Goal: Task Accomplishment & Management: Manage account settings

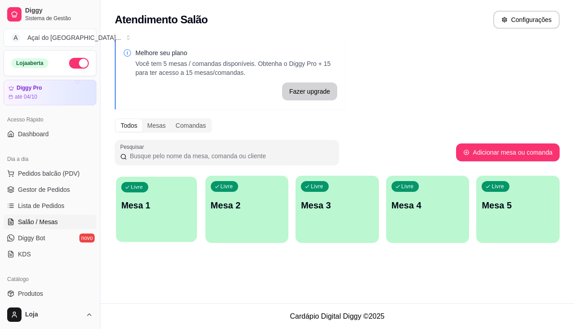
click at [139, 185] on p "Livre" at bounding box center [137, 187] width 12 height 7
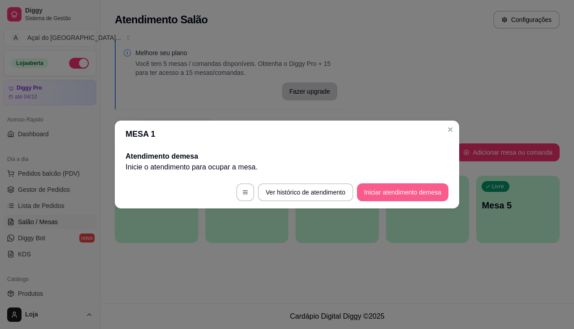
click at [390, 196] on footer "Ver histórico de atendimento Iniciar atendimento de mesa" at bounding box center [287, 192] width 344 height 32
click at [390, 193] on button "Iniciar atendimento de mesa" at bounding box center [402, 192] width 91 height 18
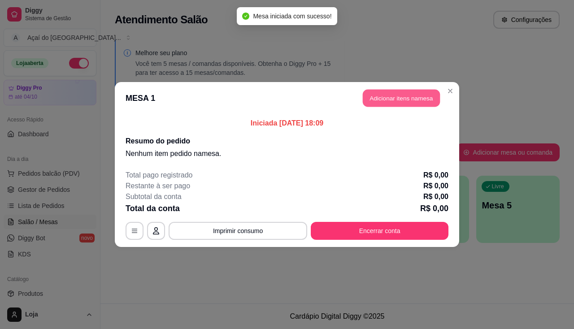
click at [417, 100] on button "Adicionar itens na mesa" at bounding box center [401, 98] width 77 height 17
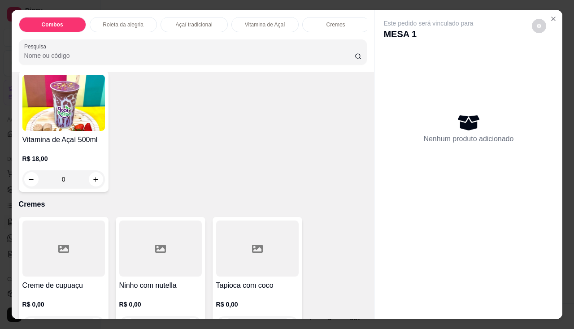
scroll to position [941, 0]
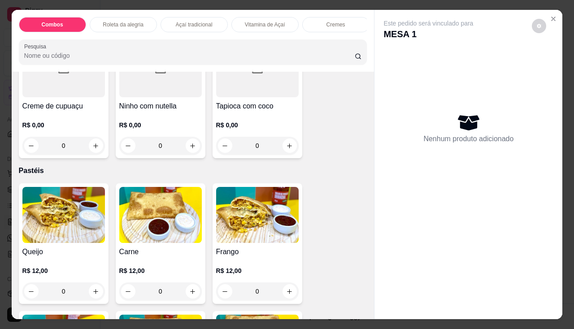
click at [56, 241] on img at bounding box center [63, 215] width 82 height 56
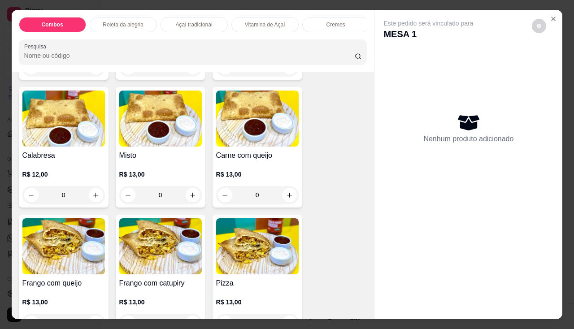
scroll to position [1255, 0]
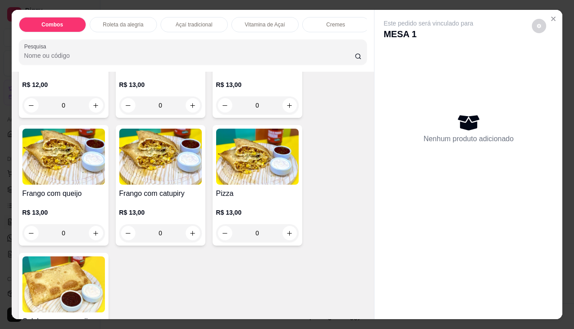
click at [94, 174] on img at bounding box center [63, 157] width 82 height 56
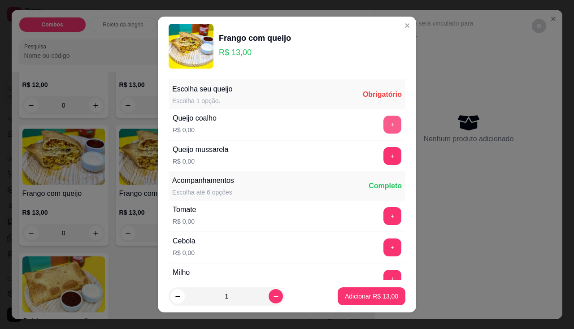
click at [383, 127] on button "+" at bounding box center [392, 125] width 18 height 18
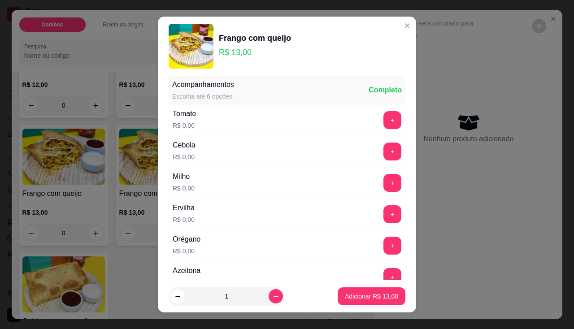
scroll to position [12, 0]
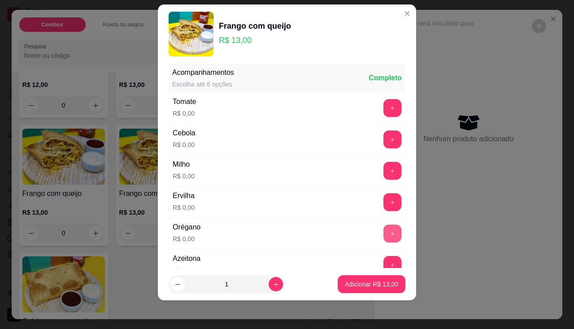
click at [383, 241] on button "+" at bounding box center [392, 234] width 18 height 18
click at [383, 258] on button "+" at bounding box center [392, 265] width 18 height 18
click at [372, 285] on p "Adicionar R$ 13,00" at bounding box center [372, 284] width 52 height 9
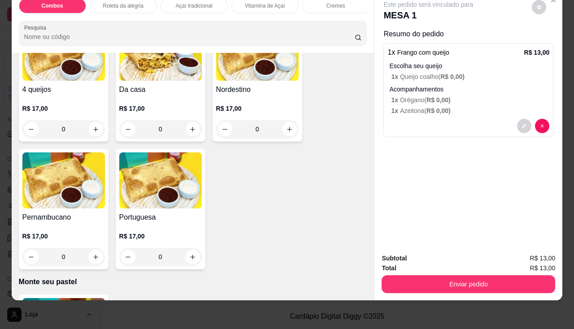
scroll to position [1748, 0]
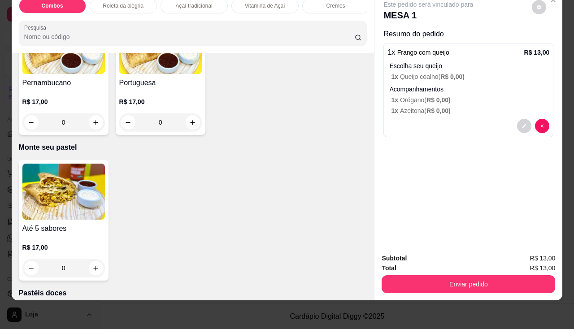
click at [59, 181] on img at bounding box center [63, 192] width 82 height 56
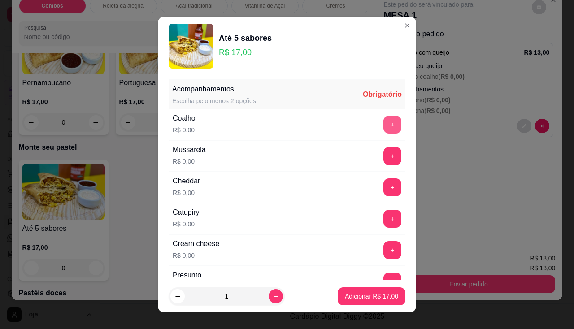
click at [383, 121] on button "+" at bounding box center [392, 125] width 18 height 18
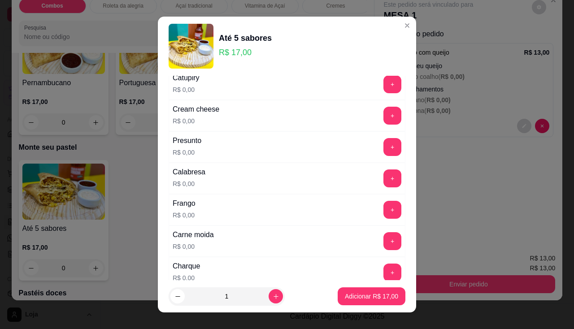
scroll to position [224, 0]
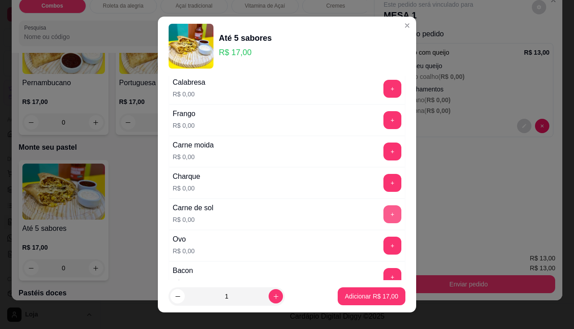
click at [383, 212] on button "+" at bounding box center [392, 214] width 18 height 18
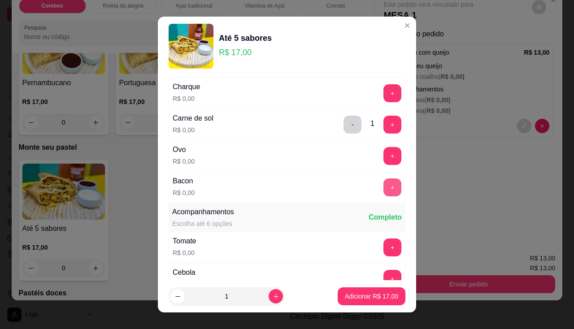
click at [383, 183] on button "+" at bounding box center [392, 187] width 18 height 18
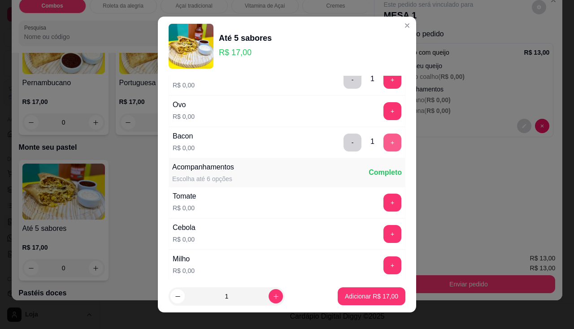
scroll to position [403, 0]
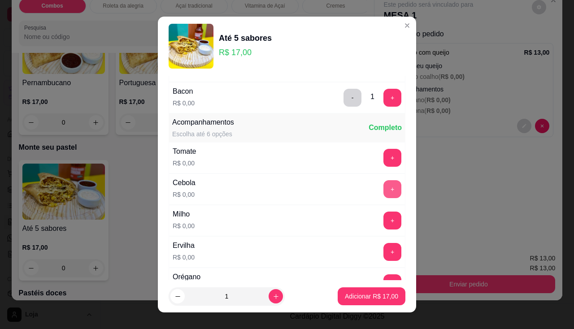
click at [383, 183] on button "+" at bounding box center [392, 189] width 18 height 18
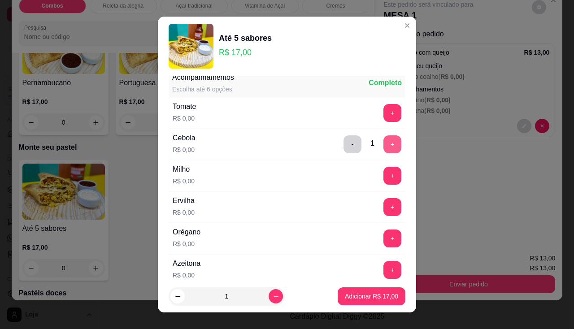
scroll to position [538, 0]
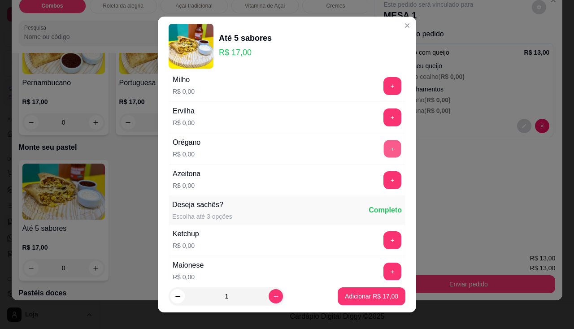
click at [384, 144] on button "+" at bounding box center [392, 148] width 17 height 17
click at [383, 173] on button "+" at bounding box center [392, 180] width 18 height 18
click at [369, 295] on p "Adicionar R$ 17,00" at bounding box center [371, 296] width 53 height 9
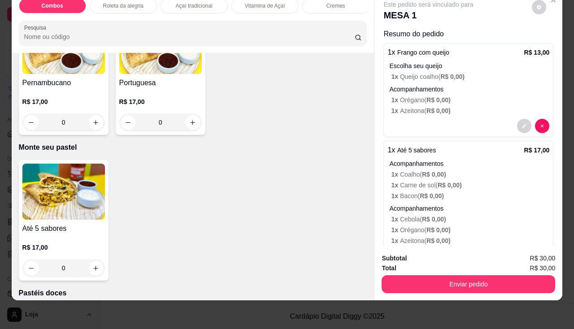
click at [436, 292] on div "Subtotal R$ 30,00 Total R$ 30,00 Enviar pedido" at bounding box center [468, 273] width 188 height 54
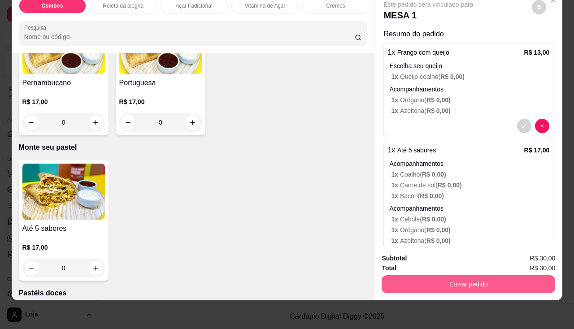
click at [441, 275] on button "Enviar pedido" at bounding box center [467, 284] width 173 height 18
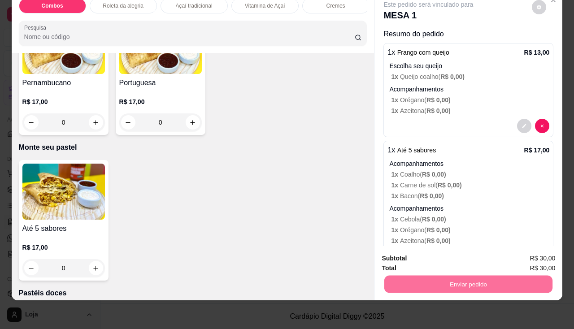
click at [439, 254] on button "Não registrar e enviar pedido" at bounding box center [438, 255] width 93 height 17
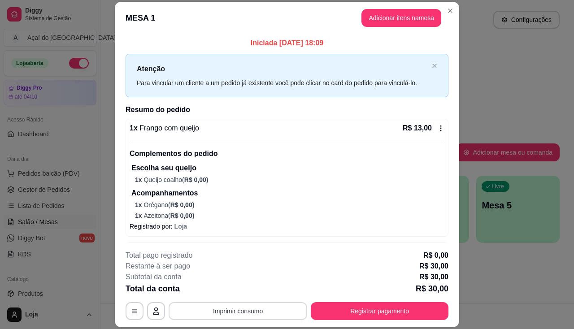
click at [229, 308] on button "Imprimir consumo" at bounding box center [238, 311] width 139 height 18
click at [398, 11] on button "Adicionar itens na mesa" at bounding box center [401, 18] width 80 height 18
click at [397, 24] on button "Adicionar itens na mesa" at bounding box center [401, 18] width 80 height 18
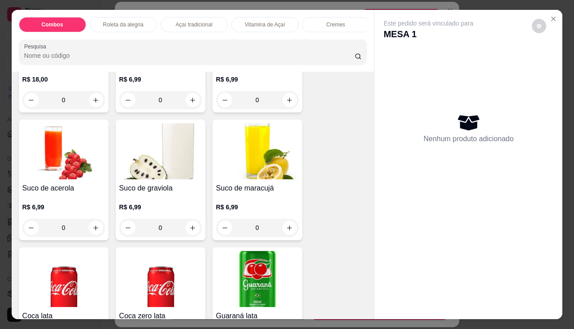
scroll to position [2555, 0]
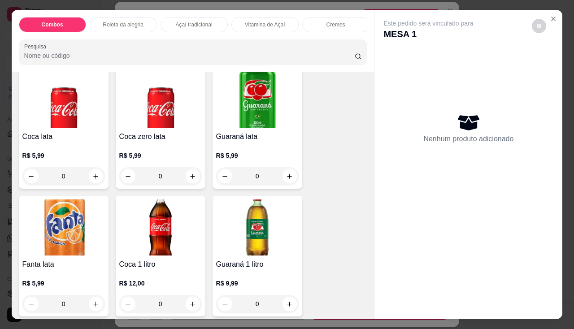
click at [162, 139] on h4 "Coca zero lata" at bounding box center [160, 136] width 82 height 11
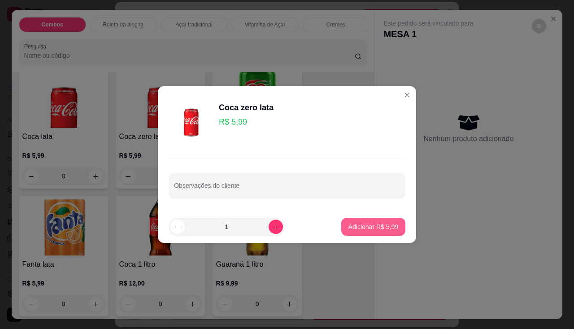
click at [349, 230] on p "Adicionar R$ 5,99" at bounding box center [373, 226] width 50 height 9
type input "1"
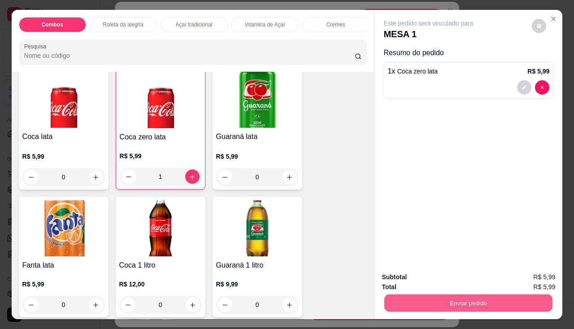
click at [401, 302] on button "Enviar pedido" at bounding box center [468, 303] width 168 height 17
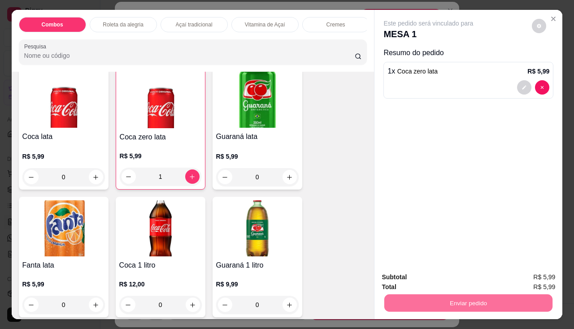
click at [417, 282] on button "Não registrar e enviar pedido" at bounding box center [439, 277] width 91 height 17
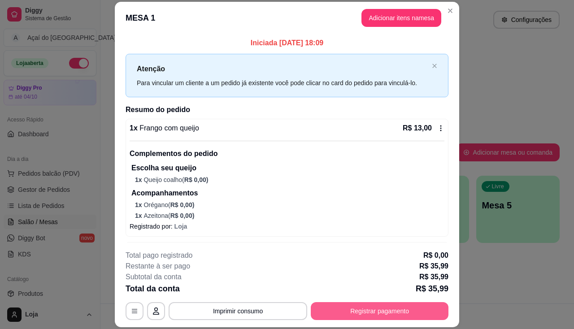
click at [371, 311] on button "Registrar pagamento" at bounding box center [380, 311] width 138 height 18
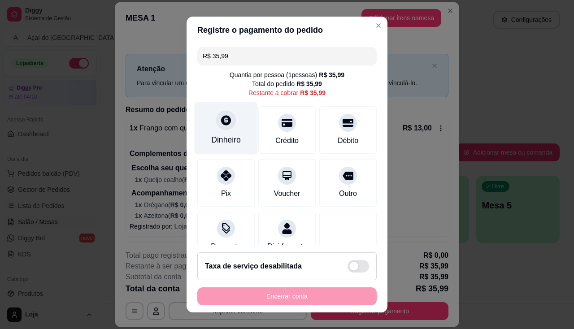
click at [217, 114] on div at bounding box center [226, 120] width 20 height 20
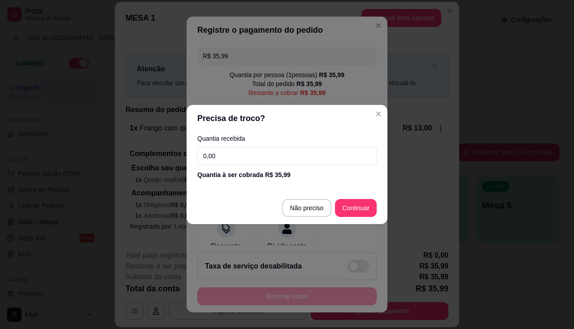
click at [246, 158] on input "0,00" at bounding box center [286, 156] width 179 height 18
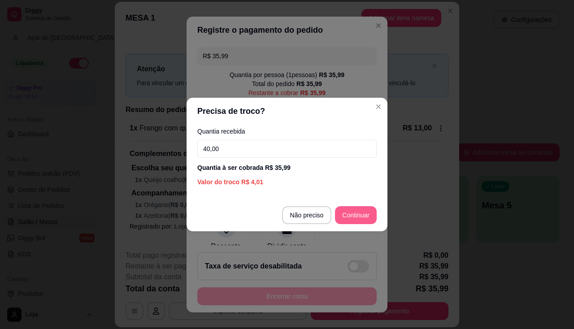
type input "40,00"
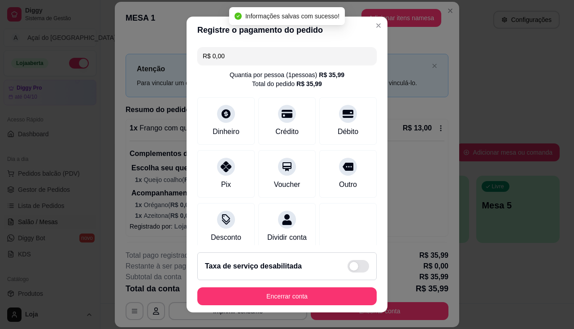
type input "R$ 0,00"
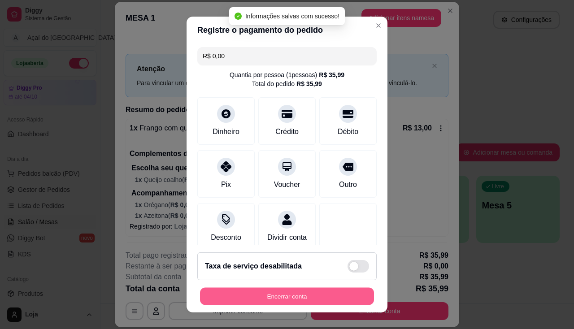
click at [344, 292] on button "Encerrar conta" at bounding box center [287, 296] width 174 height 17
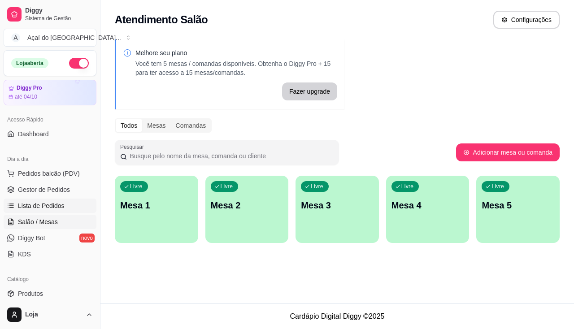
click at [83, 200] on link "Lista de Pedidos" at bounding box center [50, 206] width 93 height 14
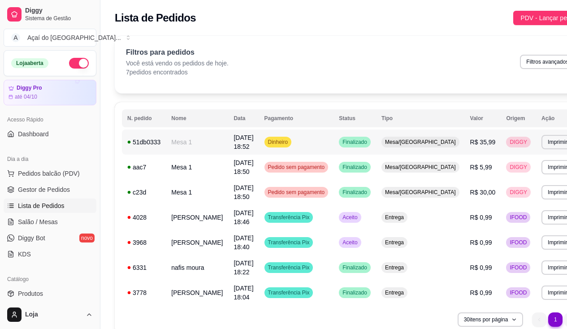
click at [303, 145] on td "Dinheiro" at bounding box center [296, 142] width 75 height 25
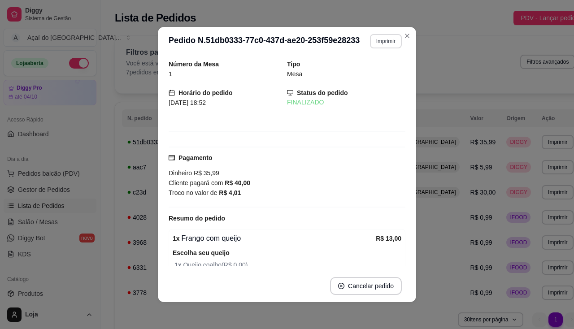
click at [383, 43] on button "Imprimir" at bounding box center [386, 41] width 32 height 14
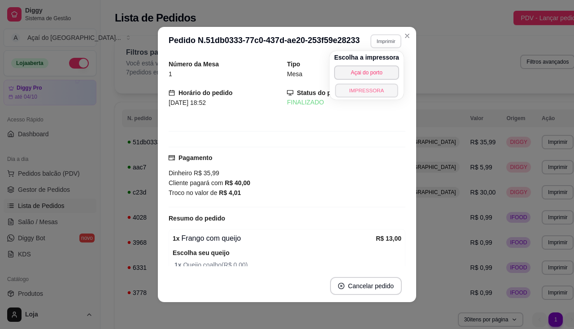
click at [378, 87] on button "IMPRESSORA" at bounding box center [366, 90] width 63 height 14
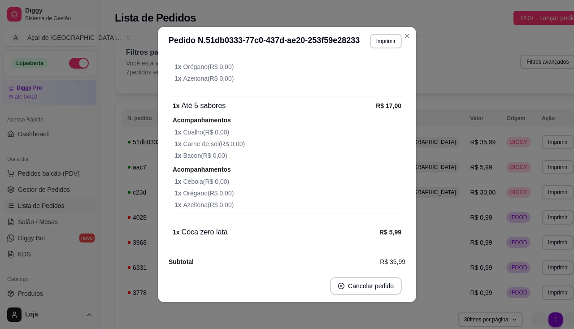
scroll to position [234, 0]
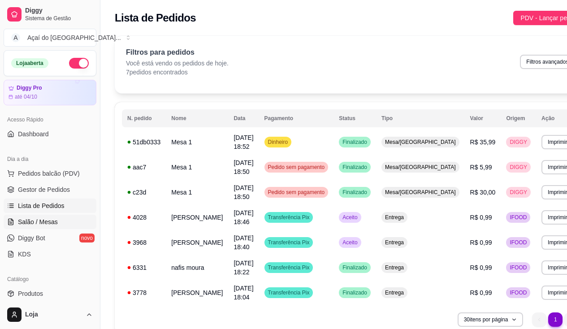
click at [55, 219] on span "Salão / Mesas" at bounding box center [38, 221] width 40 height 9
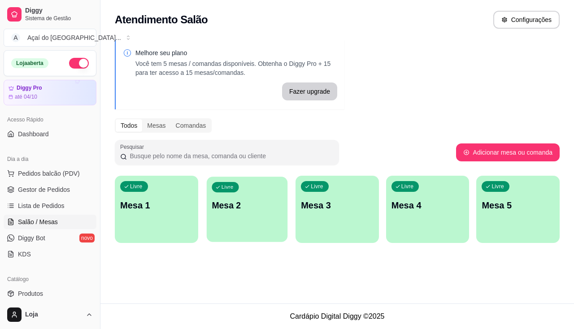
click at [244, 212] on div "Livre Mesa 2" at bounding box center [246, 204] width 81 height 55
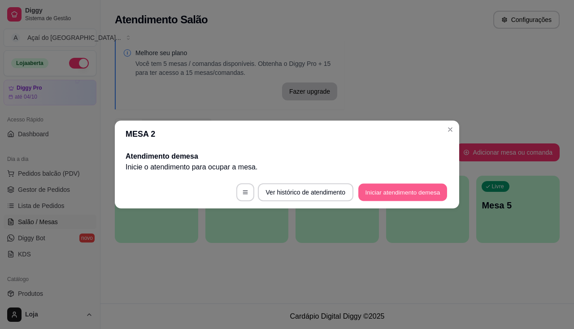
click at [378, 200] on button "Iniciar atendimento de mesa" at bounding box center [402, 192] width 89 height 17
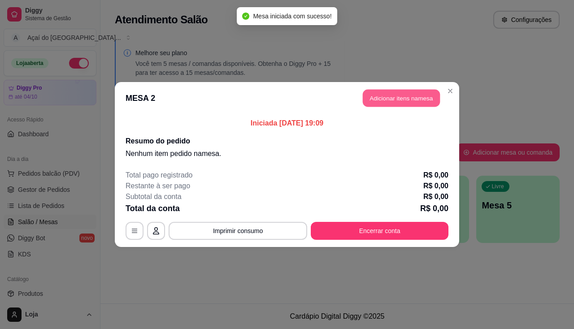
click at [393, 97] on button "Adicionar itens na mesa" at bounding box center [401, 98] width 77 height 17
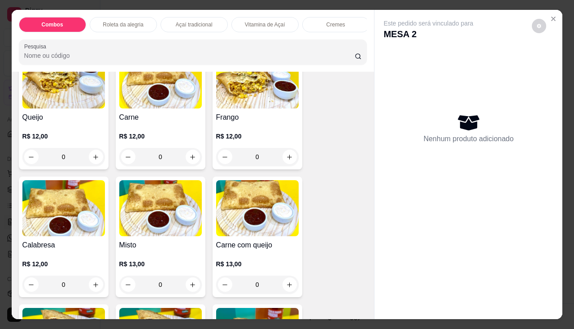
scroll to position [1300, 0]
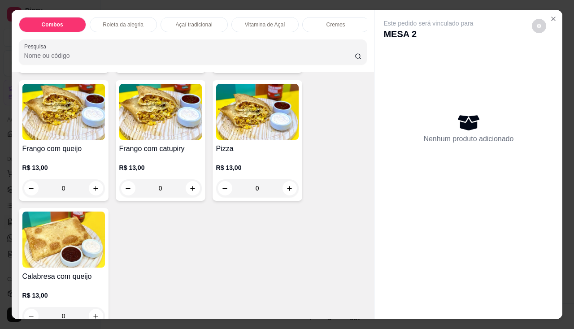
click at [95, 190] on div "0" at bounding box center [63, 188] width 82 height 18
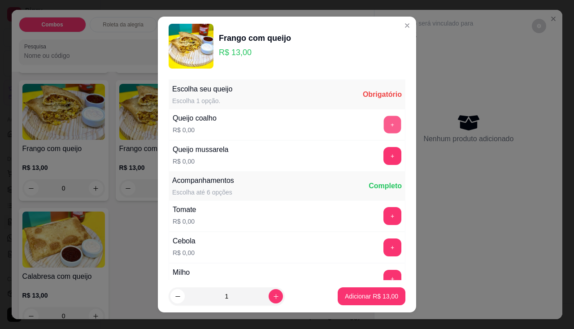
click at [384, 118] on button "+" at bounding box center [392, 124] width 17 height 17
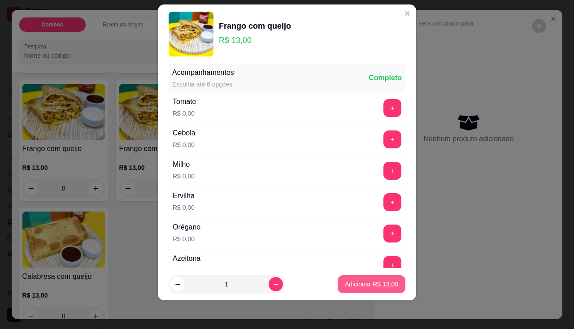
click at [341, 290] on button "Adicionar R$ 13,00" at bounding box center [372, 284] width 68 height 18
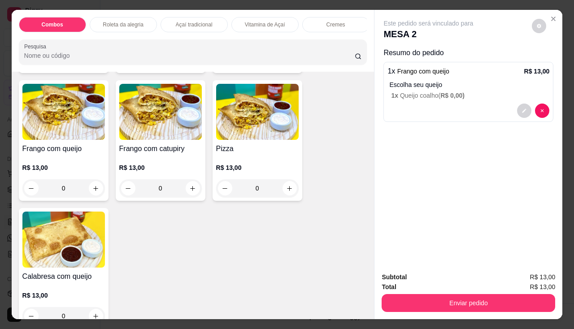
scroll to position [1210, 0]
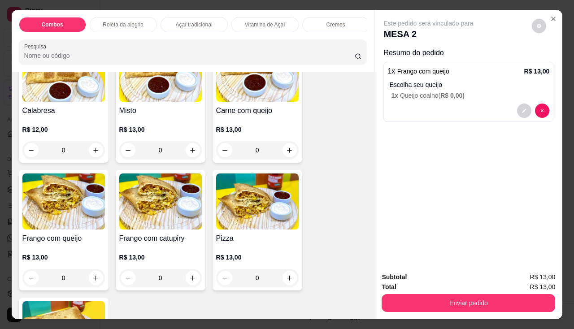
click at [293, 151] on div "0" at bounding box center [257, 150] width 82 height 18
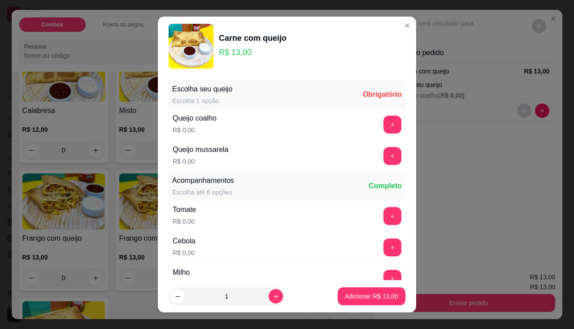
click at [380, 120] on div "+" at bounding box center [392, 125] width 25 height 18
click at [383, 122] on button "+" at bounding box center [392, 125] width 18 height 18
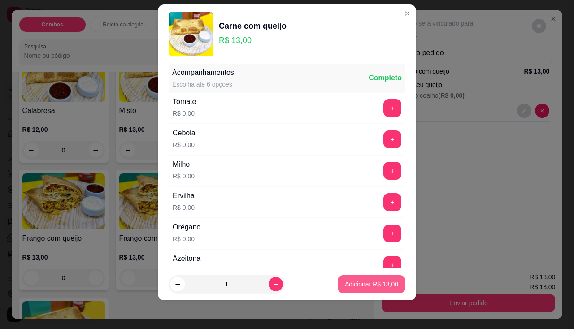
click at [365, 275] on footer "1 Adicionar R$ 13,00" at bounding box center [287, 284] width 258 height 32
click at [364, 281] on p "Adicionar R$ 13,00" at bounding box center [371, 284] width 53 height 9
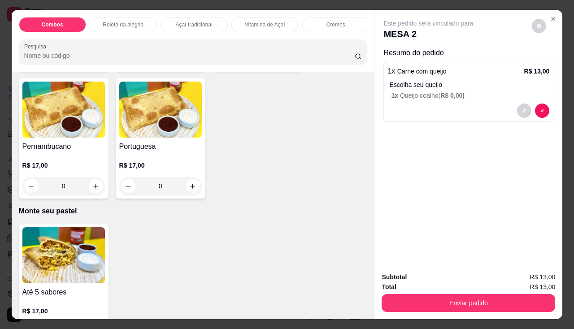
scroll to position [1838, 0]
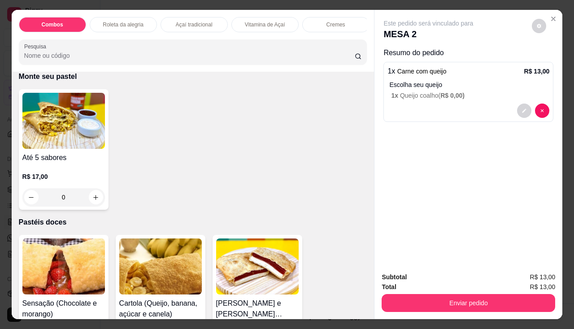
click at [93, 199] on div "0" at bounding box center [63, 197] width 82 height 18
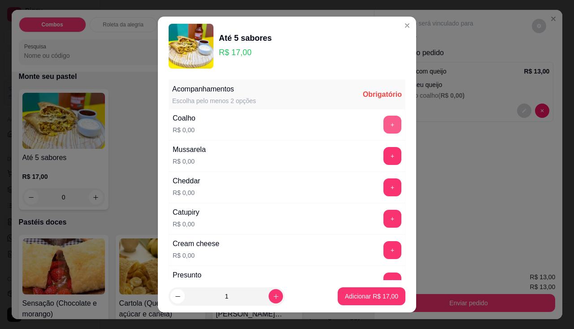
click at [383, 129] on button "+" at bounding box center [392, 125] width 18 height 18
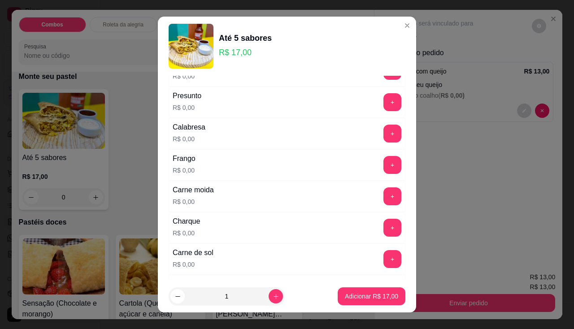
scroll to position [224, 0]
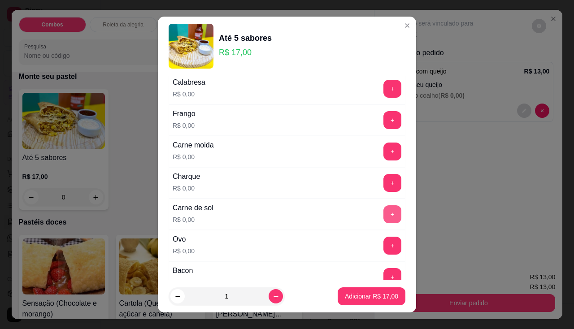
click at [383, 218] on button "+" at bounding box center [392, 214] width 18 height 18
click at [383, 180] on button "+" at bounding box center [392, 183] width 18 height 18
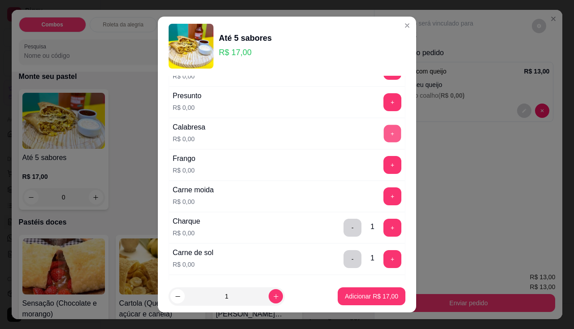
click at [384, 134] on button "+" at bounding box center [392, 133] width 17 height 17
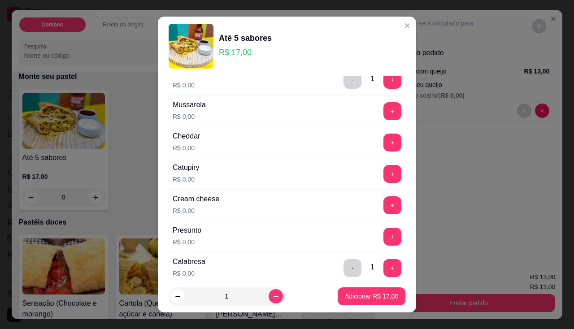
scroll to position [0, 0]
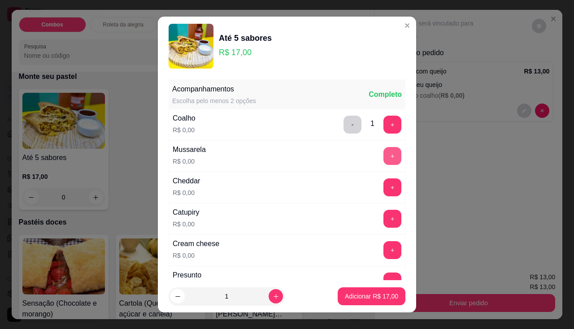
click at [383, 154] on button "+" at bounding box center [392, 156] width 18 height 18
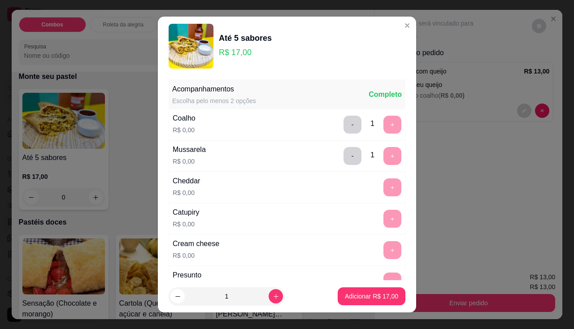
scroll to position [12, 0]
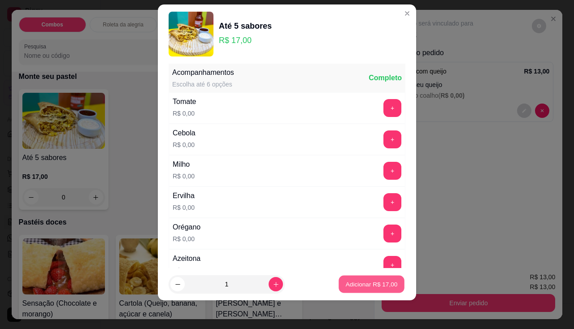
click at [347, 283] on p "Adicionar R$ 17,00" at bounding box center [372, 284] width 52 height 9
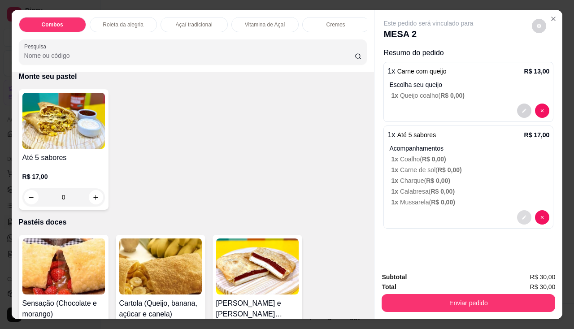
click at [520, 210] on button "decrease-product-quantity" at bounding box center [524, 217] width 14 height 14
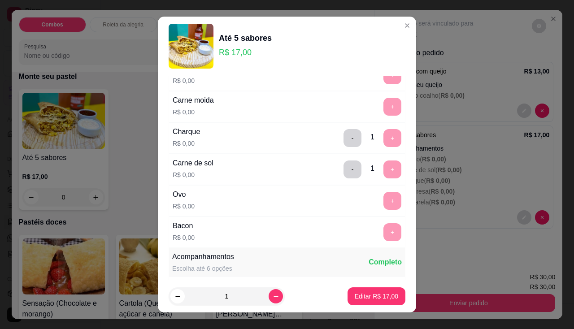
scroll to position [403, 0]
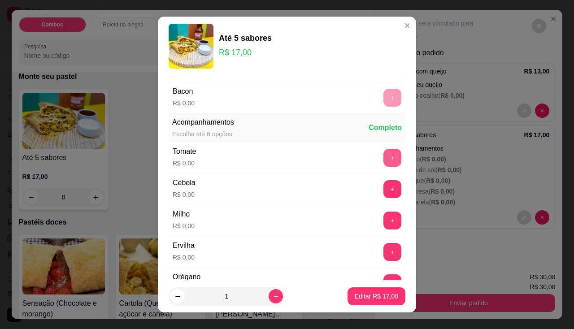
click at [383, 157] on button "+" at bounding box center [392, 158] width 18 height 18
click at [383, 185] on button "+" at bounding box center [392, 189] width 18 height 18
click at [384, 217] on button "+" at bounding box center [392, 220] width 17 height 17
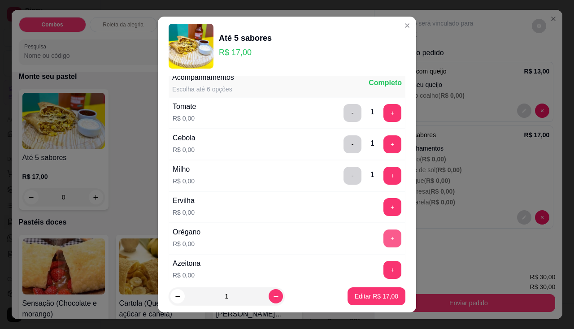
click at [383, 237] on button "+" at bounding box center [392, 239] width 18 height 18
click at [383, 266] on button "+" at bounding box center [392, 270] width 18 height 18
click at [366, 292] on p "Editar R$ 17,00" at bounding box center [376, 296] width 43 height 9
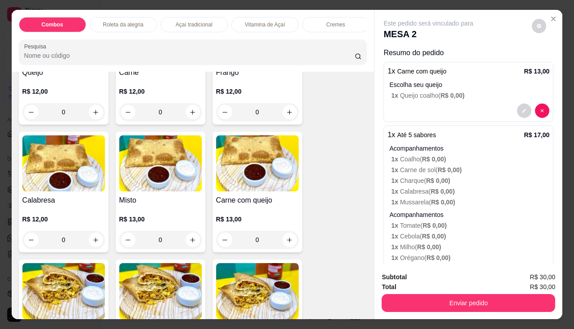
scroll to position [1031, 0]
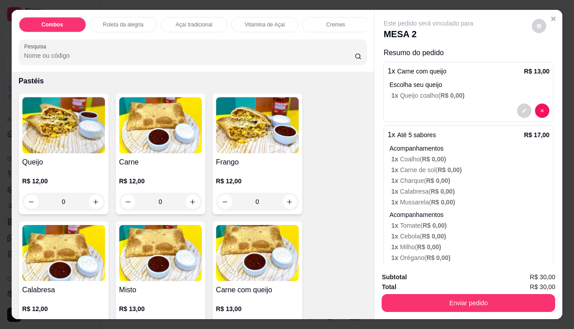
click at [96, 200] on div "0" at bounding box center [63, 202] width 82 height 18
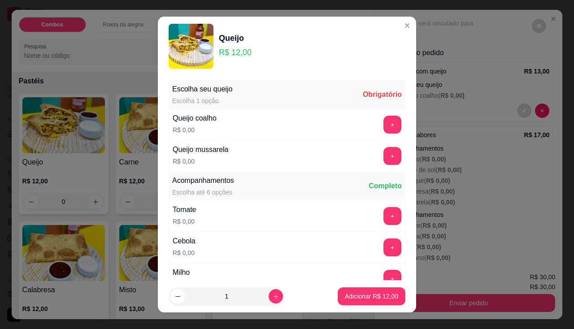
click at [386, 125] on div "+" at bounding box center [392, 125] width 25 height 18
click at [358, 129] on div "Queijo coalho R$ 0,00 +" at bounding box center [287, 124] width 237 height 31
click at [383, 129] on button "+" at bounding box center [392, 125] width 18 height 18
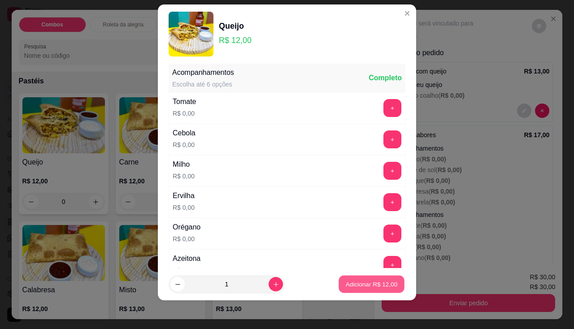
click at [368, 282] on p "Adicionar R$ 12,00" at bounding box center [372, 284] width 52 height 9
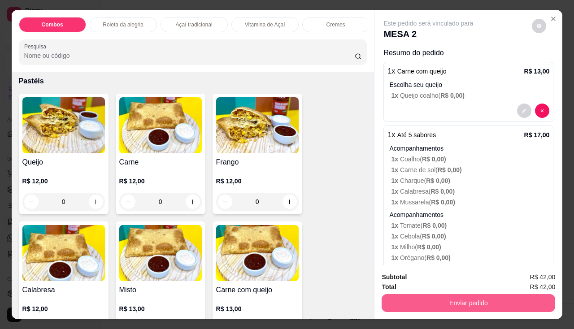
click at [406, 303] on button "Enviar pedido" at bounding box center [467, 303] width 173 height 18
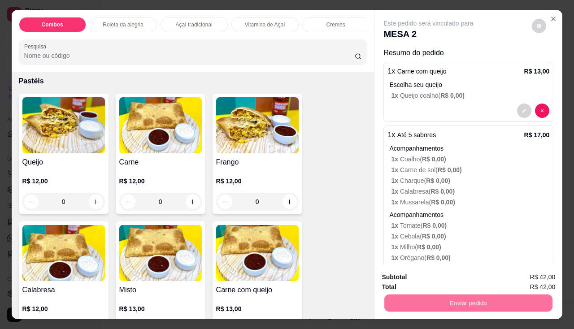
click at [412, 281] on button "Não registrar e enviar pedido" at bounding box center [439, 277] width 91 height 17
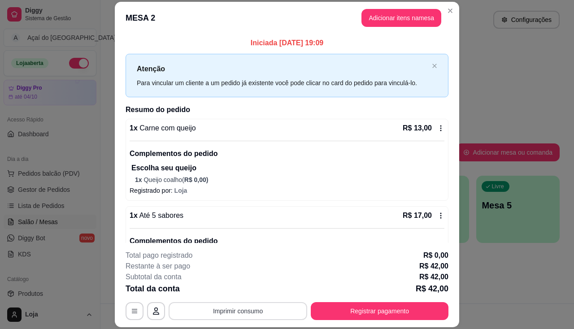
click at [277, 312] on button "Imprimir consumo" at bounding box center [238, 311] width 139 height 18
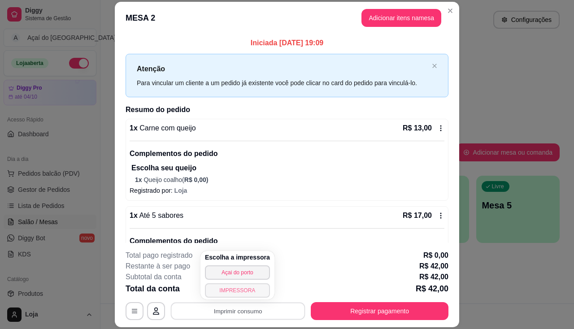
click at [255, 294] on button "IMPRESSORA" at bounding box center [237, 290] width 65 height 14
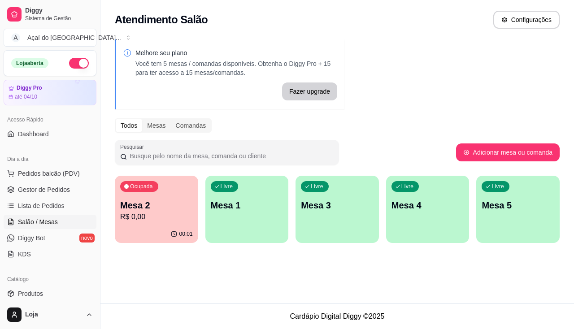
click at [259, 204] on p "Mesa 1" at bounding box center [247, 205] width 73 height 13
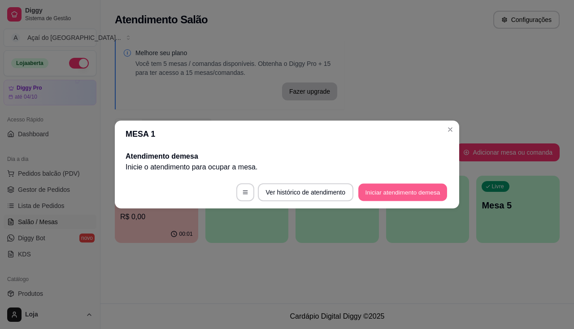
click at [400, 186] on button "Iniciar atendimento de mesa" at bounding box center [402, 192] width 89 height 17
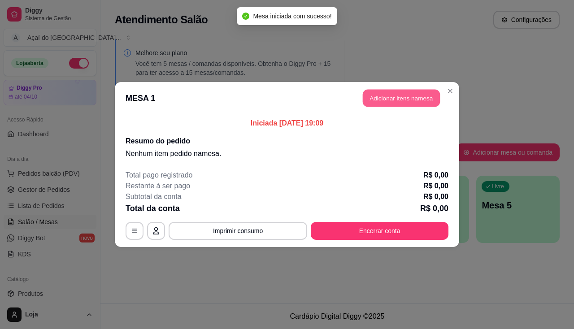
click at [371, 101] on button "Adicionar itens na mesa" at bounding box center [401, 98] width 77 height 17
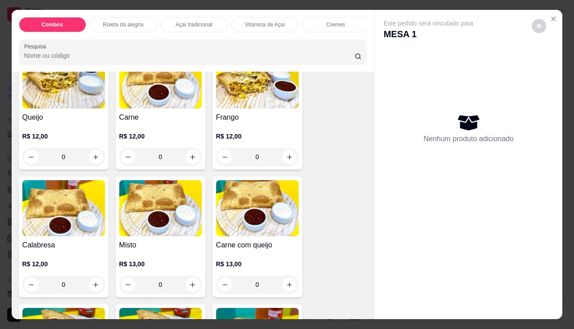
scroll to position [1121, 0]
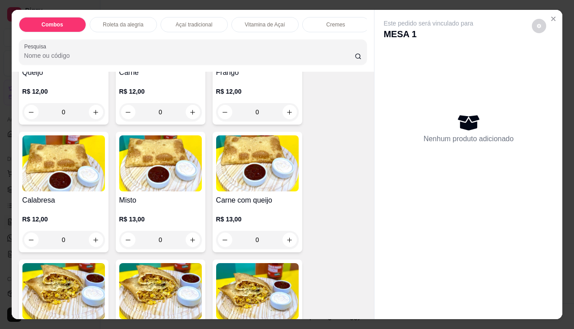
click at [292, 241] on div "0" at bounding box center [257, 240] width 82 height 18
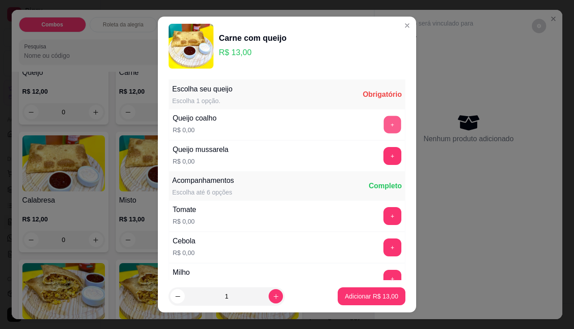
click at [384, 122] on button "+" at bounding box center [392, 124] width 17 height 17
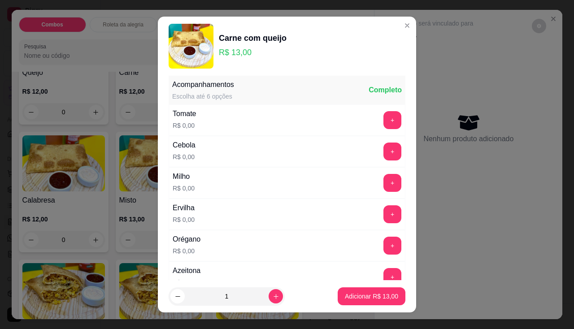
scroll to position [12, 0]
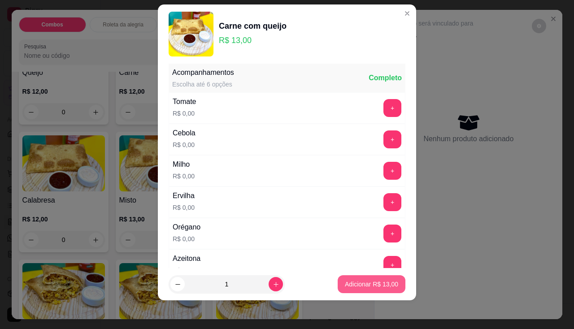
click at [354, 278] on button "Adicionar R$ 13,00" at bounding box center [372, 284] width 68 height 18
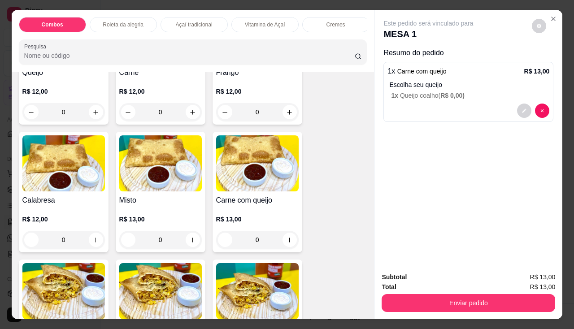
scroll to position [1210, 0]
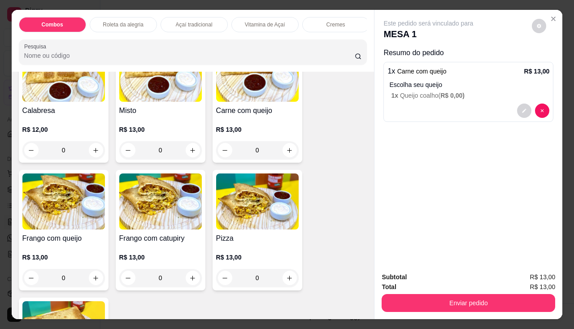
click at [96, 281] on div "0" at bounding box center [63, 278] width 82 height 18
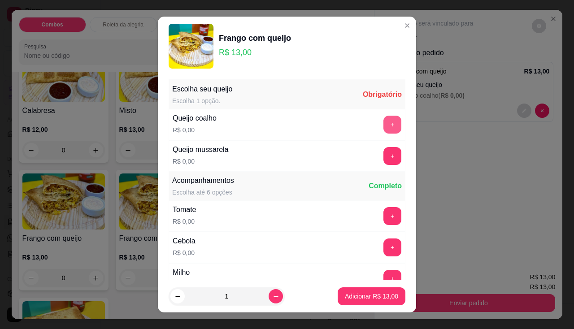
click at [383, 131] on button "+" at bounding box center [392, 125] width 18 height 18
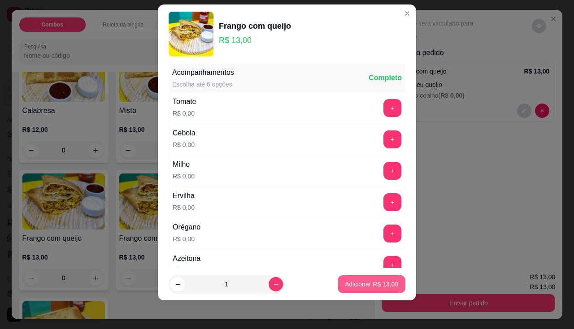
click at [355, 289] on button "Adicionar R$ 13,00" at bounding box center [372, 284] width 68 height 18
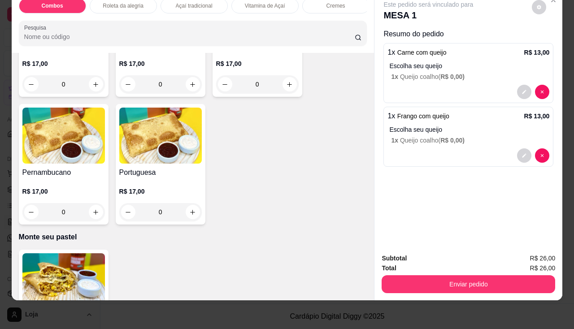
scroll to position [1748, 0]
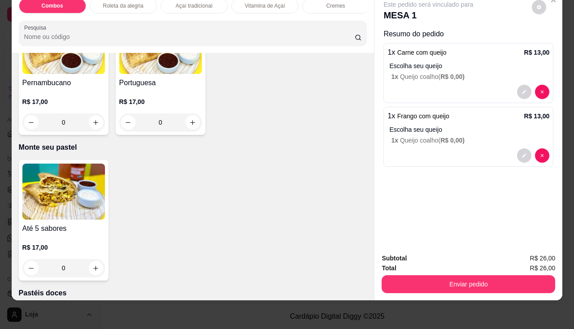
click at [91, 271] on div "0" at bounding box center [63, 268] width 82 height 18
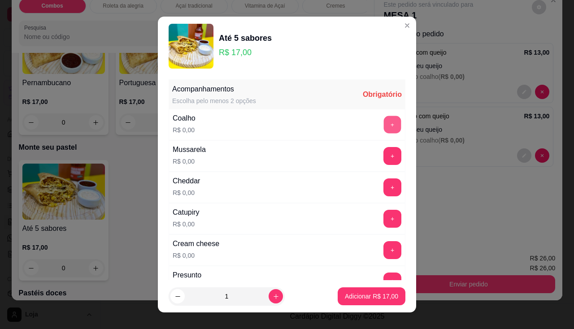
click at [384, 120] on button "+" at bounding box center [392, 124] width 17 height 17
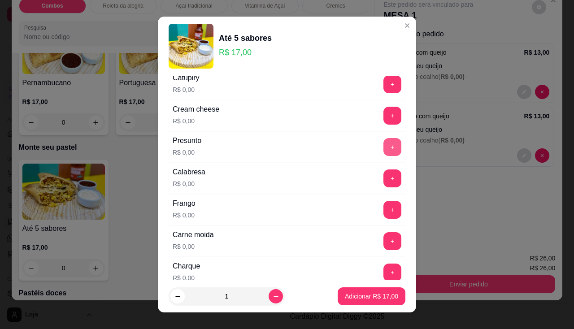
scroll to position [179, 0]
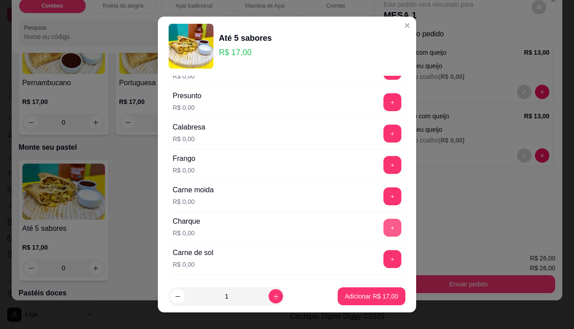
click at [383, 230] on button "+" at bounding box center [392, 228] width 18 height 18
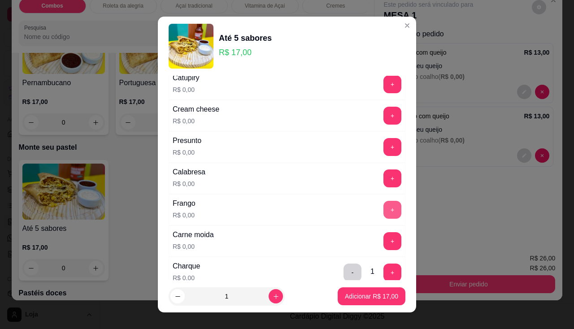
scroll to position [45, 0]
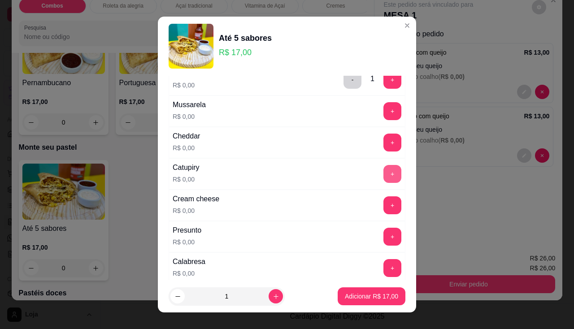
click at [383, 175] on button "+" at bounding box center [392, 174] width 18 height 18
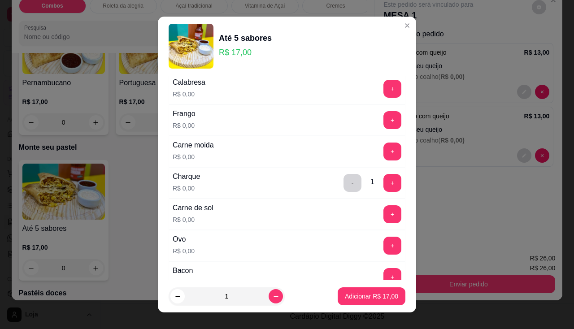
scroll to position [314, 0]
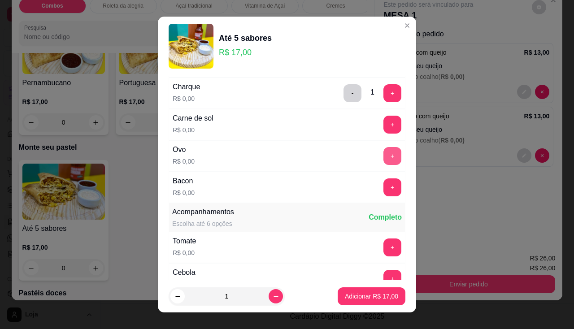
click at [383, 157] on button "+" at bounding box center [392, 156] width 18 height 18
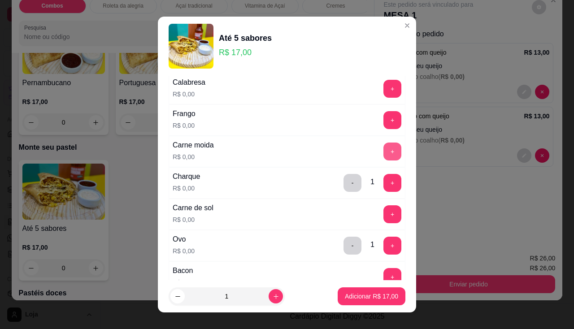
scroll to position [179, 0]
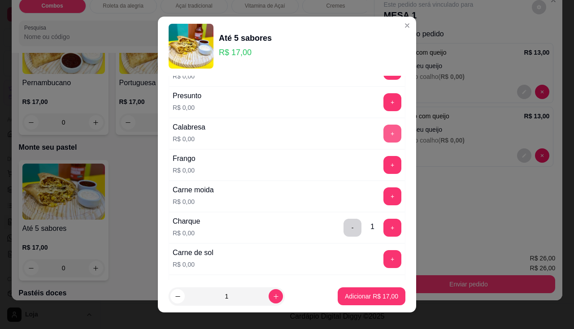
click at [383, 135] on button "+" at bounding box center [392, 134] width 18 height 18
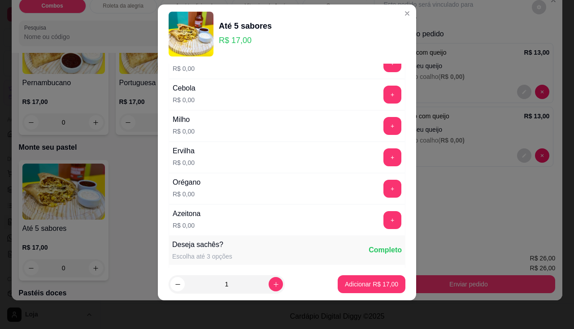
scroll to position [441, 0]
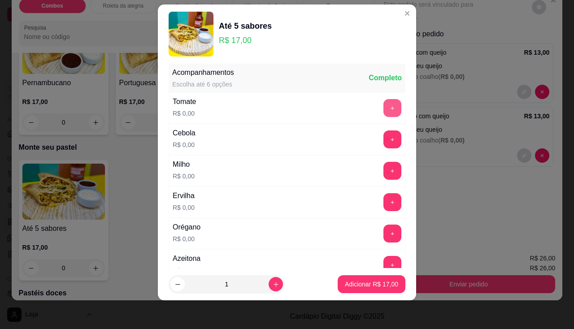
click at [383, 106] on button "+" at bounding box center [392, 108] width 18 height 18
click at [384, 142] on button "+" at bounding box center [392, 138] width 17 height 17
click at [383, 177] on button "+" at bounding box center [392, 171] width 18 height 18
click at [384, 232] on button "+" at bounding box center [392, 233] width 17 height 17
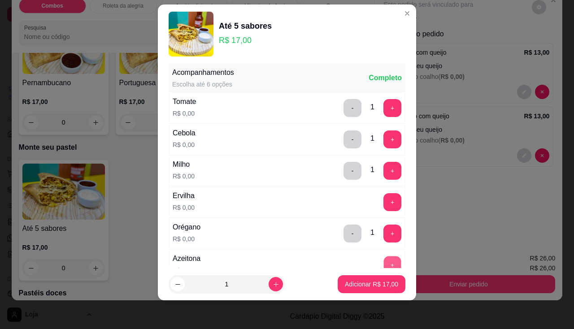
click at [384, 260] on button "+" at bounding box center [392, 264] width 17 height 17
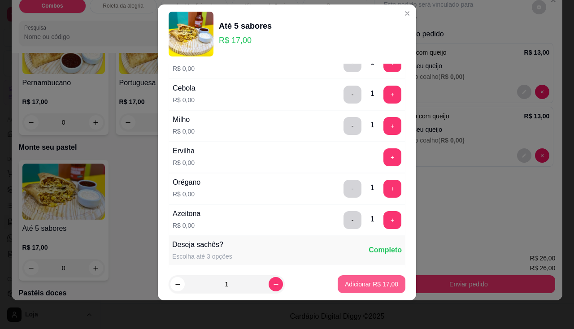
click at [366, 288] on p "Adicionar R$ 17,00" at bounding box center [371, 284] width 53 height 9
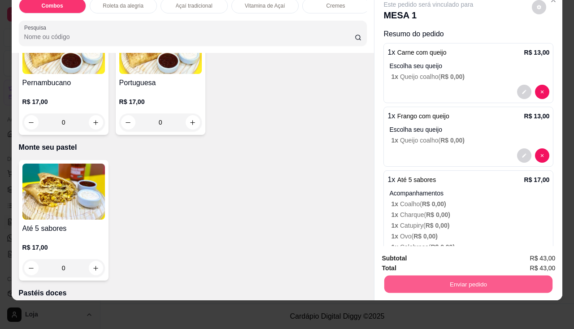
click at [402, 276] on button "Enviar pedido" at bounding box center [468, 284] width 168 height 17
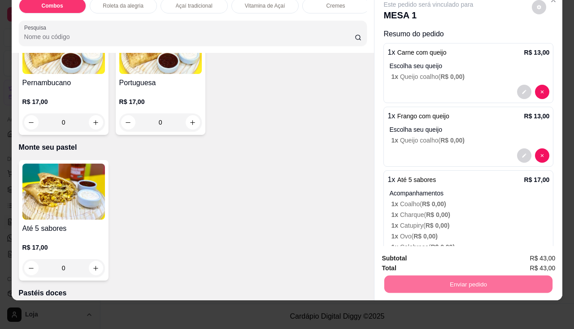
click at [397, 257] on button "Não registrar e enviar pedido" at bounding box center [439, 255] width 91 height 17
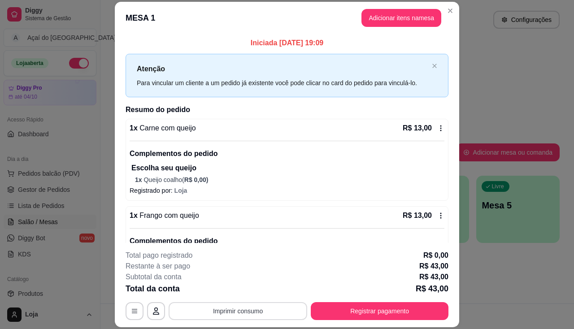
click at [272, 314] on button "Imprimir consumo" at bounding box center [238, 311] width 139 height 18
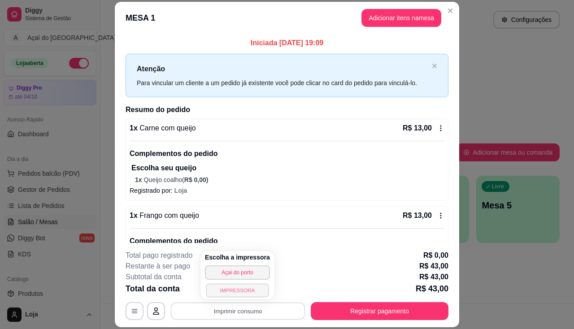
click at [251, 292] on button "IMPRESSORA" at bounding box center [237, 290] width 63 height 14
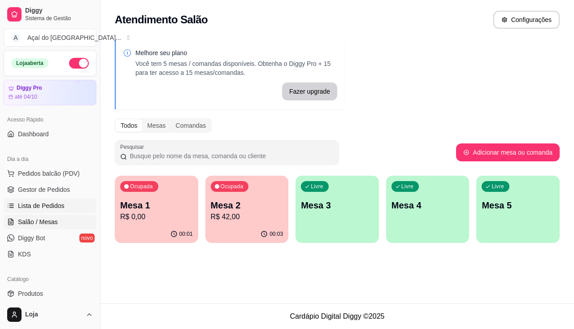
click at [71, 204] on link "Lista de Pedidos" at bounding box center [50, 206] width 93 height 14
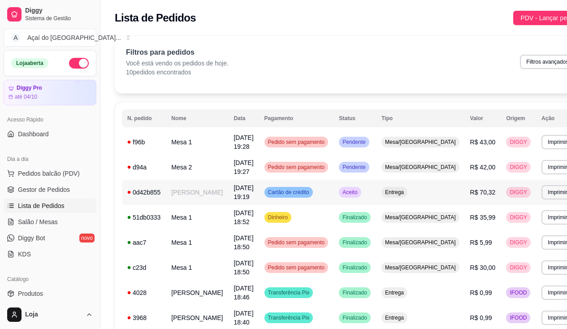
click at [228, 198] on td "[DATE] 19:19" at bounding box center [243, 192] width 30 height 25
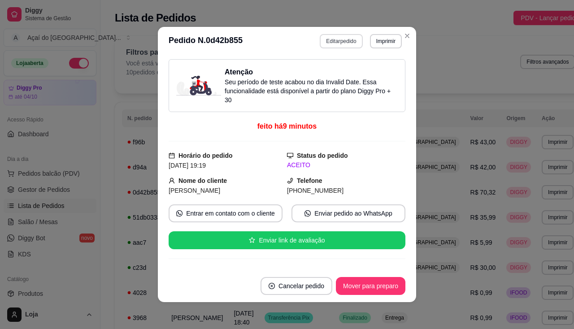
click at [330, 36] on button "Editar pedido" at bounding box center [341, 41] width 43 height 14
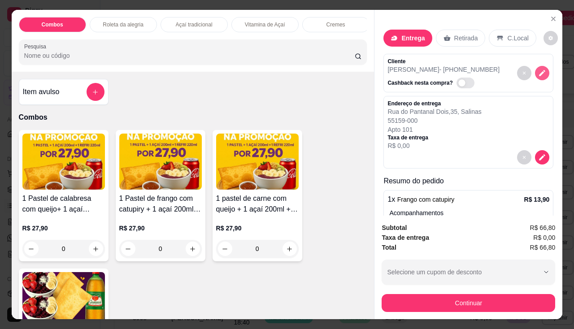
click at [538, 69] on button "decrease-product-quantity" at bounding box center [542, 73] width 14 height 14
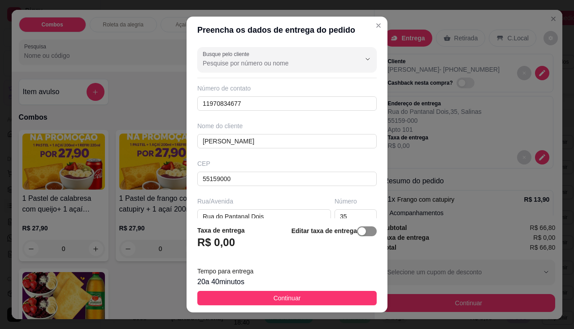
click at [364, 230] on span "button" at bounding box center [367, 231] width 20 height 10
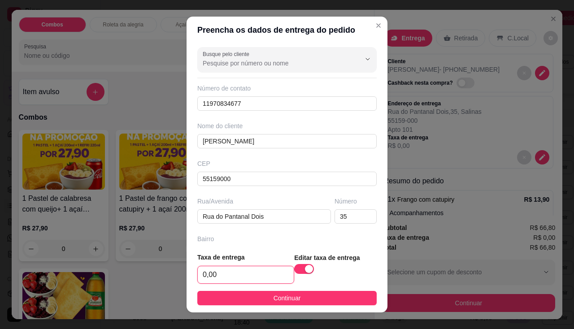
click at [243, 281] on input "0,00" at bounding box center [246, 274] width 96 height 17
type input "2,00"
click at [276, 287] on footer "Taxa de entrega 2,00 Editar taxa de entrega Continuar" at bounding box center [286, 278] width 201 height 67
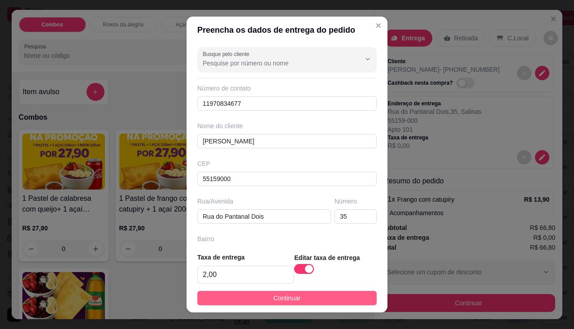
click at [277, 298] on span "Continuar" at bounding box center [286, 298] width 27 height 10
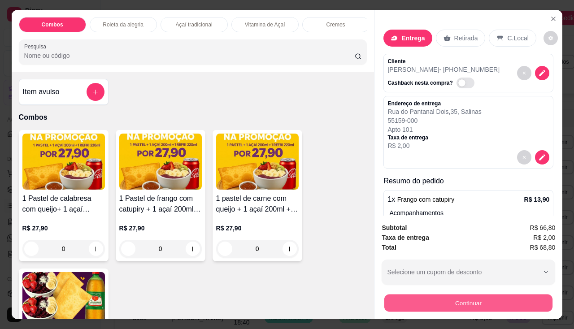
click at [407, 303] on button "Continuar" at bounding box center [468, 303] width 168 height 17
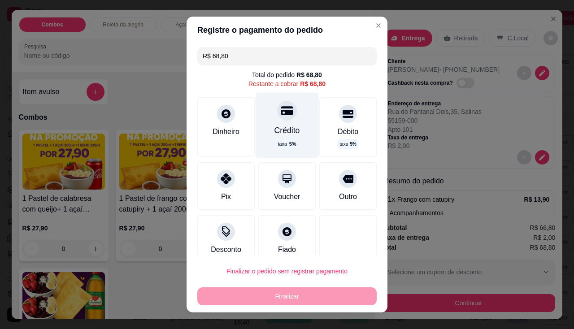
click at [282, 130] on div "Crédito" at bounding box center [287, 131] width 26 height 12
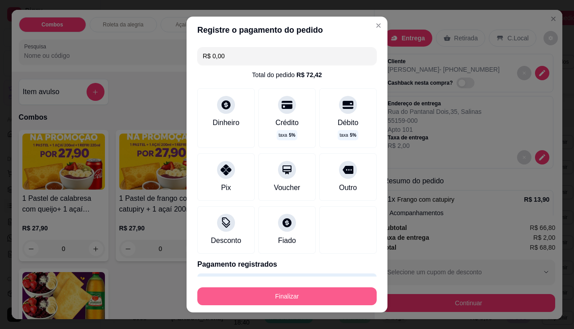
click at [315, 297] on button "Finalizar" at bounding box center [286, 296] width 179 height 18
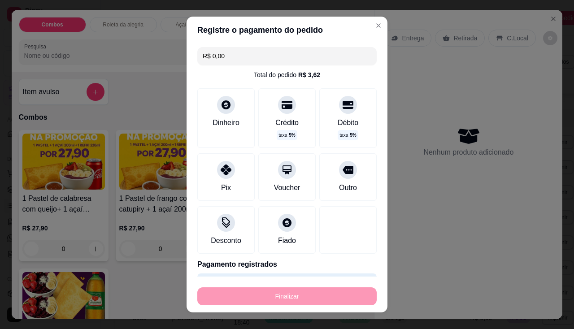
type input "-R$ 68,80"
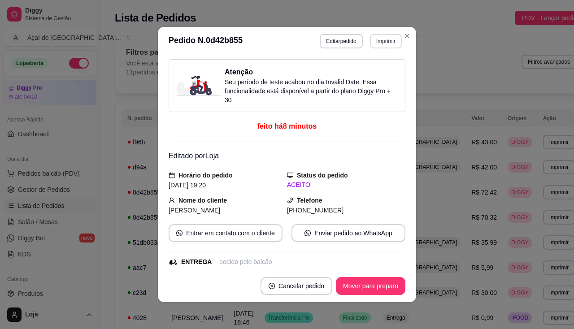
click at [374, 41] on button "Imprimir" at bounding box center [386, 41] width 32 height 14
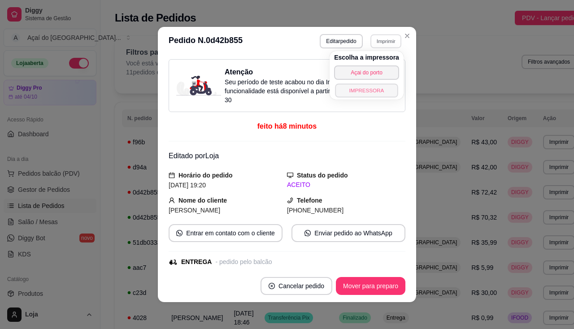
click at [369, 90] on button "IMPRESSORA" at bounding box center [366, 90] width 63 height 14
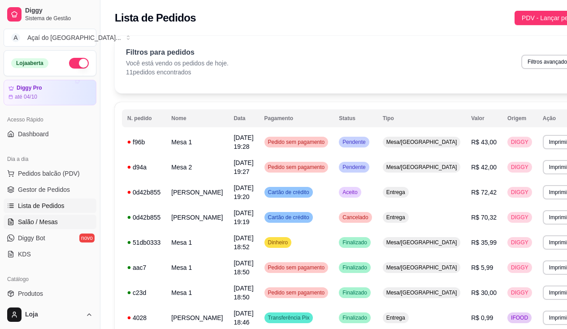
click at [43, 226] on span "Salão / Mesas" at bounding box center [38, 221] width 40 height 9
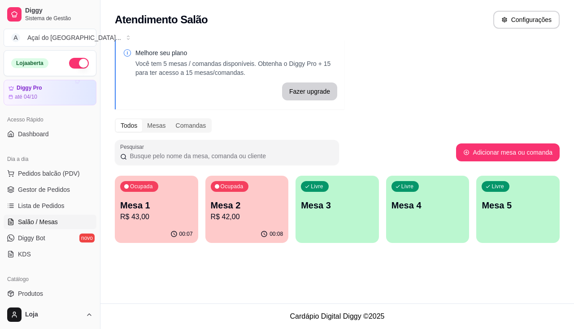
click at [229, 212] on p "R$ 42,00" at bounding box center [247, 217] width 73 height 11
click at [273, 224] on div "Ocupada Mesa 2 R$ 42,00" at bounding box center [246, 201] width 83 height 50
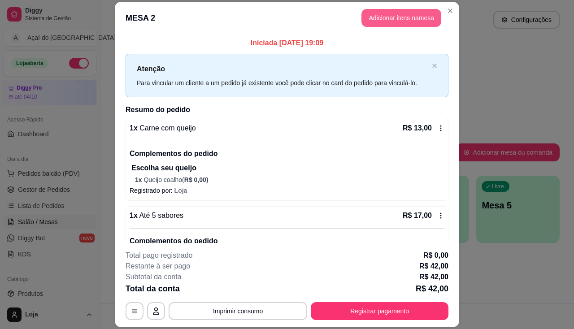
click at [389, 24] on button "Adicionar itens na mesa" at bounding box center [401, 18] width 80 height 18
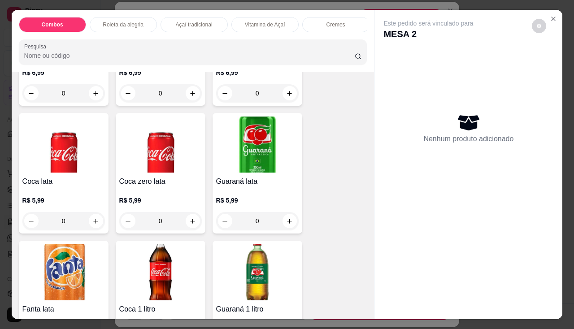
scroll to position [2645, 0]
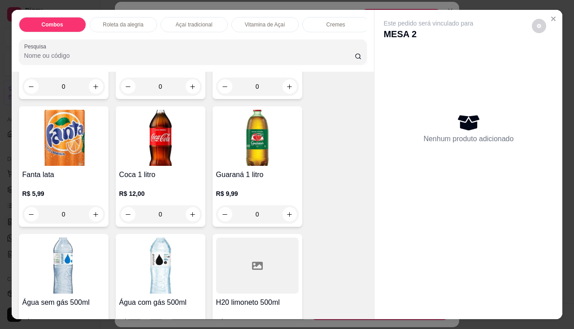
click at [257, 171] on div "Guaraná 1 litro R$ 9,99 0" at bounding box center [257, 166] width 90 height 121
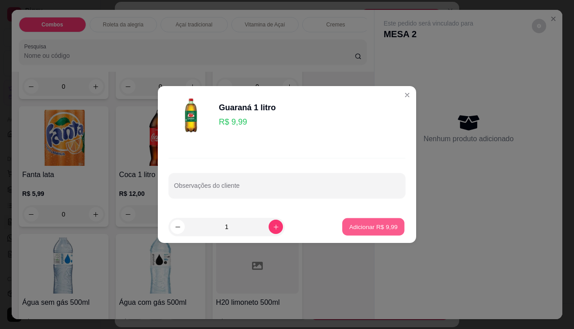
click at [390, 231] on button "Adicionar R$ 9,99" at bounding box center [373, 226] width 62 height 17
type input "1"
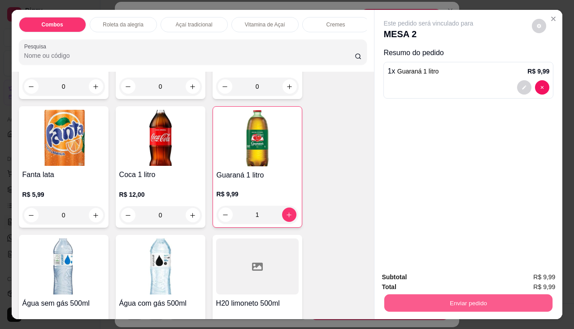
click at [412, 304] on button "Enviar pedido" at bounding box center [468, 303] width 168 height 17
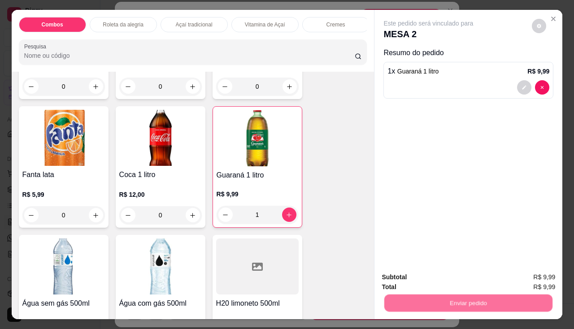
click at [417, 278] on button "Não registrar e enviar pedido" at bounding box center [438, 277] width 93 height 17
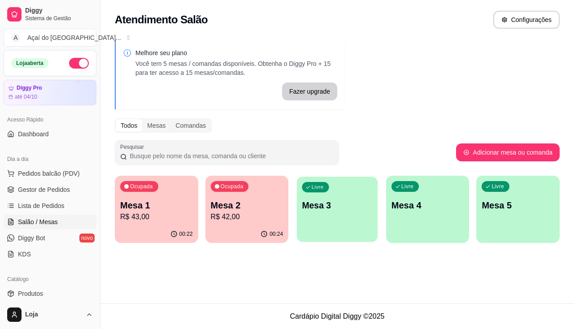
click at [314, 222] on div "Livre Mesa 3" at bounding box center [337, 204] width 81 height 55
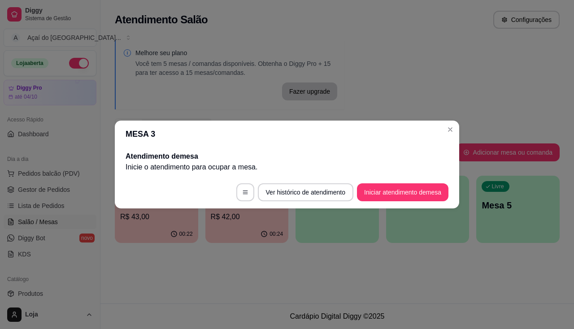
click at [412, 200] on button "Iniciar atendimento de mesa" at bounding box center [402, 192] width 91 height 18
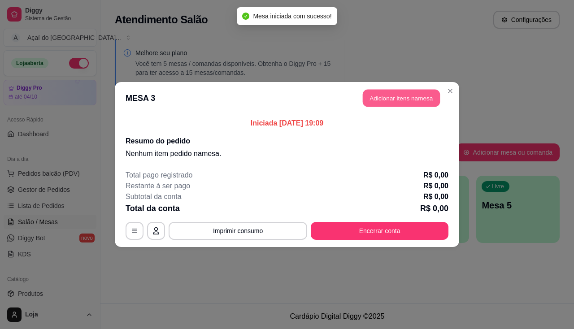
click at [395, 96] on button "Adicionar itens na mesa" at bounding box center [401, 98] width 77 height 17
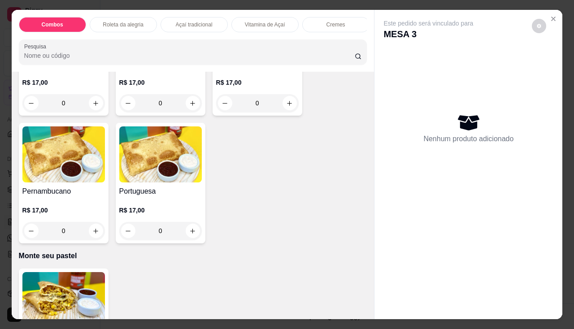
scroll to position [1748, 0]
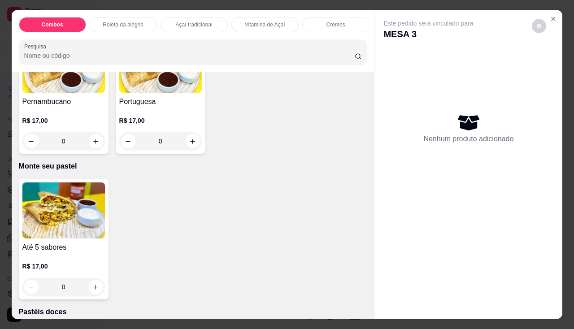
click at [71, 238] on img at bounding box center [63, 210] width 82 height 56
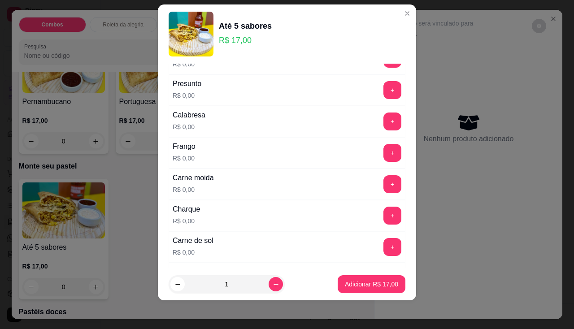
scroll to position [224, 0]
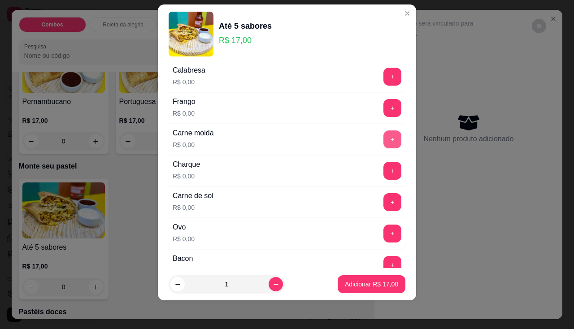
click at [383, 135] on button "+" at bounding box center [392, 139] width 18 height 18
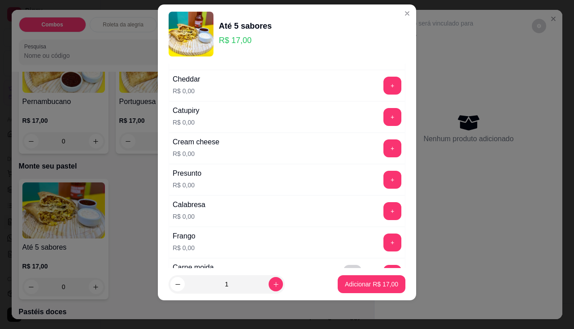
scroll to position [45, 0]
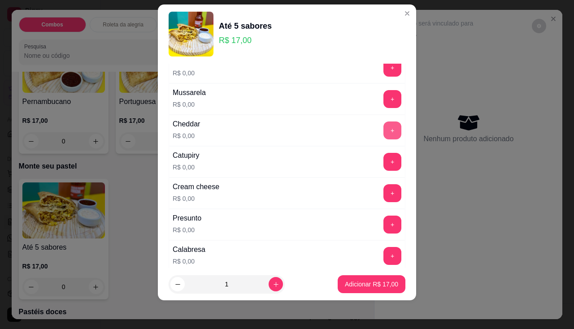
click at [383, 135] on button "+" at bounding box center [392, 130] width 18 height 18
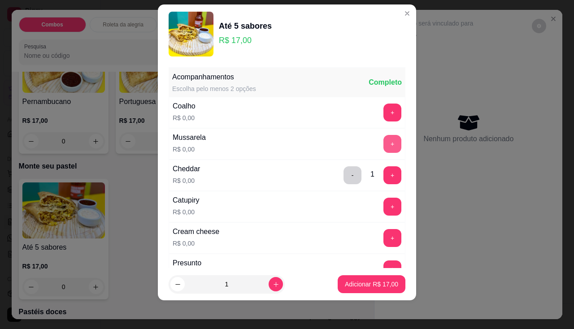
click at [383, 145] on button "+" at bounding box center [392, 144] width 18 height 18
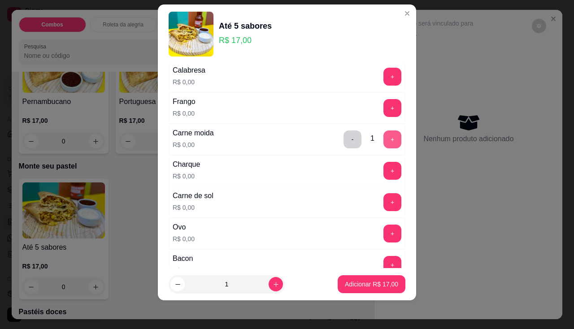
scroll to position [314, 0]
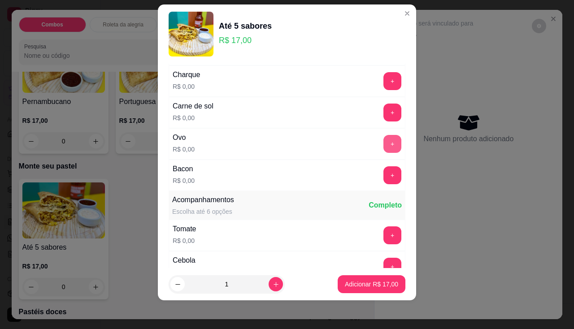
click at [383, 150] on button "+" at bounding box center [392, 144] width 18 height 18
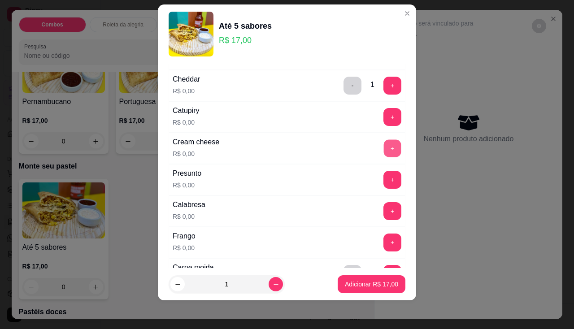
click at [384, 147] on button "+" at bounding box center [392, 147] width 17 height 17
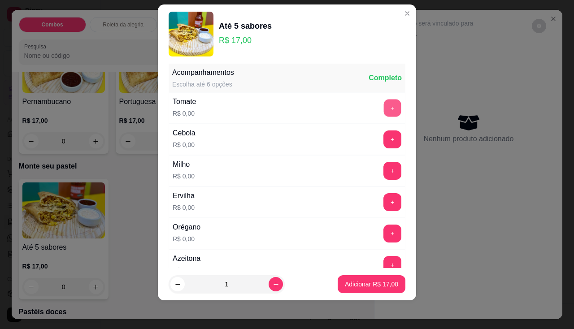
click at [384, 102] on button "+" at bounding box center [392, 107] width 17 height 17
click at [384, 140] on button "+" at bounding box center [392, 138] width 17 height 17
click at [384, 168] on button "+" at bounding box center [392, 170] width 17 height 17
click at [383, 228] on button "+" at bounding box center [392, 234] width 18 height 18
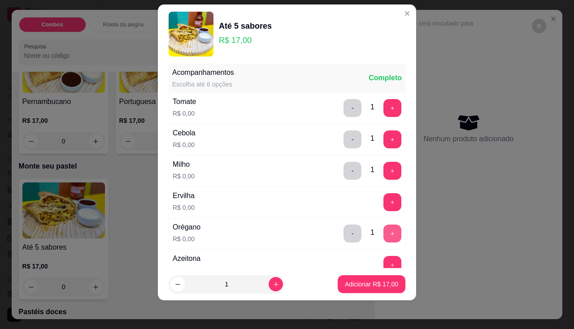
scroll to position [486, 0]
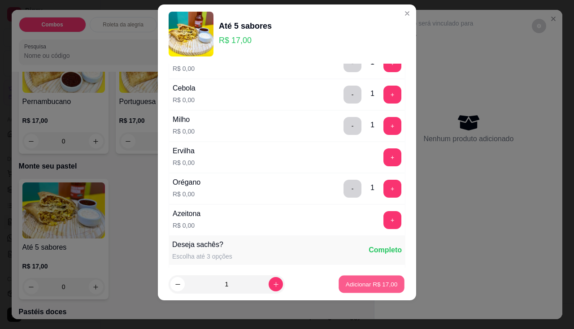
click at [363, 283] on p "Adicionar R$ 17,00" at bounding box center [372, 284] width 52 height 9
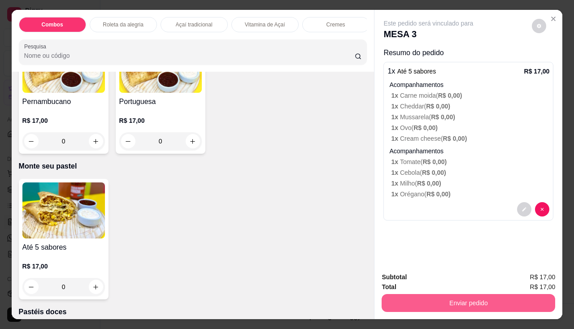
click at [386, 302] on button "Enviar pedido" at bounding box center [467, 303] width 173 height 18
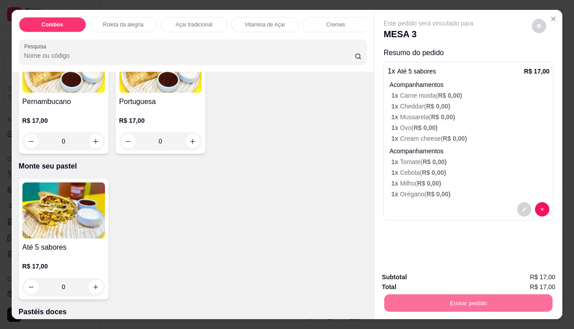
click at [404, 284] on button "Não registrar e enviar pedido" at bounding box center [439, 277] width 91 height 17
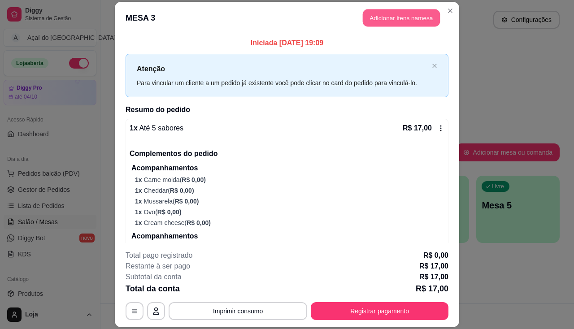
click at [423, 19] on button "Adicionar itens na mesa" at bounding box center [401, 17] width 77 height 17
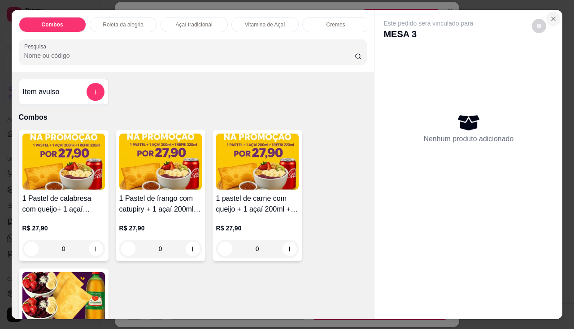
click at [552, 12] on button "Close" at bounding box center [553, 19] width 14 height 14
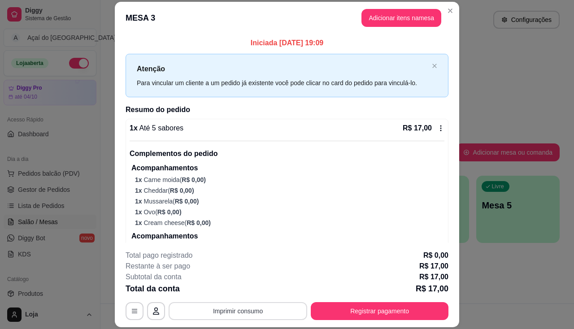
click at [256, 312] on button "Imprimir consumo" at bounding box center [238, 311] width 139 height 18
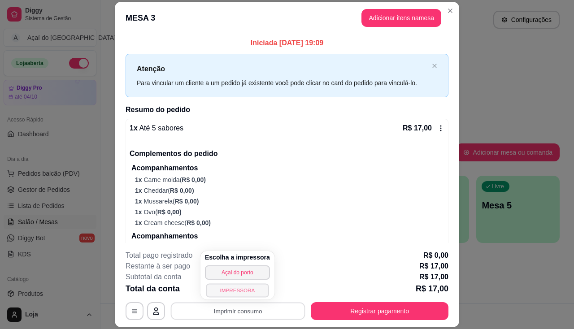
click at [246, 291] on button "IMPRESSORA" at bounding box center [237, 290] width 63 height 14
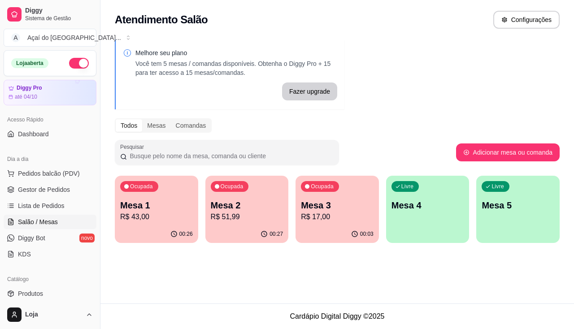
click at [314, 227] on div "00:03" at bounding box center [336, 233] width 83 height 17
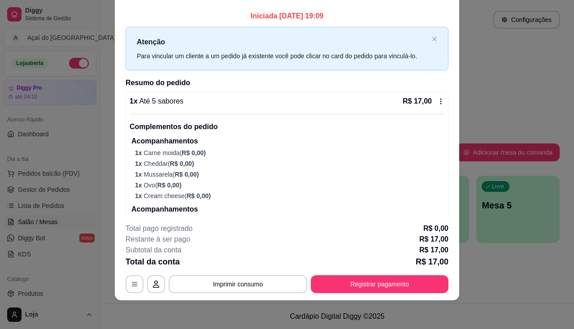
scroll to position [0, 0]
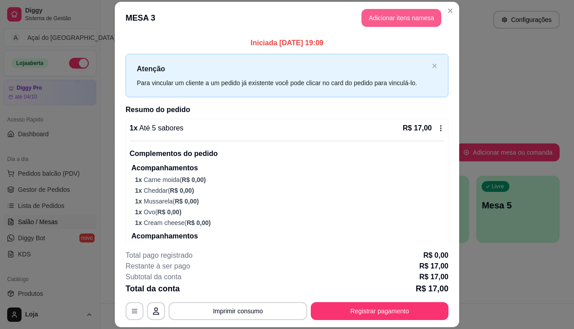
click at [425, 15] on button "Adicionar itens na mesa" at bounding box center [401, 18] width 80 height 18
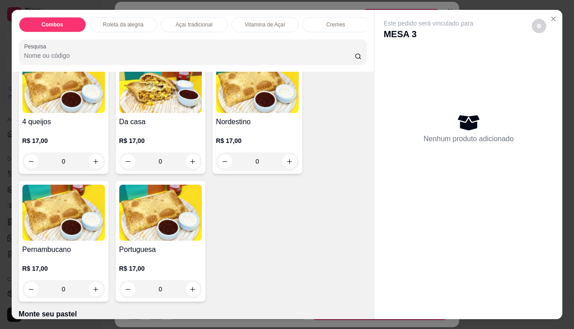
scroll to position [1479, 0]
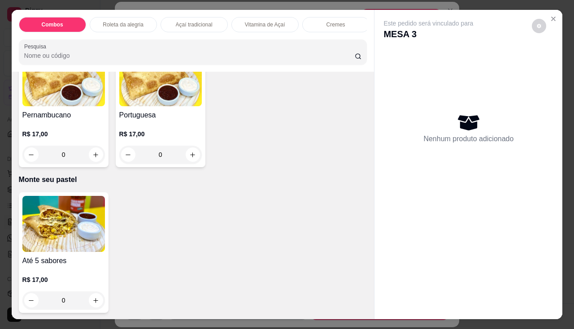
click at [74, 240] on img at bounding box center [63, 224] width 82 height 56
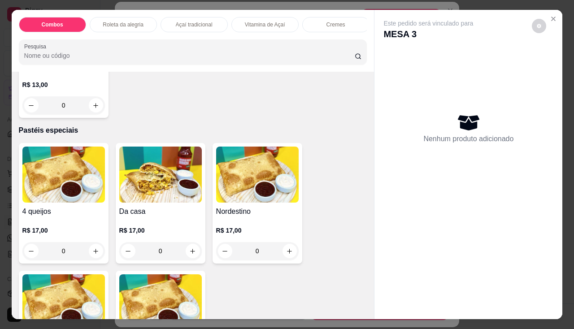
scroll to position [1121, 0]
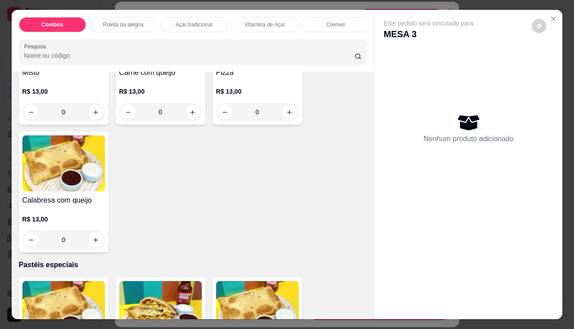
click at [77, 206] on h4 "Calabresa com queijo" at bounding box center [63, 200] width 82 height 11
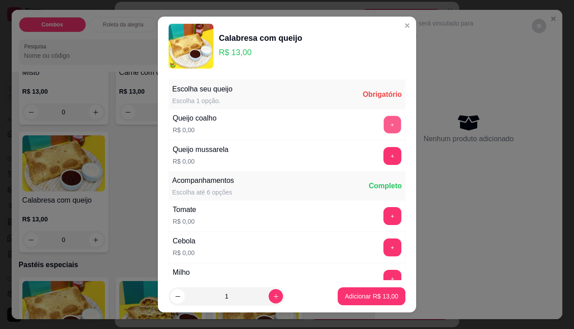
click at [384, 120] on button "+" at bounding box center [392, 124] width 17 height 17
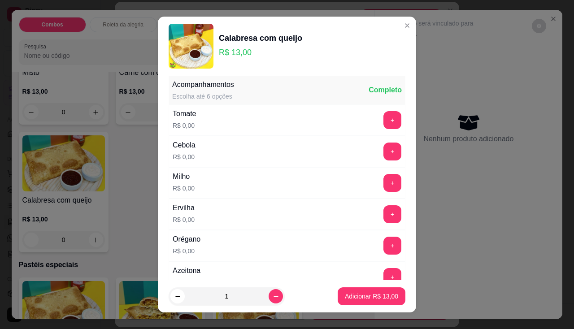
scroll to position [12, 0]
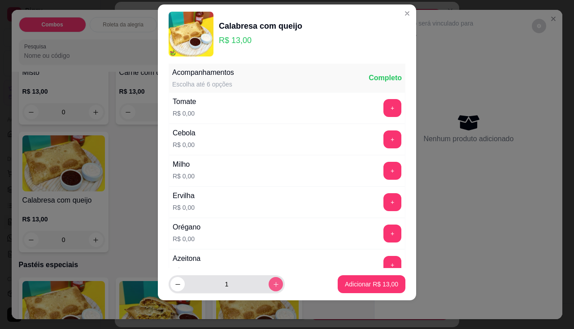
click at [273, 285] on icon "increase-product-quantity" at bounding box center [276, 284] width 7 height 7
type input "2"
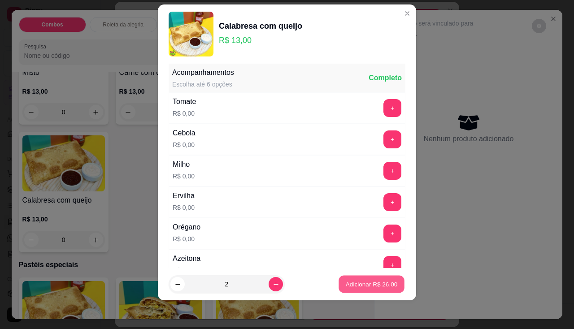
click at [346, 283] on p "Adicionar R$ 26,00" at bounding box center [372, 284] width 52 height 9
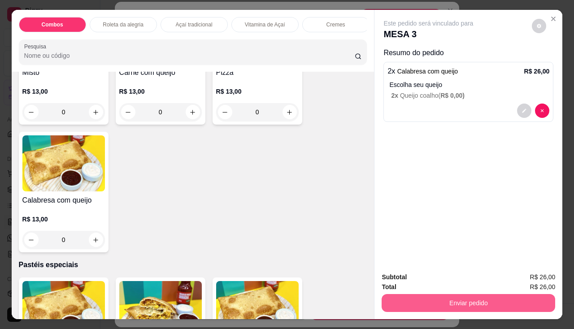
click at [385, 295] on button "Enviar pedido" at bounding box center [467, 303] width 173 height 18
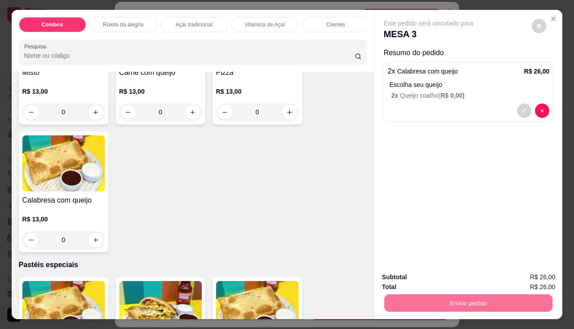
click at [409, 282] on button "Não registrar e enviar pedido" at bounding box center [439, 277] width 91 height 17
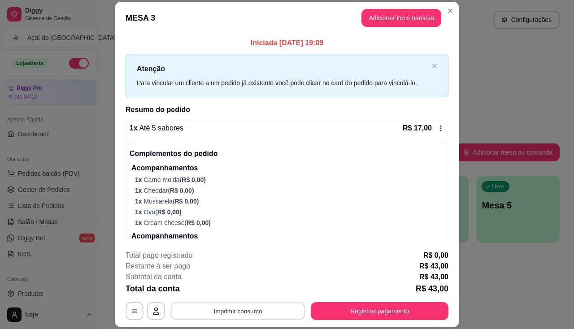
click at [248, 312] on button "Imprimir consumo" at bounding box center [238, 311] width 134 height 17
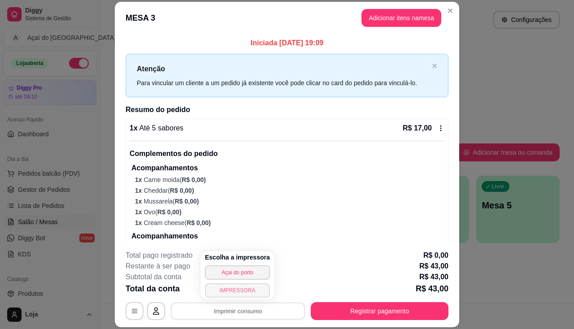
click at [249, 289] on button "IMPRESSORA" at bounding box center [237, 290] width 65 height 14
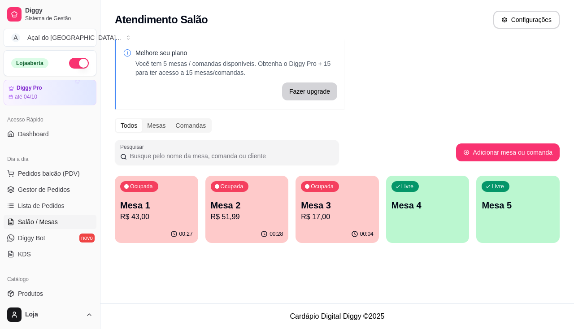
click at [263, 218] on p "R$ 51,99" at bounding box center [247, 217] width 73 height 11
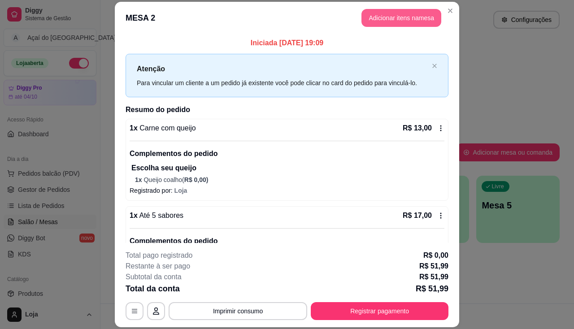
click at [398, 17] on button "Adicionar itens na mesa" at bounding box center [401, 18] width 80 height 18
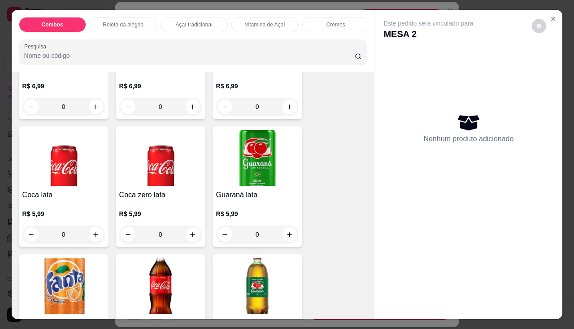
scroll to position [2376, 0]
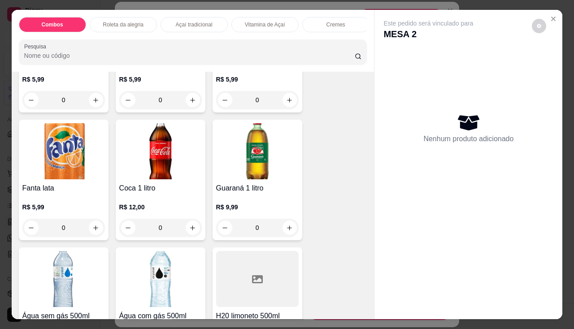
click at [135, 179] on img at bounding box center [160, 151] width 82 height 56
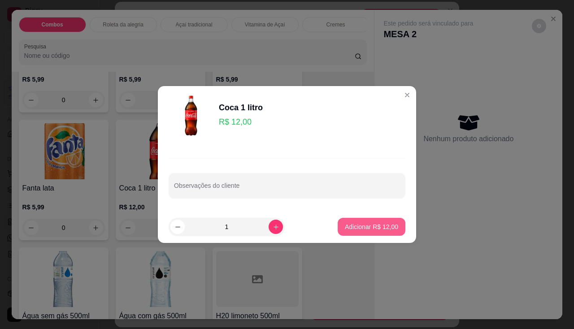
click at [351, 227] on p "Adicionar R$ 12,00" at bounding box center [371, 226] width 53 height 9
type input "1"
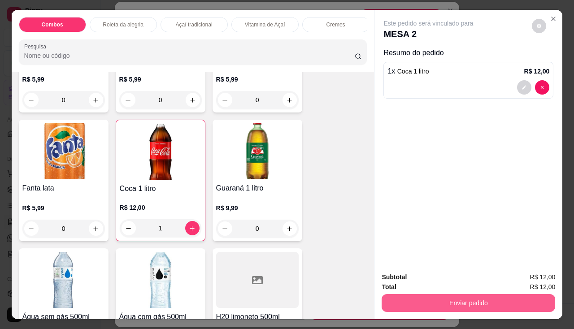
click at [404, 301] on button "Enviar pedido" at bounding box center [467, 303] width 173 height 18
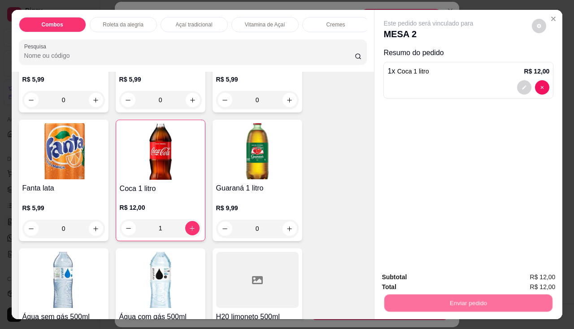
click at [410, 271] on button "Não registrar e enviar pedido" at bounding box center [439, 277] width 91 height 17
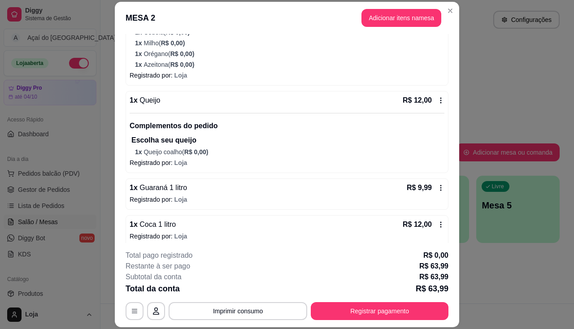
scroll to position [321, 0]
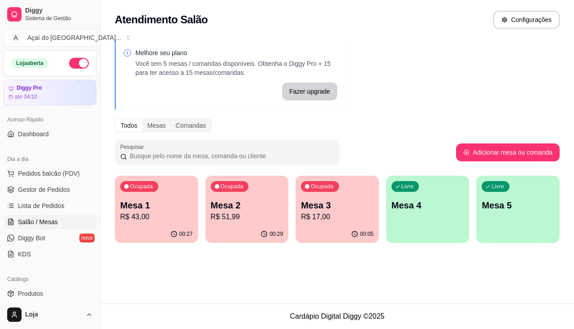
click at [361, 217] on p "R$ 17,00" at bounding box center [337, 217] width 73 height 11
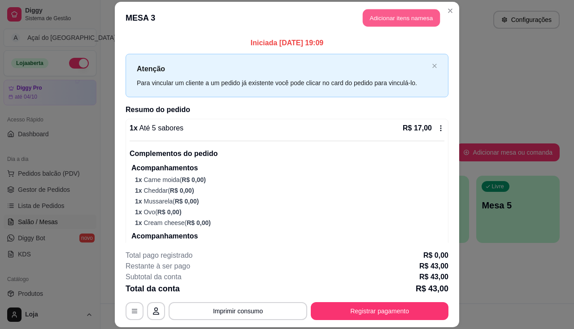
click at [381, 13] on button "Adicionar itens na mesa" at bounding box center [401, 17] width 77 height 17
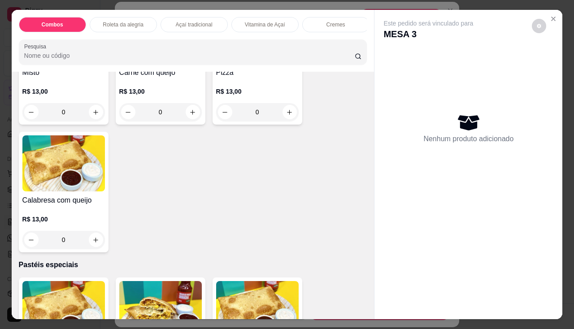
scroll to position [986, 0]
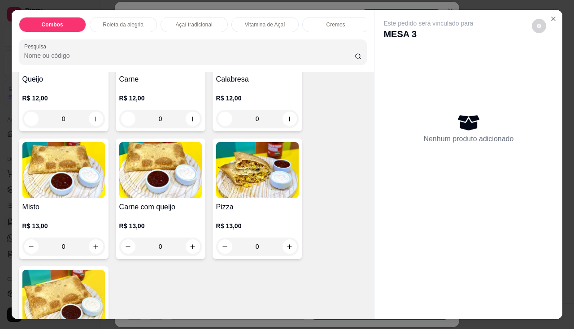
click at [66, 198] on img at bounding box center [63, 170] width 82 height 56
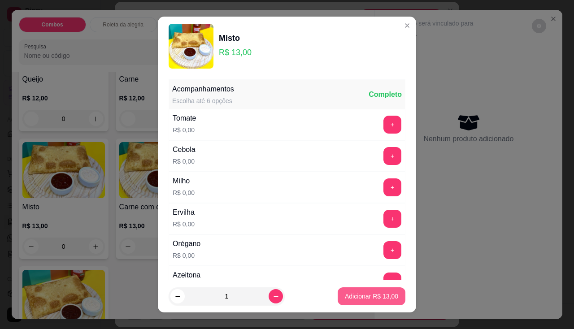
click at [358, 299] on p "Adicionar R$ 13,00" at bounding box center [371, 296] width 53 height 9
type input "1"
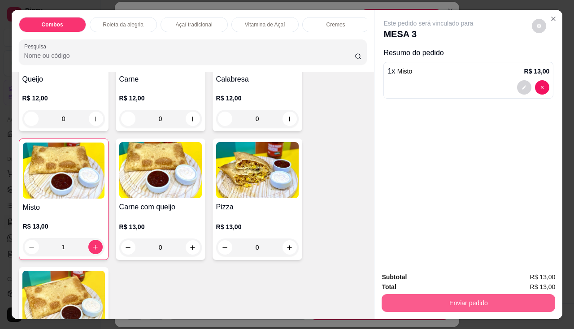
click at [410, 300] on button "Enviar pedido" at bounding box center [467, 303] width 173 height 18
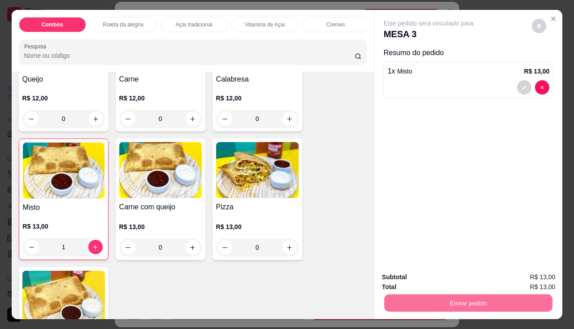
click at [430, 280] on button "Não registrar e enviar pedido" at bounding box center [438, 277] width 93 height 17
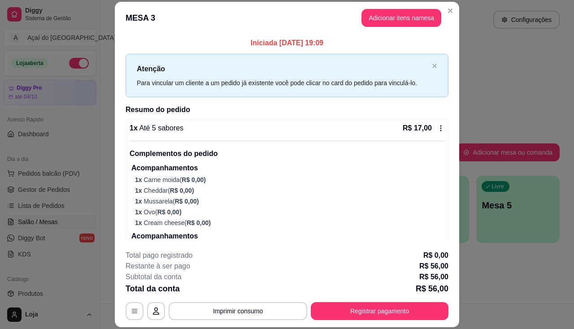
scroll to position [186, 0]
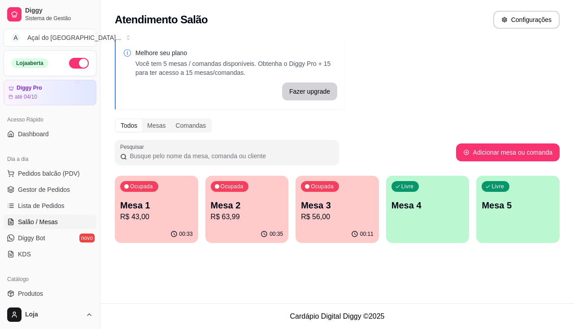
click at [149, 206] on p "Mesa 1" at bounding box center [156, 205] width 73 height 13
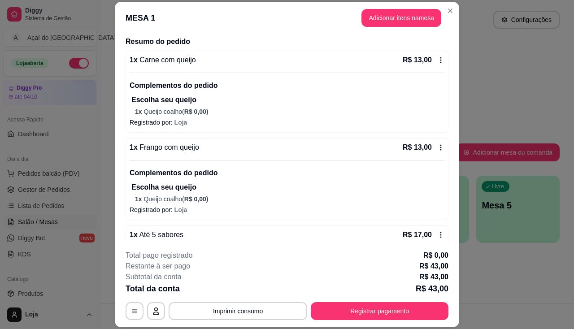
scroll to position [0, 0]
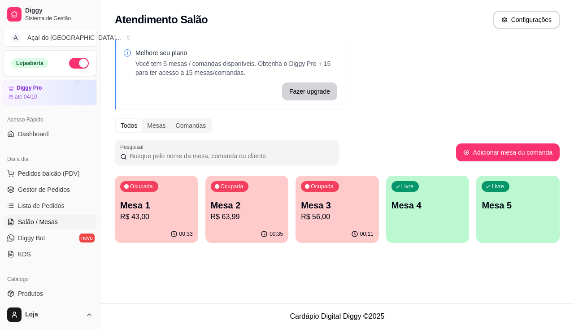
click at [420, 214] on div "Livre Mesa 4" at bounding box center [427, 204] width 83 height 56
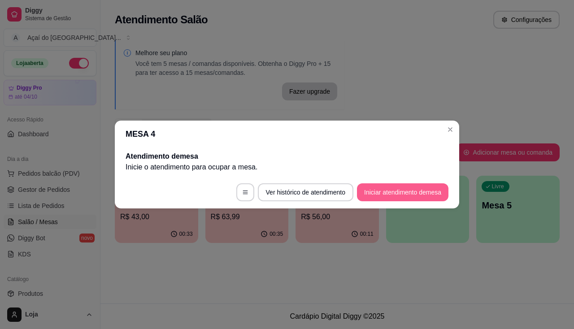
click at [428, 191] on button "Iniciar atendimento de mesa" at bounding box center [402, 192] width 91 height 18
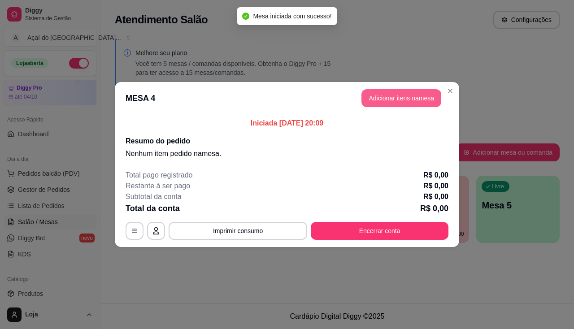
click at [399, 99] on button "Adicionar itens na mesa" at bounding box center [401, 98] width 80 height 18
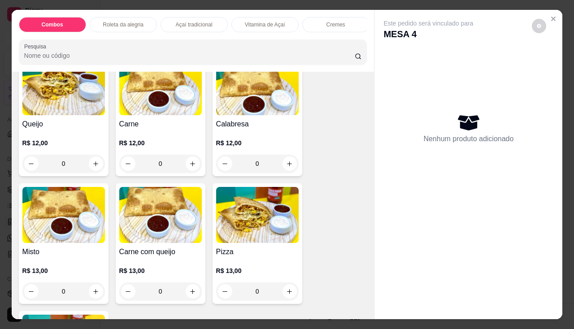
scroll to position [1076, 0]
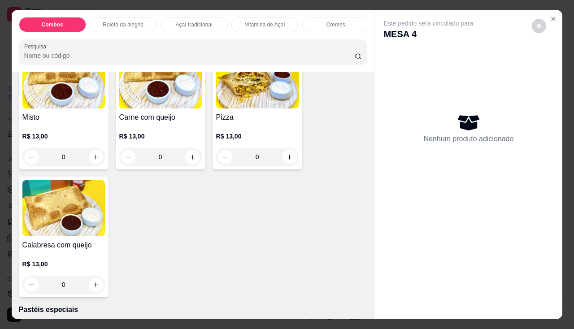
click at [143, 106] on img at bounding box center [160, 80] width 82 height 56
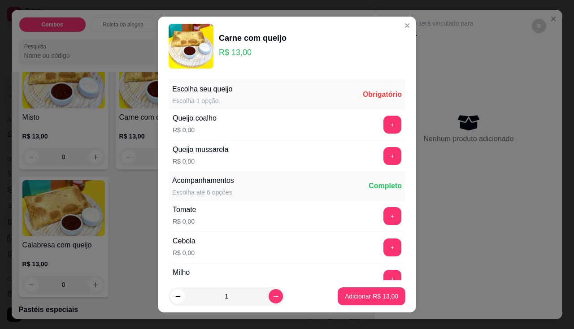
drag, startPoint x: 382, startPoint y: 109, endPoint x: 380, endPoint y: 122, distance: 13.6
click at [382, 113] on div "Queijo coalho R$ 0,00 +" at bounding box center [287, 124] width 237 height 31
click at [383, 123] on button "+" at bounding box center [392, 125] width 18 height 18
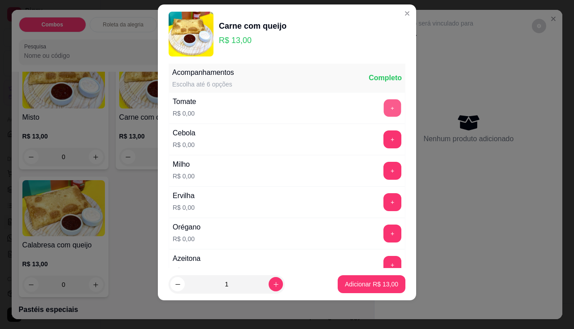
click at [384, 112] on button "+" at bounding box center [392, 107] width 17 height 17
click at [383, 143] on button "+" at bounding box center [392, 139] width 18 height 18
click at [384, 172] on button "+" at bounding box center [392, 170] width 17 height 17
click at [383, 204] on button "+" at bounding box center [392, 202] width 18 height 18
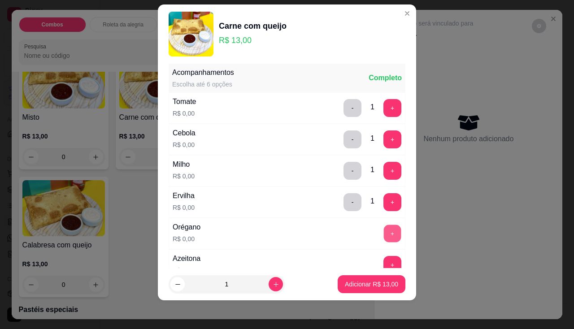
click at [384, 240] on button "+" at bounding box center [392, 233] width 17 height 17
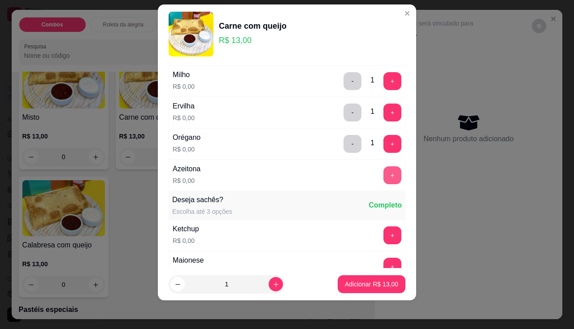
click at [383, 173] on button "+" at bounding box center [392, 175] width 18 height 18
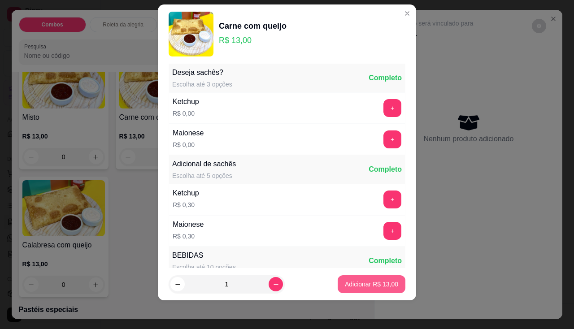
click at [378, 288] on p "Adicionar R$ 13,00" at bounding box center [371, 284] width 53 height 9
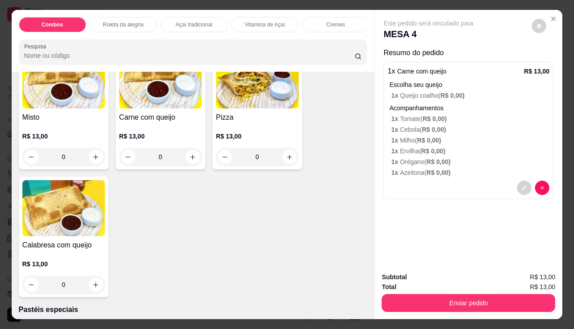
click at [411, 292] on div "Enviar pedido" at bounding box center [467, 302] width 173 height 20
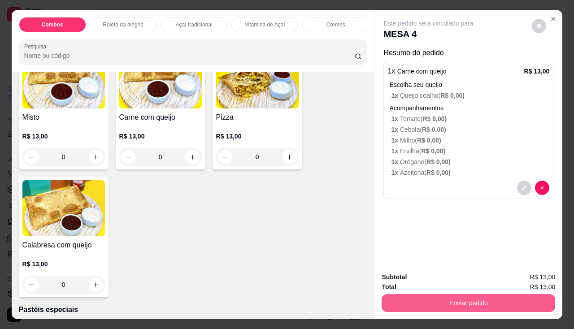
click at [413, 298] on button "Enviar pedido" at bounding box center [467, 303] width 173 height 18
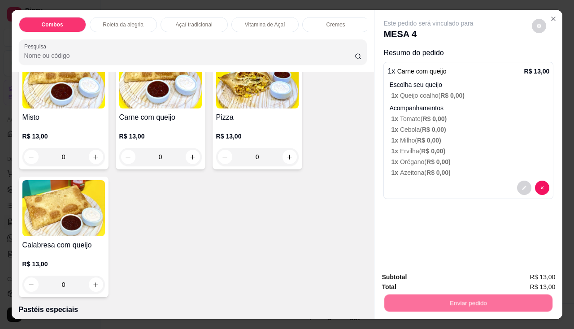
click at [418, 277] on button "Não registrar e enviar pedido" at bounding box center [439, 277] width 91 height 17
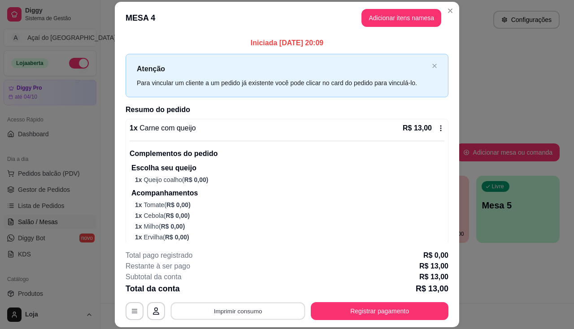
click at [230, 310] on button "Imprimir consumo" at bounding box center [238, 311] width 134 height 17
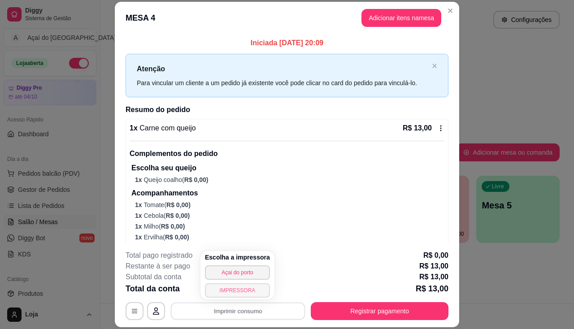
click at [230, 290] on button "IMPRESSORA" at bounding box center [237, 290] width 65 height 14
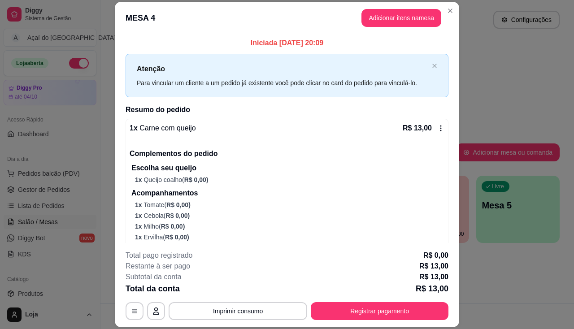
click at [431, 132] on div "R$ 13,00" at bounding box center [424, 128] width 42 height 11
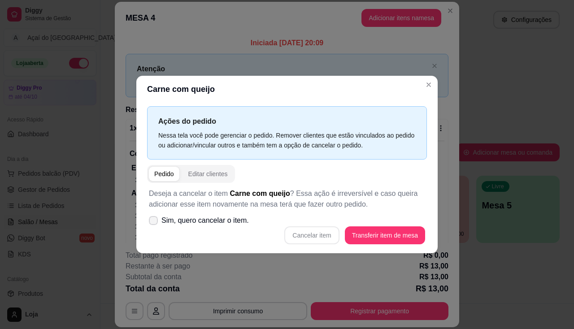
click at [187, 219] on span "Sim, quero cancelar o item." at bounding box center [204, 220] width 87 height 11
click at [154, 222] on input "Sim, quero cancelar o item." at bounding box center [151, 225] width 6 height 6
checkbox input "true"
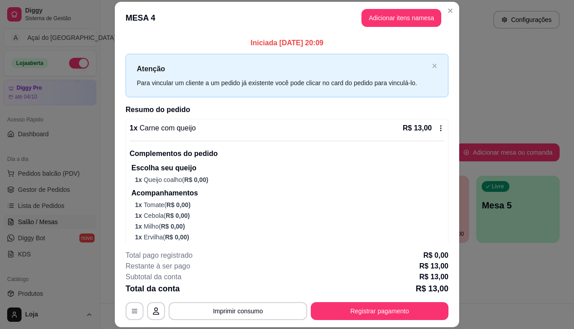
click at [430, 121] on div "1 x Carne com queijo R$ 13,00 Complementos do pedido Escolha seu queijo 1 x Que…" at bounding box center [287, 199] width 323 height 161
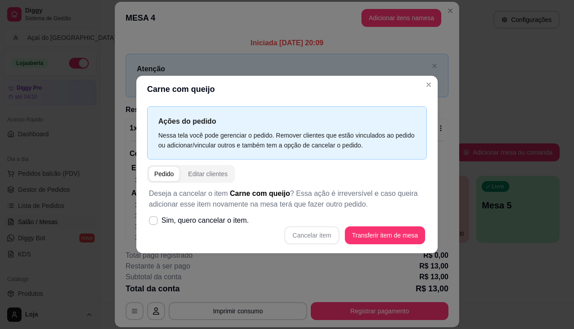
click at [304, 235] on div "Cancelar item Transferir item de mesa" at bounding box center [287, 235] width 276 height 18
click at [188, 224] on span "Sim, quero cancelar o item." at bounding box center [204, 220] width 87 height 11
click at [154, 224] on input "Sim, quero cancelar o item." at bounding box center [151, 225] width 6 height 6
checkbox input "true"
click at [314, 231] on button "Cancelar item" at bounding box center [311, 235] width 53 height 17
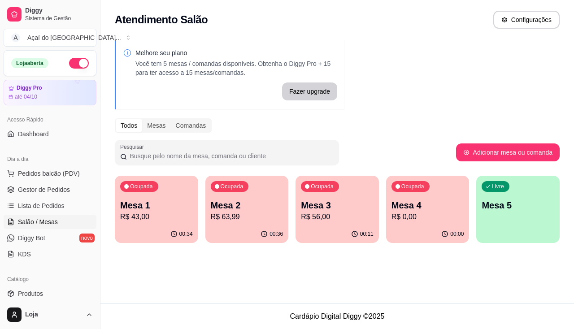
click at [413, 243] on div "Melhore seu plano Você tem 5 mesas / comandas disponíveis. Obtenha o Diggy Pro …" at bounding box center [336, 144] width 473 height 220
click at [413, 235] on div "00:00" at bounding box center [427, 233] width 81 height 17
click at [361, 293] on button "Encerrar conta" at bounding box center [380, 286] width 138 height 18
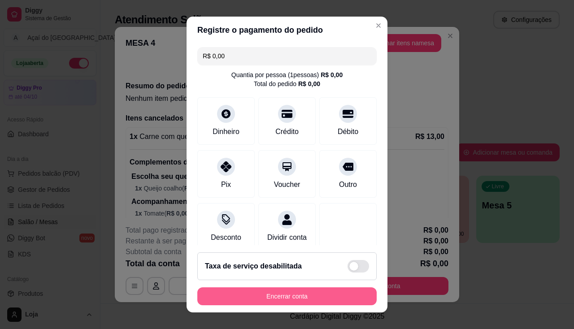
click at [345, 299] on button "Encerrar conta" at bounding box center [286, 296] width 179 height 18
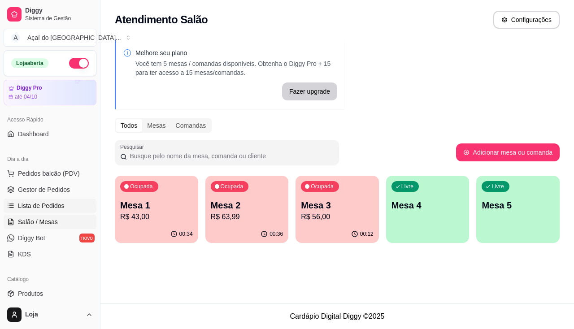
click at [38, 212] on link "Lista de Pedidos" at bounding box center [50, 206] width 93 height 14
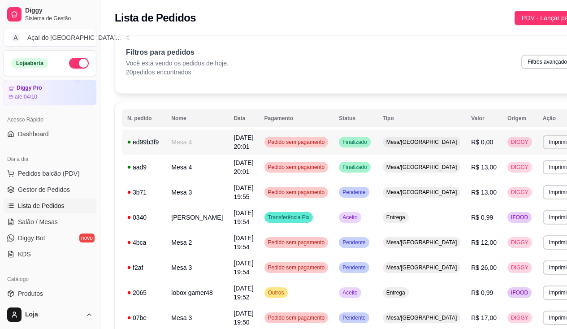
click at [158, 143] on div "ed99b3f9" at bounding box center [143, 142] width 33 height 9
click at [53, 222] on span "Salão / Mesas" at bounding box center [38, 221] width 40 height 9
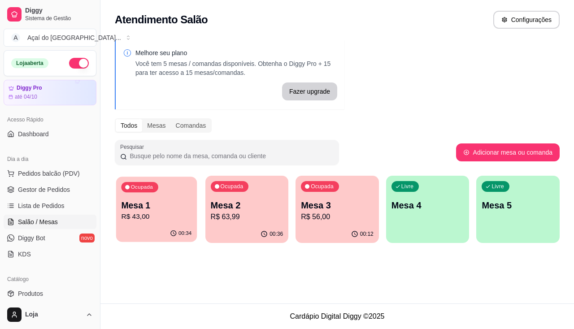
click at [172, 210] on p "Mesa 1" at bounding box center [156, 205] width 70 height 12
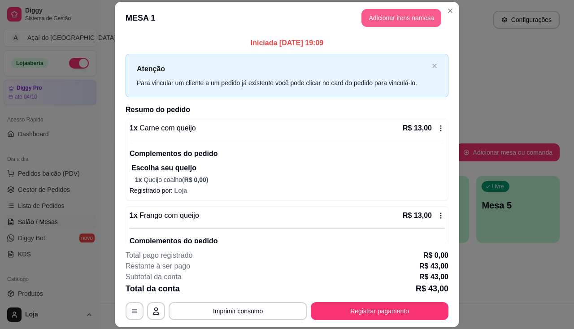
click at [395, 17] on button "Adicionar itens na mesa" at bounding box center [401, 18] width 80 height 18
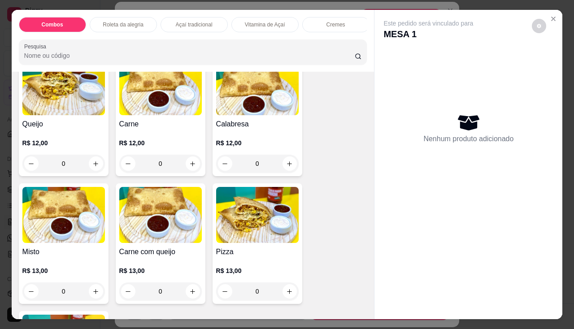
scroll to position [1121, 0]
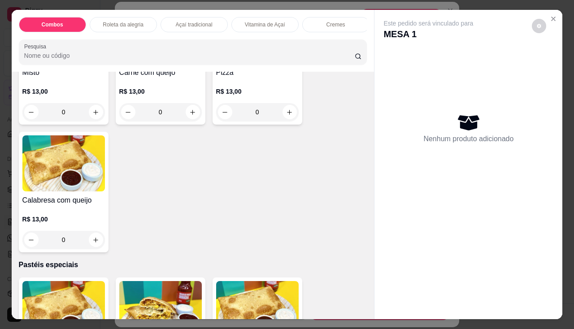
click at [185, 88] on div "R$ 13,00 0" at bounding box center [160, 99] width 82 height 43
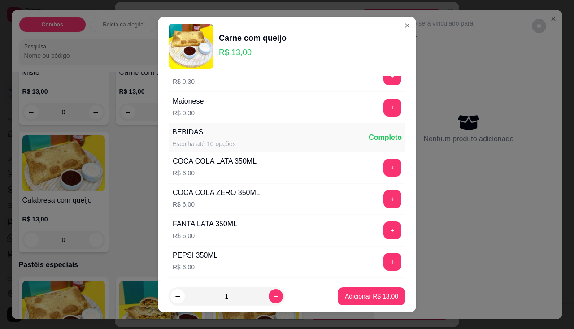
scroll to position [701, 0]
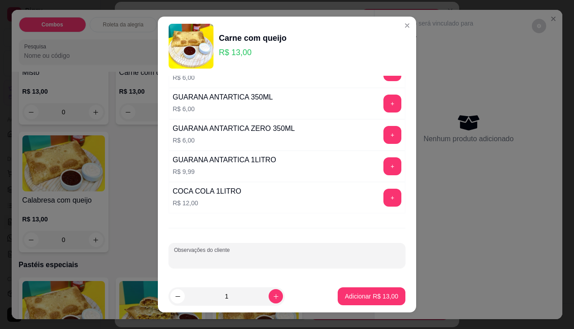
click at [259, 259] on input "Observações do cliente" at bounding box center [287, 259] width 226 height 9
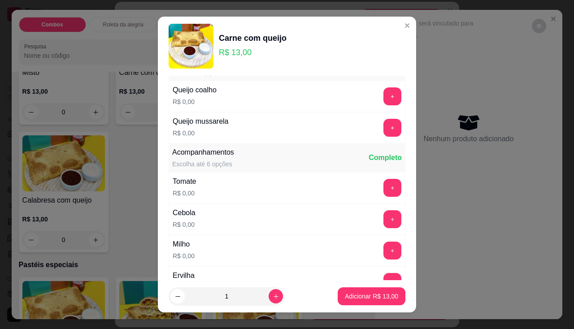
scroll to position [0, 0]
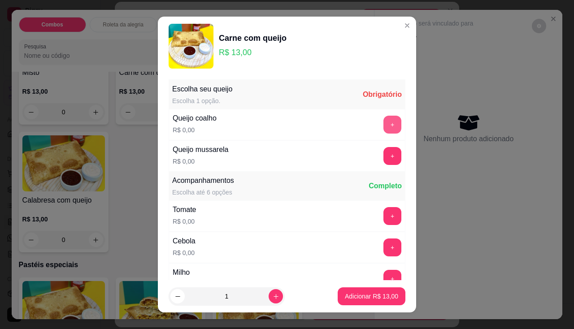
type input "FRANGO COM [PERSON_NAME]"
click at [383, 121] on button "+" at bounding box center [392, 125] width 18 height 18
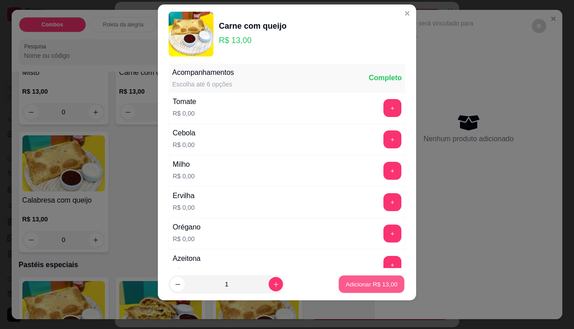
click at [380, 287] on p "Adicionar R$ 13,00" at bounding box center [372, 284] width 52 height 9
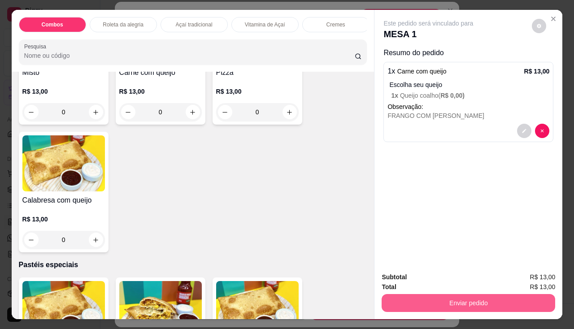
click at [397, 298] on button "Enviar pedido" at bounding box center [467, 303] width 173 height 18
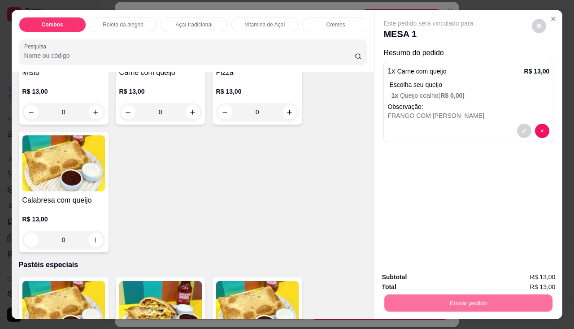
click at [410, 282] on button "Não registrar e enviar pedido" at bounding box center [439, 277] width 91 height 17
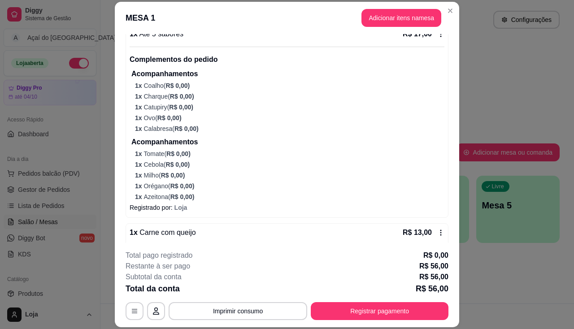
scroll to position [356, 0]
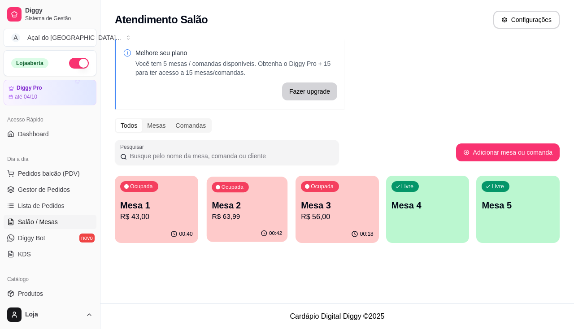
click at [240, 221] on p "R$ 63,99" at bounding box center [247, 217] width 70 height 10
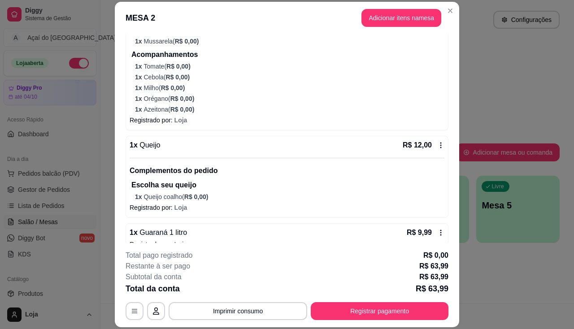
scroll to position [321, 0]
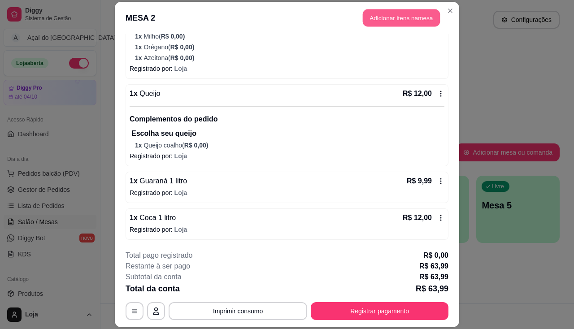
click at [422, 13] on button "Adicionar itens na mesa" at bounding box center [401, 17] width 77 height 17
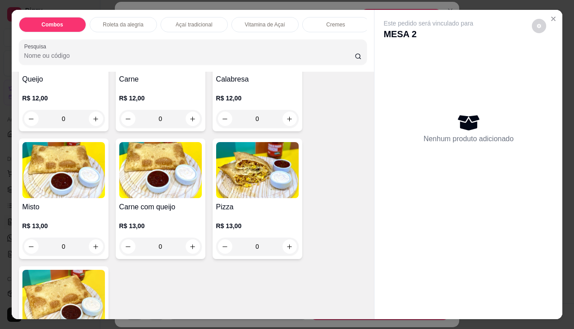
scroll to position [1076, 0]
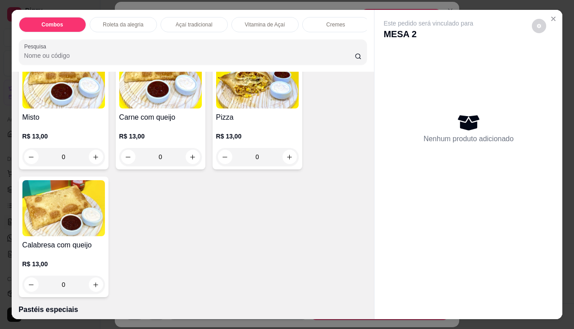
click at [165, 121] on h4 "Carne com queijo" at bounding box center [160, 117] width 82 height 11
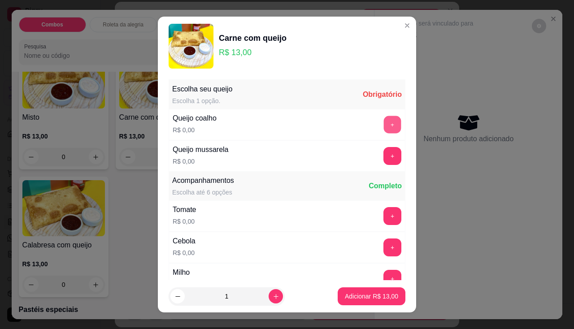
click at [384, 129] on button "+" at bounding box center [392, 124] width 17 height 17
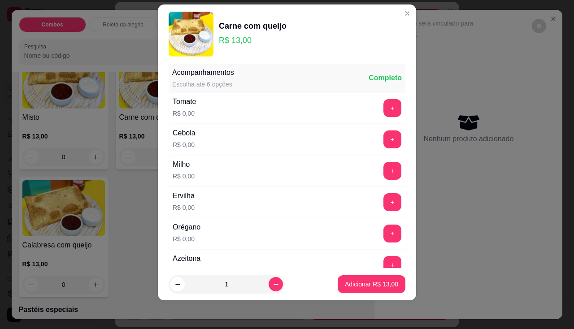
click at [368, 288] on p "Adicionar R$ 13,00" at bounding box center [371, 284] width 53 height 9
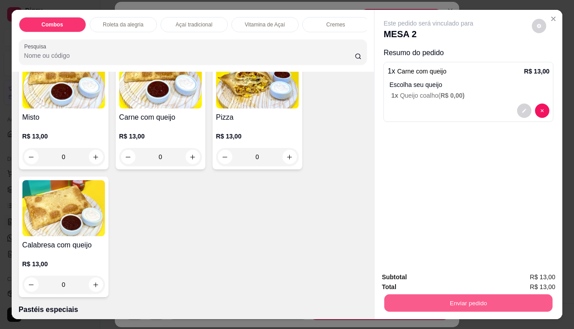
click at [406, 296] on button "Enviar pedido" at bounding box center [468, 303] width 168 height 17
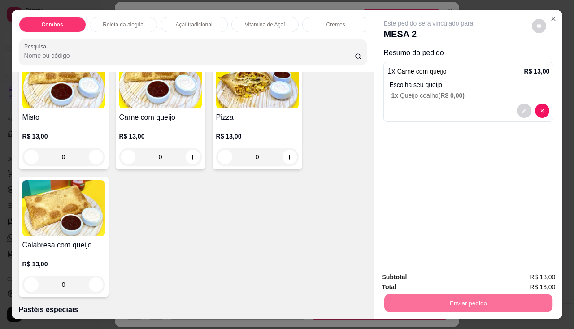
click at [421, 284] on button "Não registrar e enviar pedido" at bounding box center [439, 277] width 91 height 17
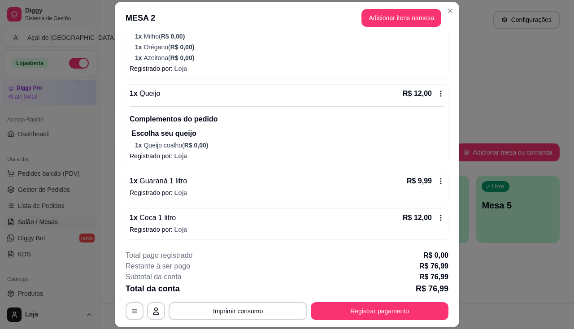
scroll to position [408, 0]
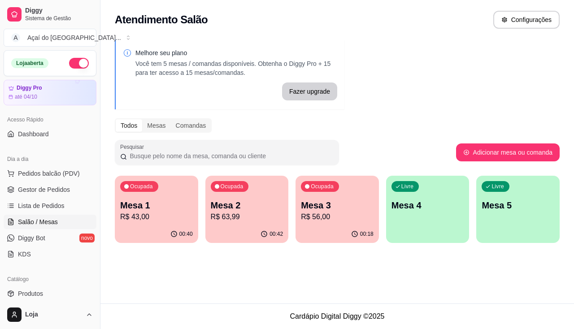
click at [425, 220] on div "Livre Mesa 4" at bounding box center [427, 204] width 83 height 56
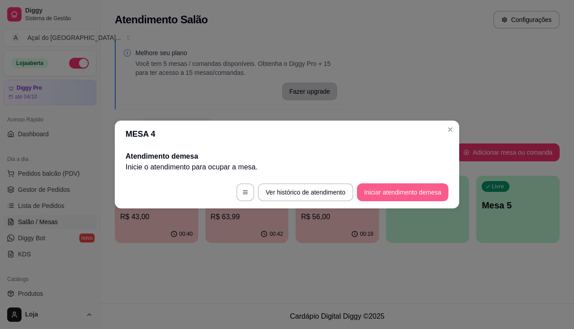
click at [409, 195] on button "Iniciar atendimento de mesa" at bounding box center [402, 192] width 91 height 18
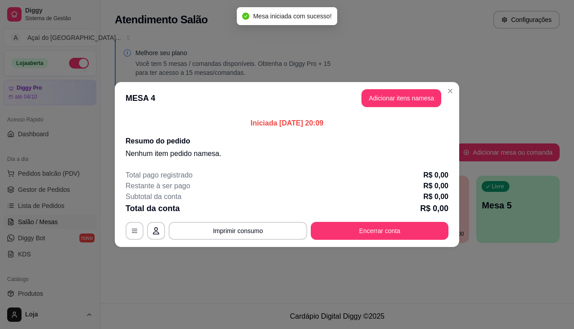
click at [400, 82] on header "MESA 4 Adicionar itens na mesa" at bounding box center [287, 98] width 344 height 32
click at [403, 95] on button "Adicionar itens na mesa" at bounding box center [401, 98] width 77 height 17
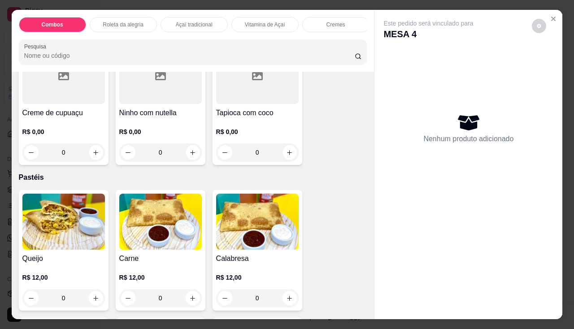
scroll to position [1031, 0]
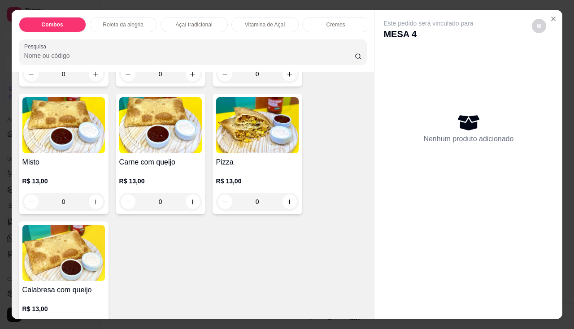
click at [169, 141] on img at bounding box center [160, 125] width 82 height 56
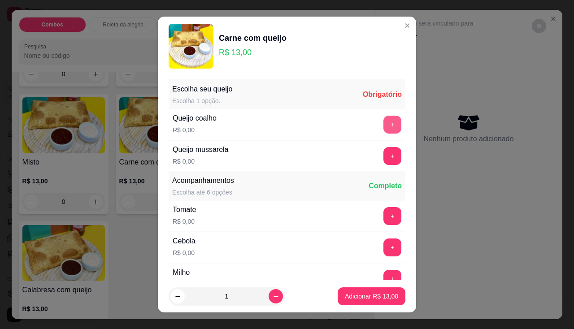
click at [383, 128] on button "+" at bounding box center [392, 125] width 18 height 18
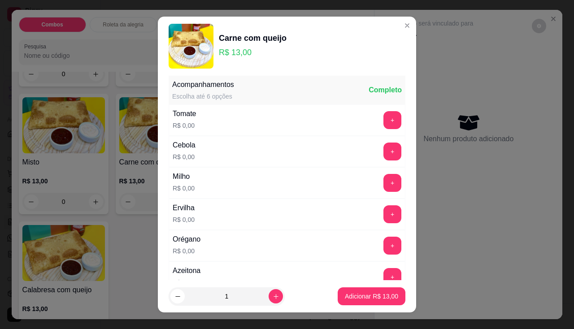
scroll to position [12, 0]
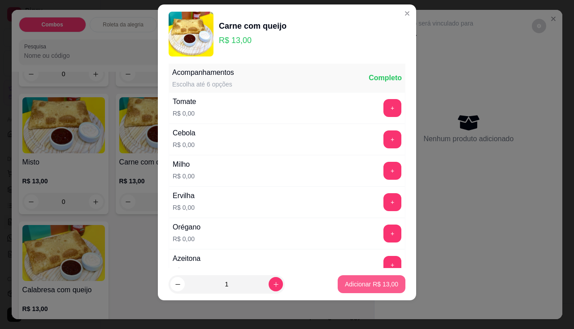
click at [378, 287] on p "Adicionar R$ 13,00" at bounding box center [371, 284] width 53 height 9
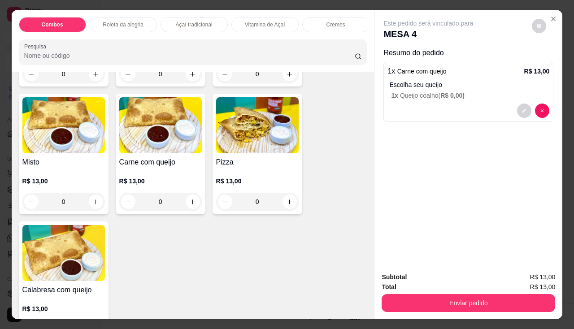
click at [404, 310] on div "Subtotal R$ 13,00 Total R$ 13,00 Enviar pedido" at bounding box center [468, 292] width 188 height 54
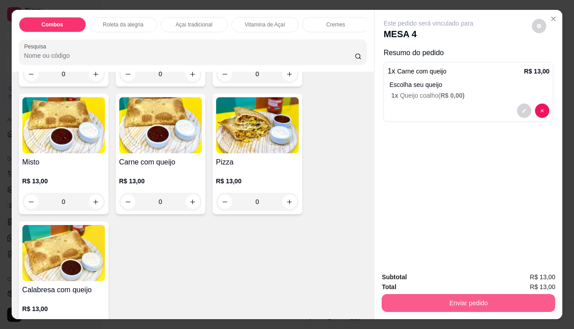
click at [405, 304] on button "Enviar pedido" at bounding box center [467, 303] width 173 height 18
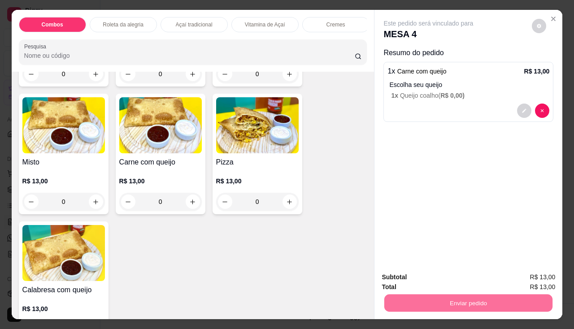
click at [421, 279] on button "Não registrar e enviar pedido" at bounding box center [439, 277] width 91 height 17
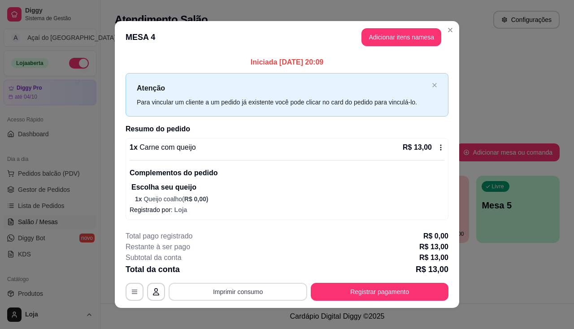
click at [236, 291] on button "Imprimir consumo" at bounding box center [238, 292] width 139 height 18
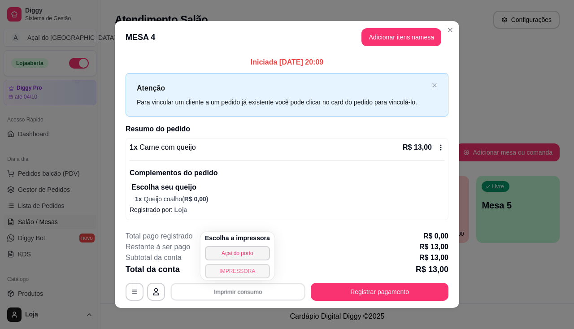
click at [250, 274] on button "IMPRESSORA" at bounding box center [237, 271] width 65 height 14
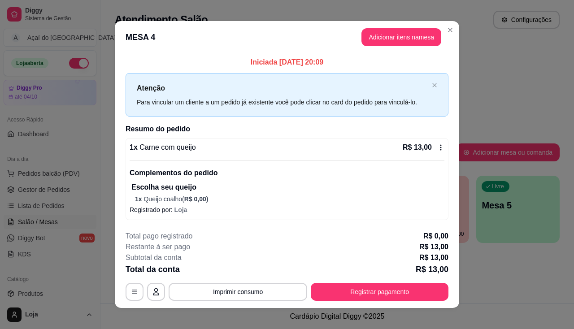
scroll to position [8, 0]
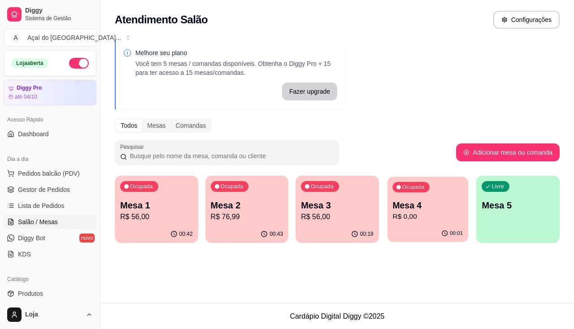
click at [430, 216] on p "R$ 0,00" at bounding box center [427, 217] width 70 height 10
click at [431, 235] on div "00:01" at bounding box center [427, 233] width 83 height 17
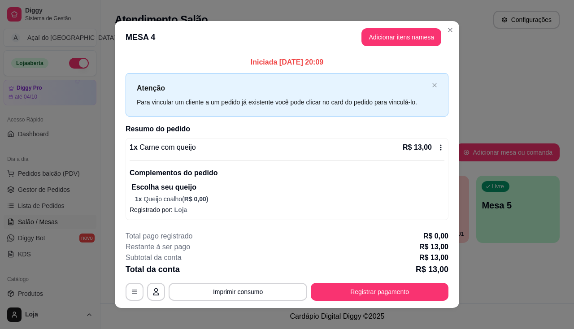
click at [439, 147] on icon at bounding box center [440, 147] width 7 height 7
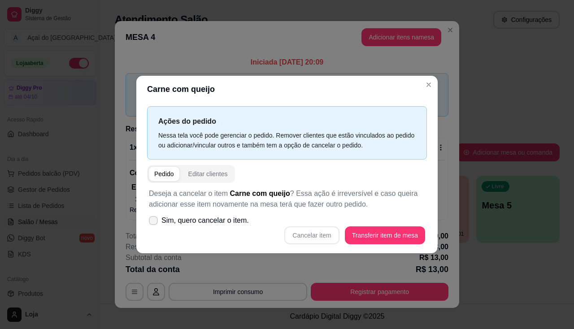
click at [208, 217] on span "Sim, quero cancelar o item." at bounding box center [204, 220] width 87 height 11
click at [154, 222] on input "Sim, quero cancelar o item." at bounding box center [151, 225] width 6 height 6
checkbox input "true"
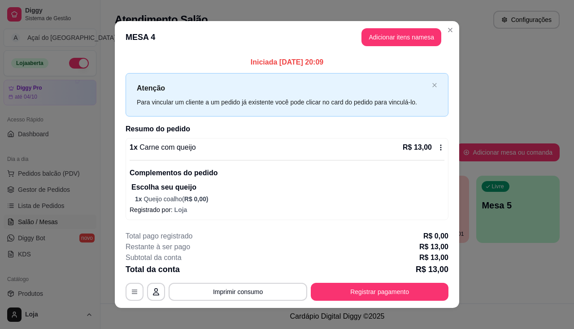
click at [441, 147] on icon at bounding box center [440, 147] width 7 height 7
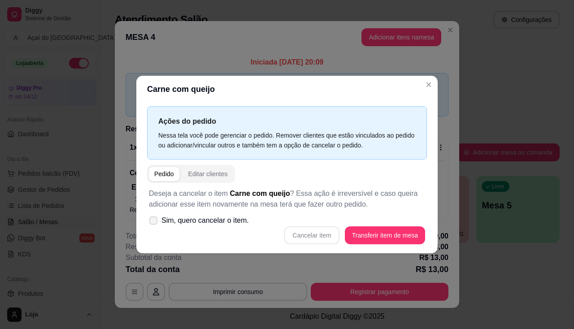
click at [211, 221] on span "Sim, quero cancelar o item." at bounding box center [204, 220] width 87 height 11
click at [154, 222] on input "Sim, quero cancelar o item." at bounding box center [151, 225] width 6 height 6
checkbox input "true"
click at [317, 238] on button "Cancelar item" at bounding box center [311, 235] width 55 height 18
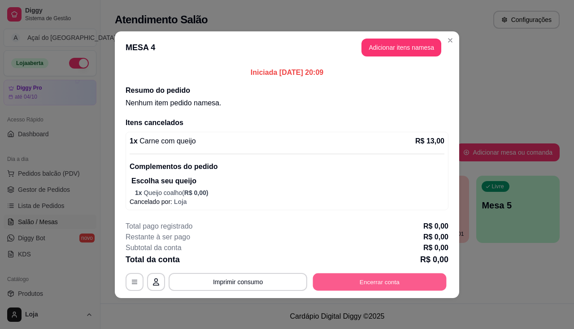
click at [341, 277] on button "Encerrar conta" at bounding box center [380, 281] width 134 height 17
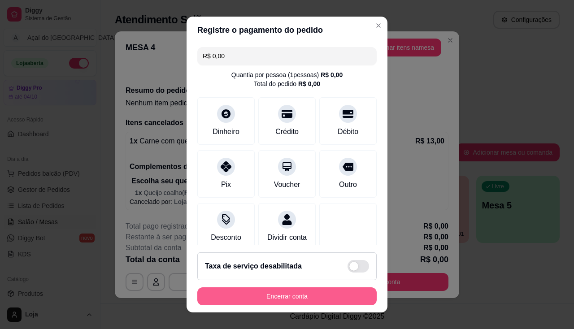
click at [315, 299] on button "Encerrar conta" at bounding box center [286, 296] width 179 height 18
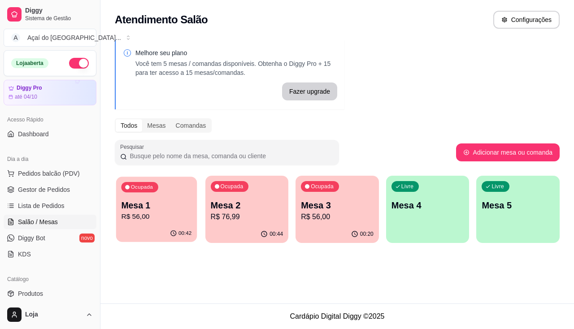
click at [169, 221] on p "R$ 56,00" at bounding box center [156, 217] width 70 height 10
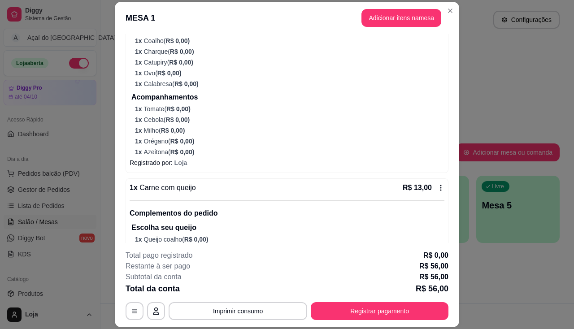
scroll to position [356, 0]
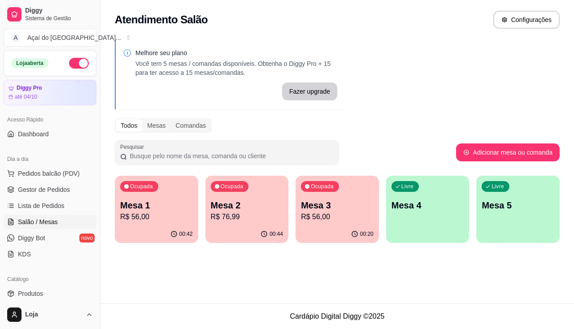
click at [257, 205] on p "Mesa 2" at bounding box center [247, 205] width 73 height 13
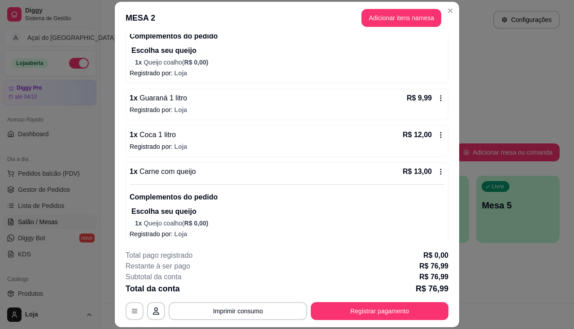
scroll to position [408, 0]
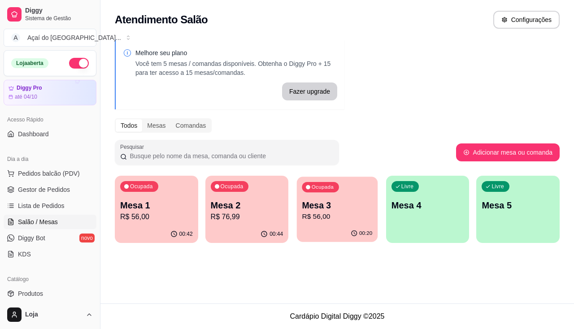
click at [355, 224] on div "Ocupada Mesa 3 R$ 56,00" at bounding box center [337, 201] width 81 height 48
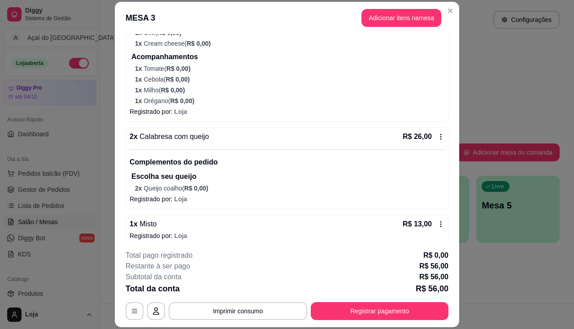
scroll to position [186, 0]
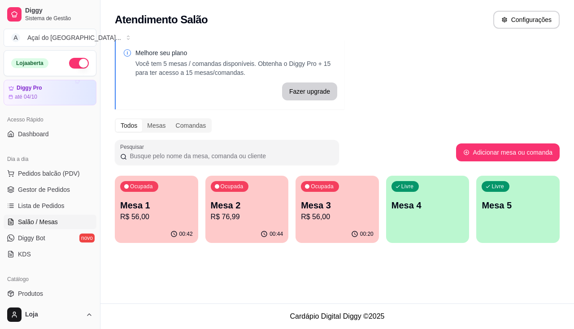
click at [223, 261] on div "Atendimento Salão Configurações Melhore seu plano Você tem 5 mesas / comandas d…" at bounding box center [336, 151] width 473 height 303
click at [392, 218] on div "Livre Mesa 4" at bounding box center [427, 204] width 83 height 56
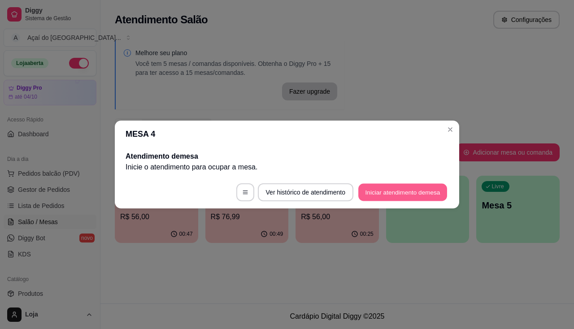
click at [416, 195] on button "Iniciar atendimento de mesa" at bounding box center [402, 192] width 89 height 17
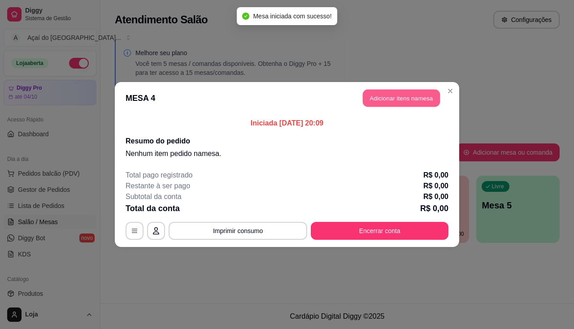
click at [376, 99] on button "Adicionar itens na mesa" at bounding box center [401, 98] width 77 height 17
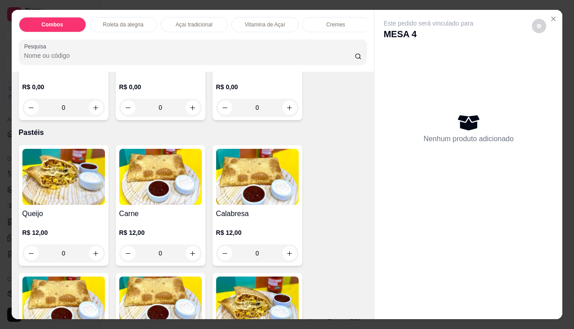
scroll to position [897, 0]
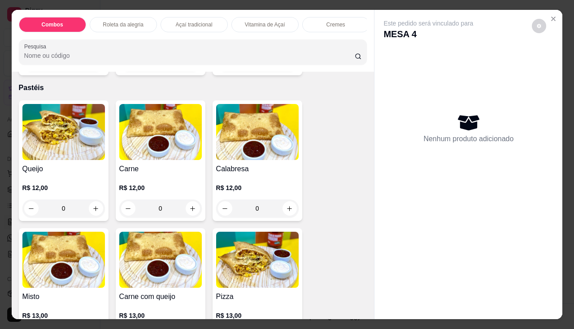
click at [159, 206] on div "0" at bounding box center [160, 208] width 82 height 18
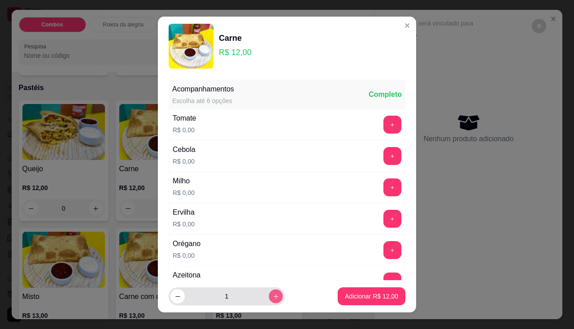
click at [273, 297] on icon "increase-product-quantity" at bounding box center [276, 296] width 7 height 7
type input "2"
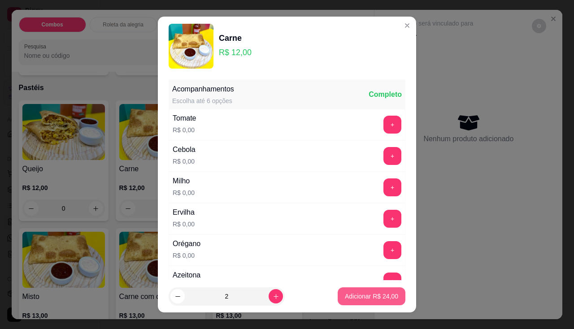
click at [347, 292] on p "Adicionar R$ 24,00" at bounding box center [371, 296] width 53 height 9
type input "2"
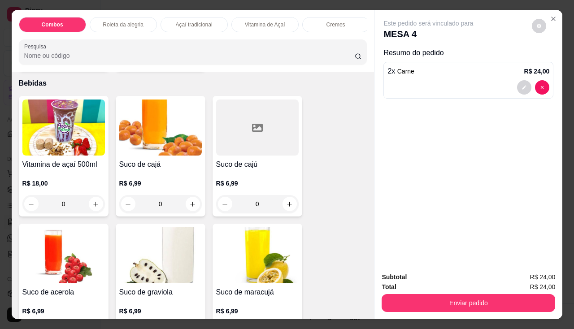
scroll to position [2241, 0]
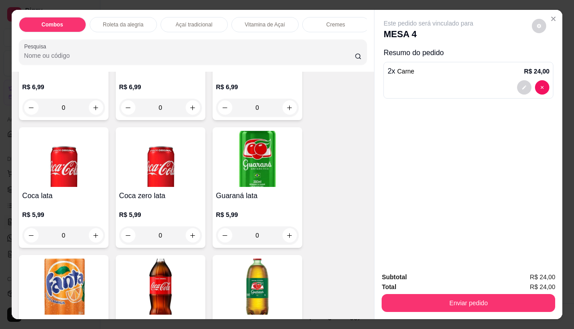
click at [175, 192] on div "Coca zero lata R$ 5,99 0" at bounding box center [161, 187] width 90 height 121
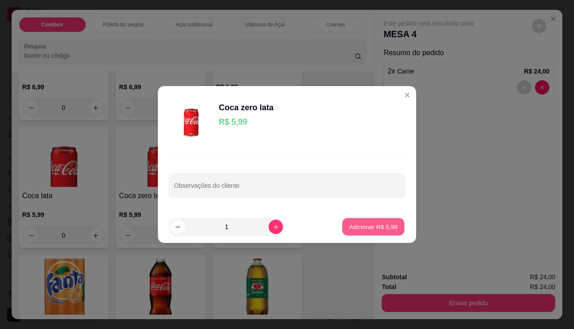
click at [368, 234] on button "Adicionar R$ 5,99" at bounding box center [373, 226] width 62 height 17
type input "1"
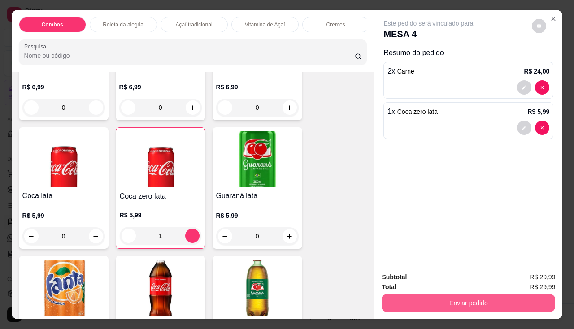
click at [436, 306] on button "Enviar pedido" at bounding box center [467, 303] width 173 height 18
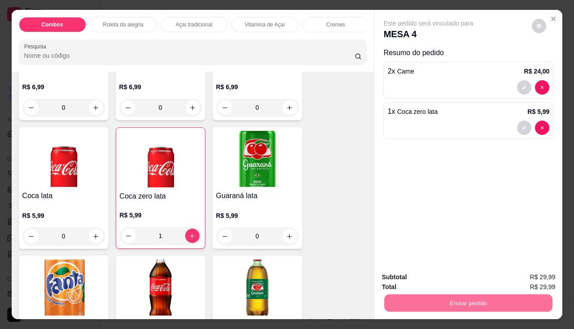
click at [439, 282] on button "Não registrar e enviar pedido" at bounding box center [438, 277] width 93 height 17
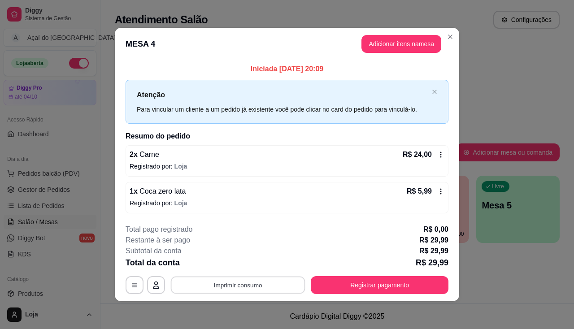
click at [284, 294] on button "Imprimir consumo" at bounding box center [238, 284] width 134 height 17
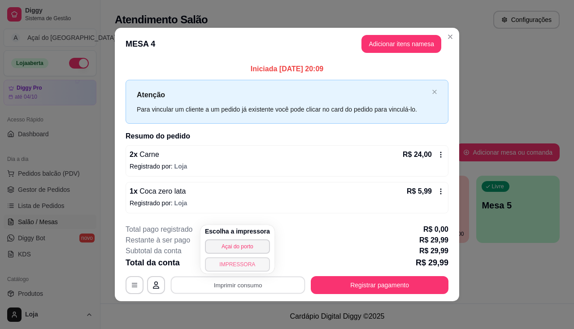
click at [255, 260] on button "IMPRESSORA" at bounding box center [237, 264] width 65 height 14
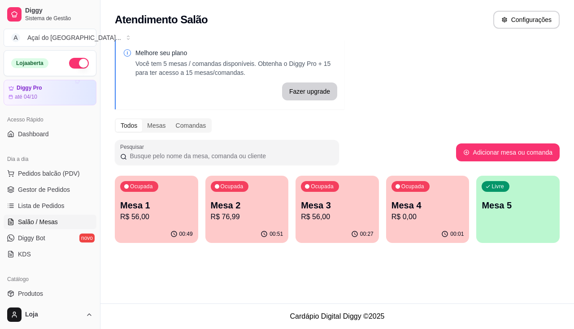
click at [362, 224] on div "Ocupada Mesa 3 R$ 56,00" at bounding box center [336, 201] width 83 height 50
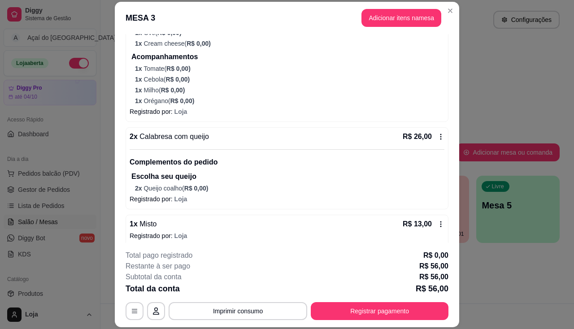
scroll to position [186, 0]
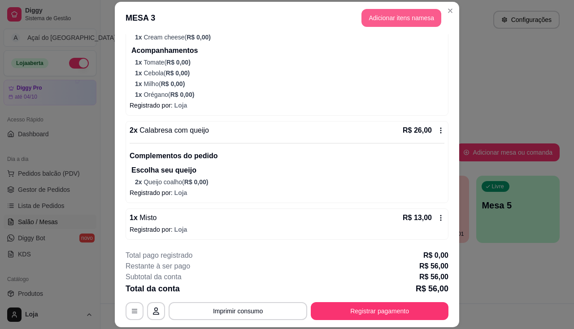
click at [369, 26] on header "MESA 3 Adicionar itens na mesa" at bounding box center [287, 18] width 344 height 32
click at [368, 26] on button "Adicionar itens na mesa" at bounding box center [401, 18] width 80 height 18
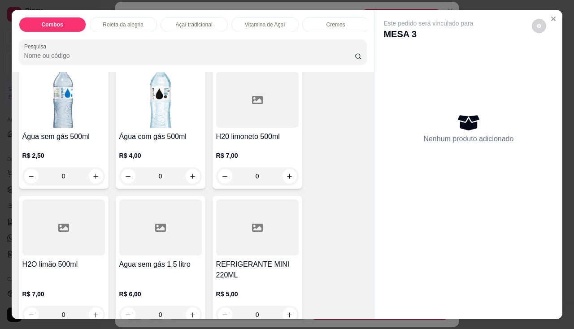
scroll to position [2645, 0]
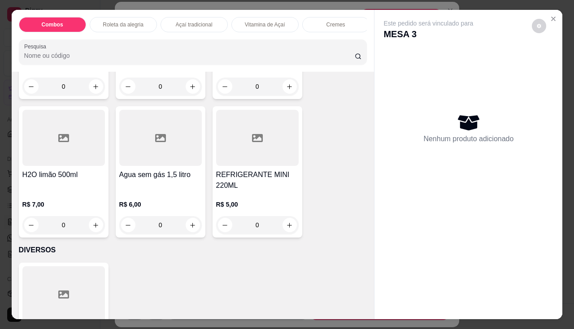
click at [64, 164] on div at bounding box center [63, 138] width 82 height 56
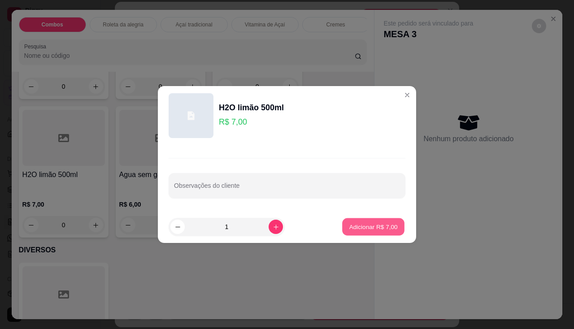
click at [378, 229] on p "Adicionar R$ 7,00" at bounding box center [373, 226] width 48 height 9
type input "1"
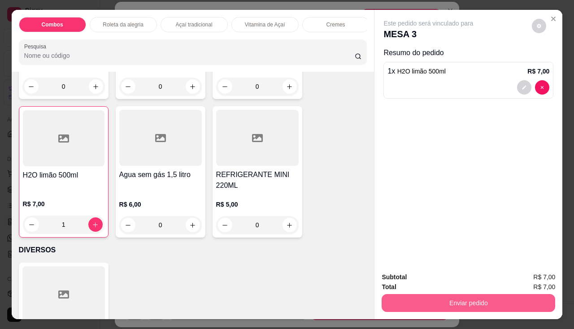
click at [405, 303] on button "Enviar pedido" at bounding box center [467, 303] width 173 height 18
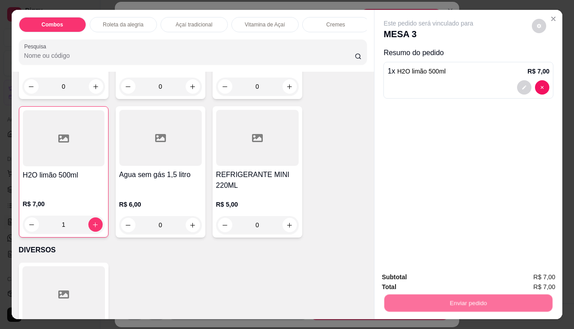
click at [405, 281] on button "Não registrar e enviar pedido" at bounding box center [438, 277] width 93 height 17
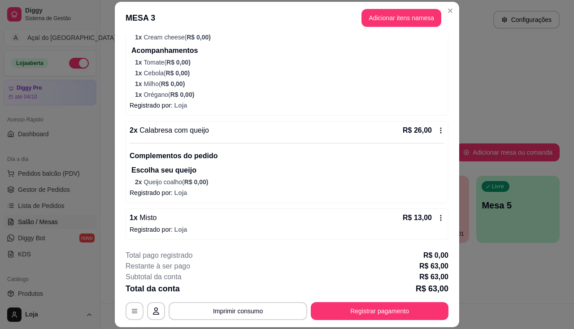
click at [405, 281] on div "Subtotal da conta R$ 63,00" at bounding box center [287, 277] width 323 height 11
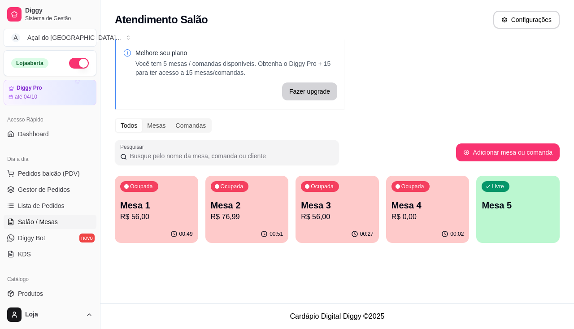
click at [446, 207] on p "Mesa 4" at bounding box center [427, 205] width 73 height 13
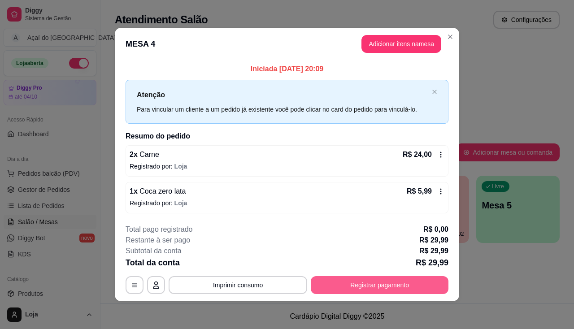
click at [436, 284] on button "Registrar pagamento" at bounding box center [380, 285] width 138 height 18
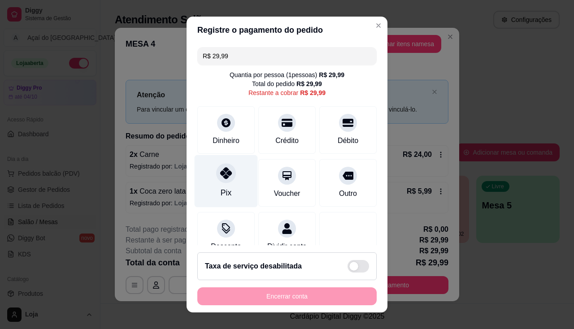
click at [230, 188] on div "Pix" at bounding box center [226, 181] width 63 height 52
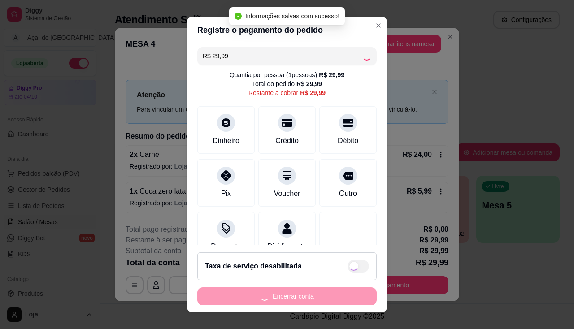
type input "R$ 0,00"
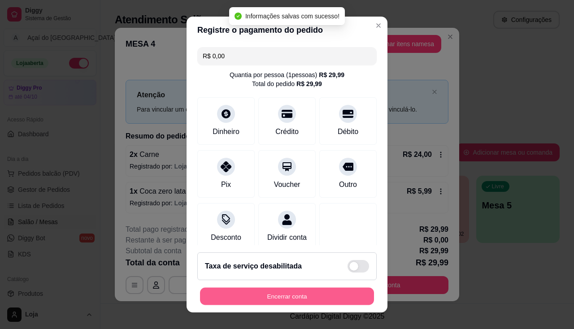
click at [282, 297] on button "Encerrar conta" at bounding box center [287, 296] width 174 height 17
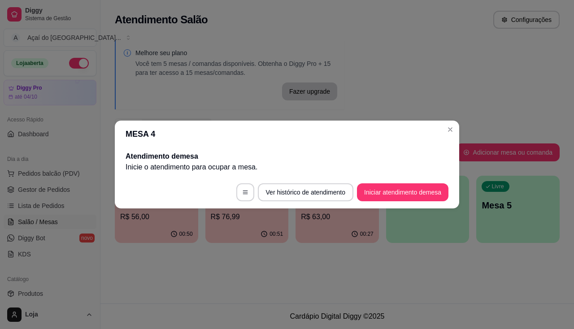
drag, startPoint x: 307, startPoint y: 303, endPoint x: 312, endPoint y: 303, distance: 5.8
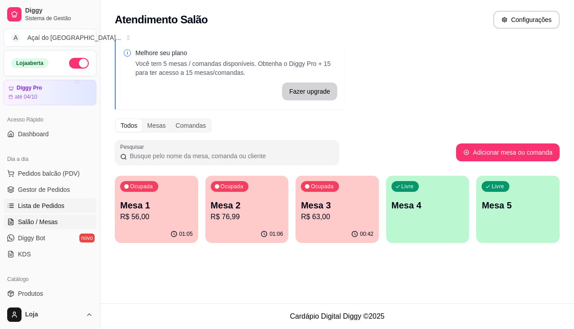
click at [58, 210] on span "Lista de Pedidos" at bounding box center [41, 205] width 47 height 9
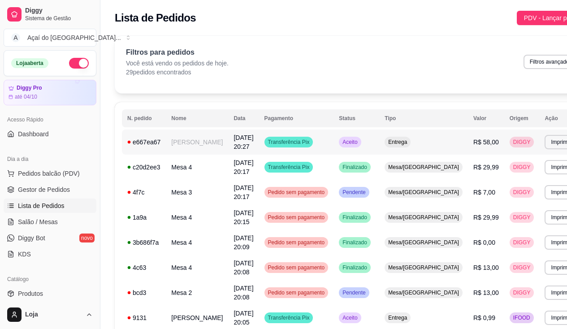
click at [167, 144] on td "[PERSON_NAME]" at bounding box center [197, 142] width 62 height 25
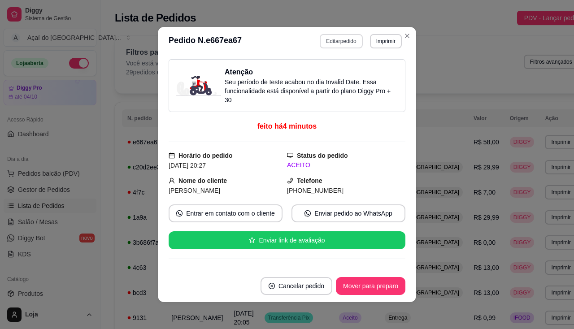
click at [354, 43] on button "Editar pedido" at bounding box center [341, 41] width 43 height 14
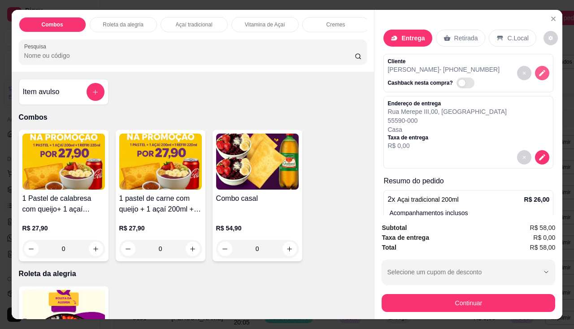
click at [536, 66] on button "decrease-product-quantity" at bounding box center [542, 73] width 14 height 14
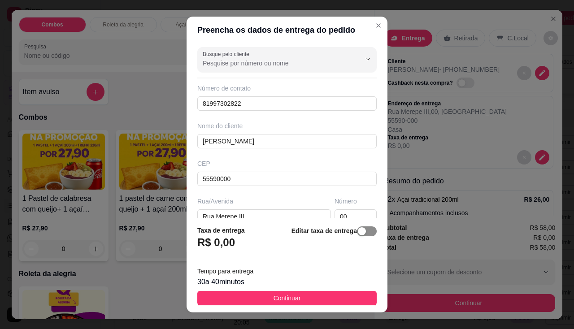
click at [365, 233] on span "button" at bounding box center [367, 231] width 20 height 10
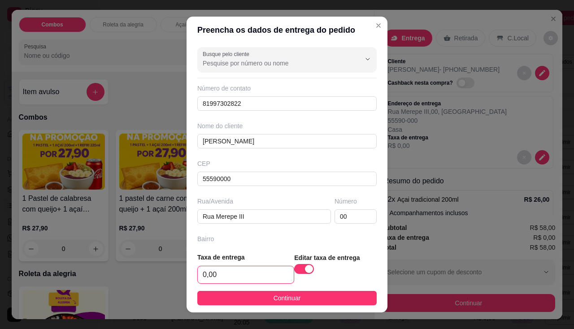
click at [228, 272] on input "0,00" at bounding box center [246, 274] width 96 height 17
type input "3,00"
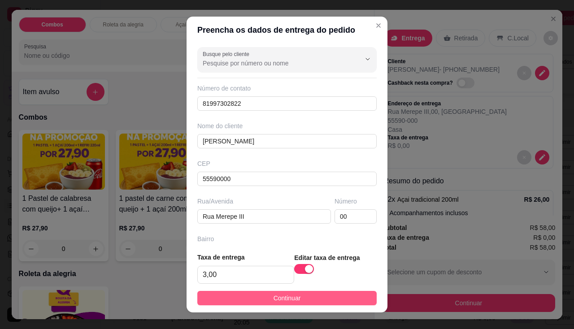
click at [249, 296] on button "Continuar" at bounding box center [286, 298] width 179 height 14
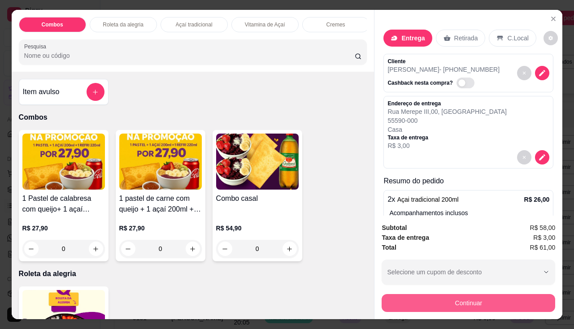
click at [442, 299] on button "Continuar" at bounding box center [467, 303] width 173 height 18
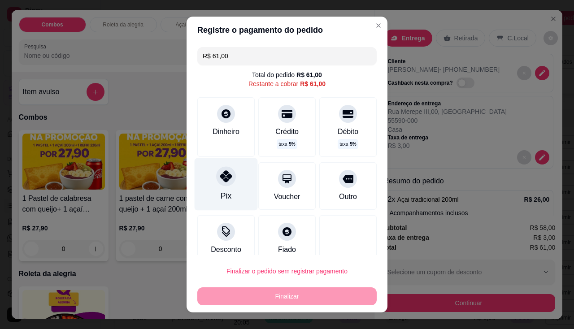
click at [221, 192] on div "Pix" at bounding box center [226, 196] width 11 height 12
type input "R$ 0,00"
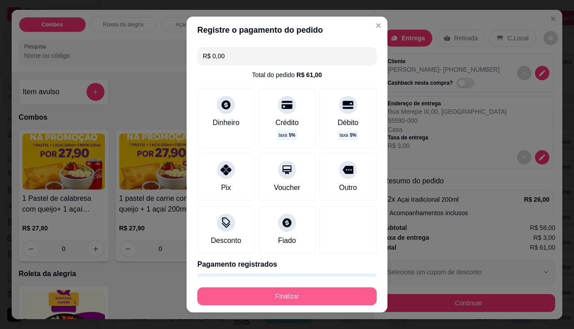
click at [265, 295] on button "Finalizar" at bounding box center [286, 296] width 179 height 18
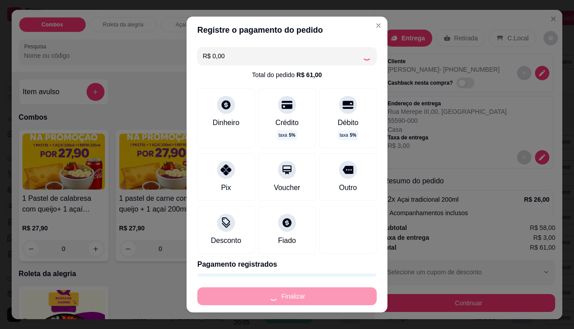
type input "0"
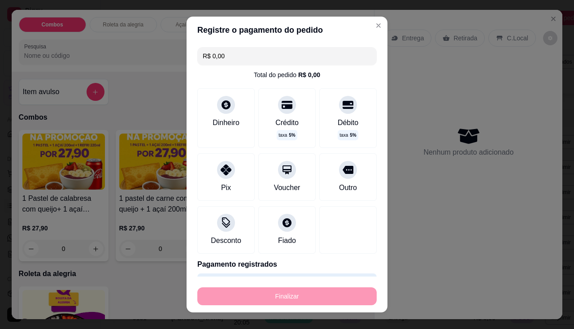
type input "-R$ 61,00"
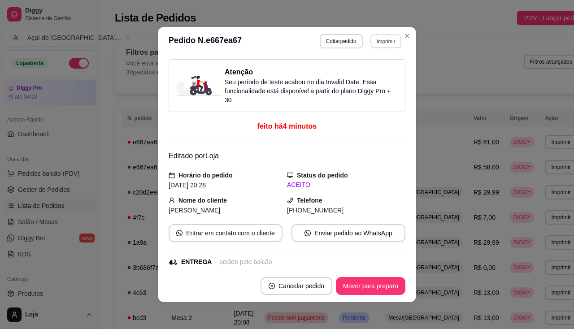
click at [390, 42] on button "Imprimir" at bounding box center [385, 41] width 31 height 14
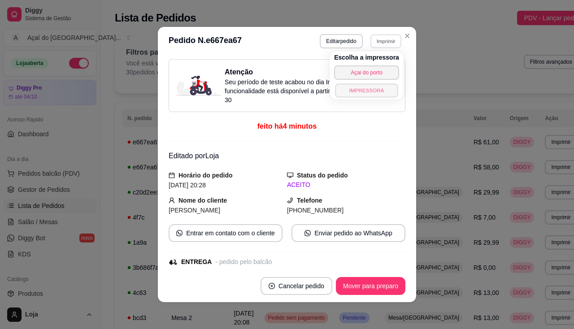
click at [357, 91] on button "IMPRESSORA" at bounding box center [366, 90] width 63 height 14
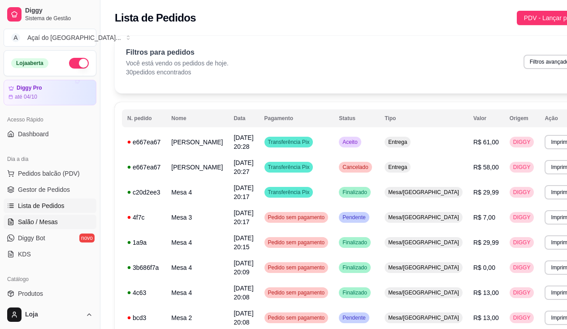
click at [7, 218] on link "Salão / Mesas" at bounding box center [50, 222] width 93 height 14
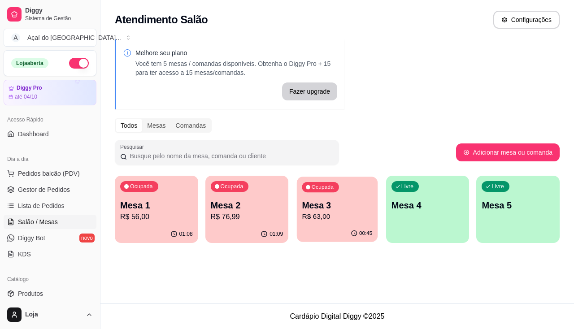
click at [364, 210] on p "Mesa 3" at bounding box center [337, 205] width 70 height 12
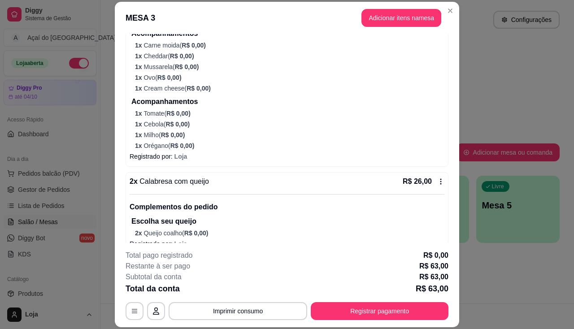
scroll to position [222, 0]
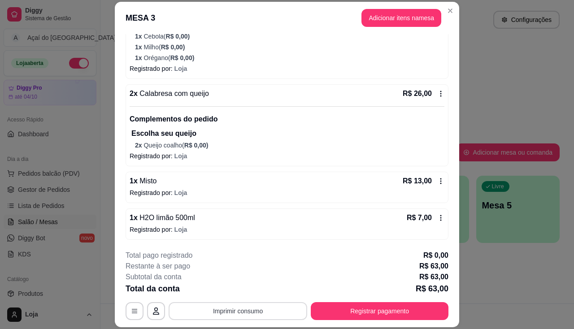
click at [239, 312] on button "Imprimir consumo" at bounding box center [238, 311] width 139 height 18
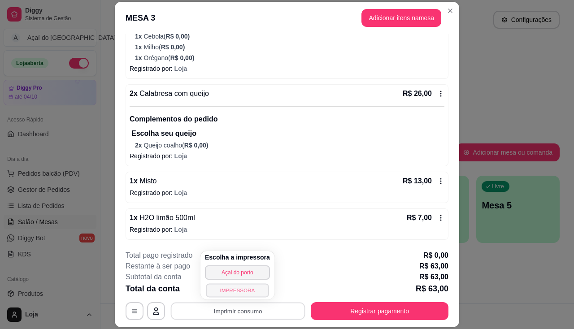
click at [235, 290] on button "IMPRESSORA" at bounding box center [237, 290] width 63 height 14
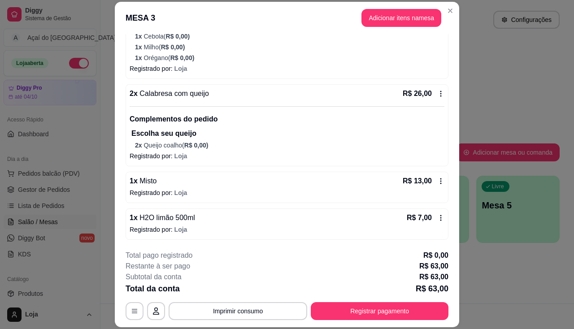
scroll to position [27, 0]
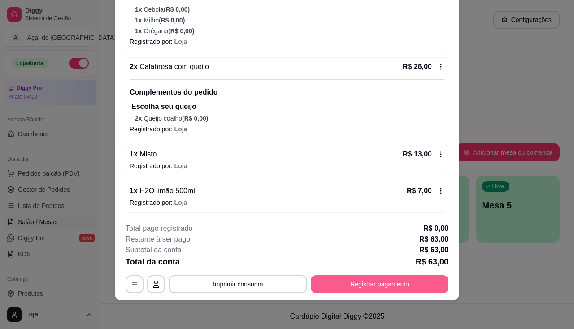
click at [345, 287] on button "Registrar pagamento" at bounding box center [380, 284] width 138 height 18
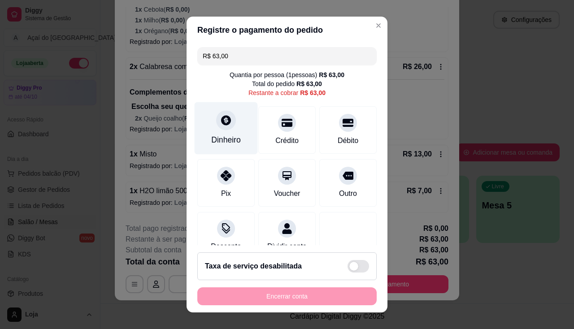
click at [230, 142] on div "Dinheiro" at bounding box center [226, 140] width 30 height 12
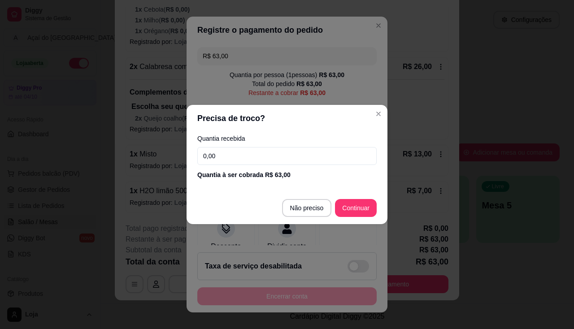
click at [235, 158] on input "0,00" at bounding box center [286, 156] width 179 height 18
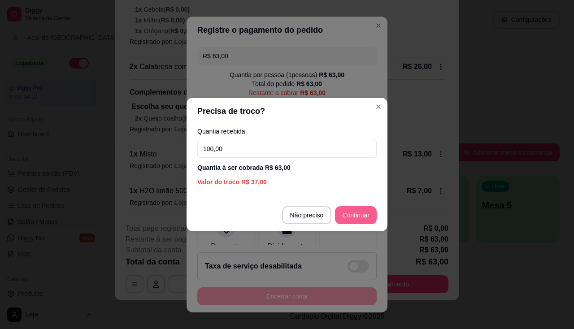
type input "100,00"
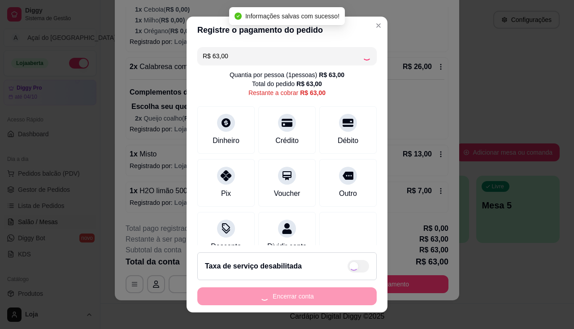
type input "R$ 0,00"
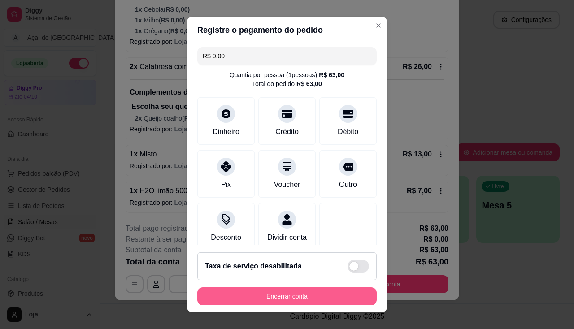
click at [336, 300] on button "Encerrar conta" at bounding box center [286, 296] width 179 height 18
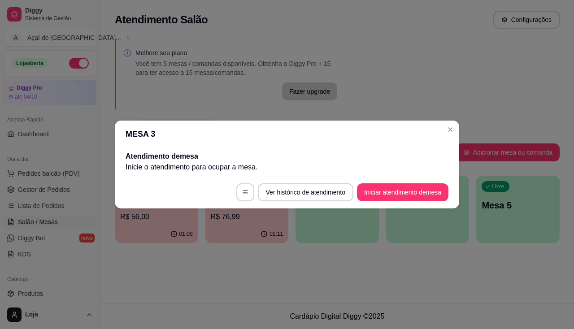
scroll to position [0, 0]
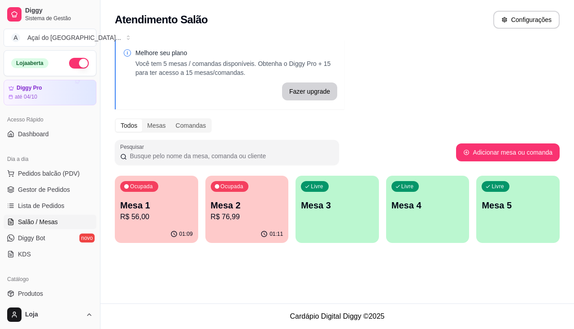
click at [237, 220] on p "R$ 76,99" at bounding box center [247, 217] width 73 height 11
click at [249, 234] on div "01:11" at bounding box center [246, 233] width 83 height 17
click at [165, 200] on p "Mesa 1" at bounding box center [156, 205] width 70 height 12
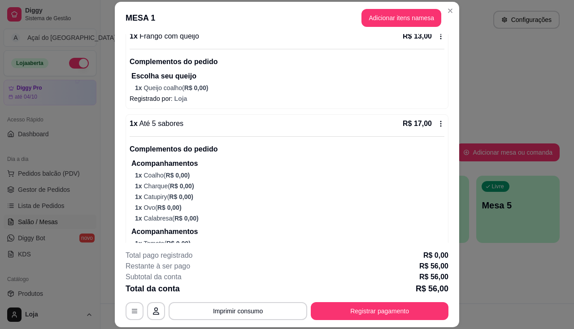
scroll to position [356, 0]
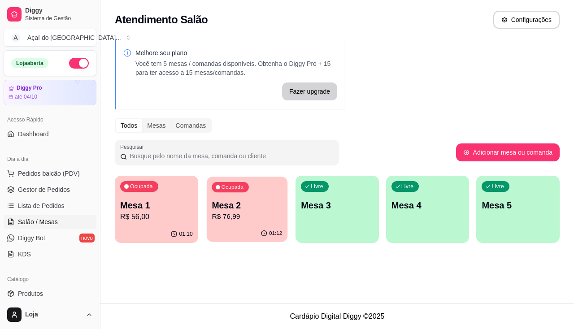
click at [215, 222] on p "R$ 76,99" at bounding box center [247, 217] width 70 height 10
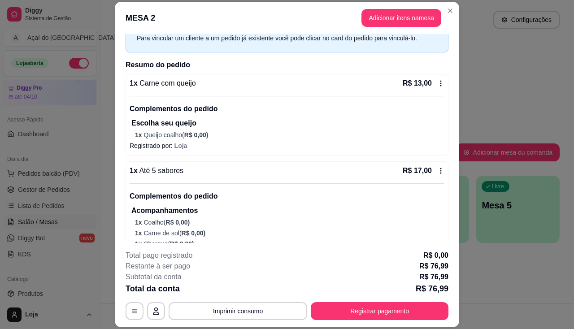
scroll to position [90, 0]
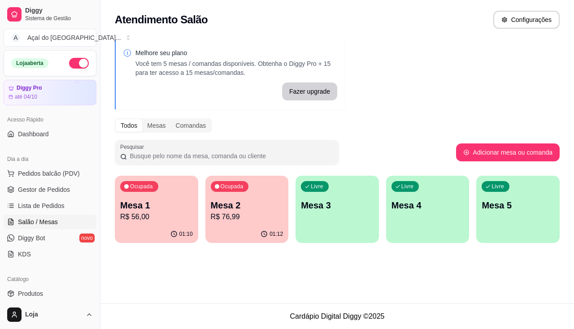
click at [179, 193] on div "Ocupada Mesa 1 R$ 56,00" at bounding box center [156, 201] width 83 height 50
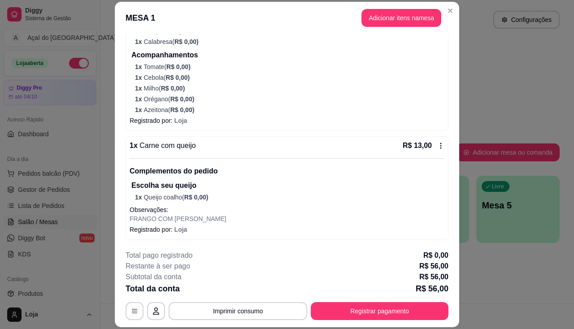
scroll to position [27, 0]
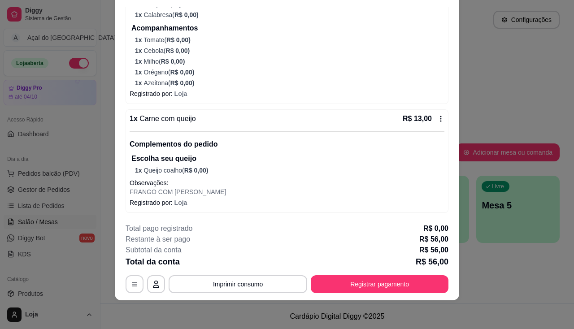
click at [437, 118] on icon at bounding box center [440, 118] width 7 height 7
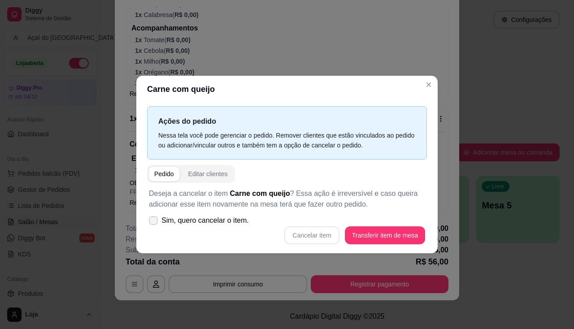
click at [238, 225] on span "Sim, quero cancelar o item." at bounding box center [204, 220] width 87 height 11
click at [154, 225] on input "Sim, quero cancelar o item." at bounding box center [151, 225] width 6 height 6
checkbox input "true"
click at [319, 230] on button "Cancelar item" at bounding box center [311, 235] width 55 height 18
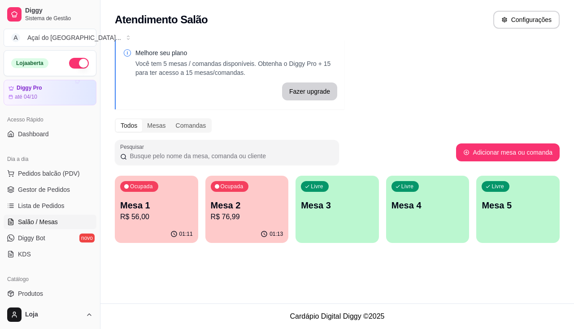
click at [248, 229] on div "01:13" at bounding box center [246, 233] width 83 height 17
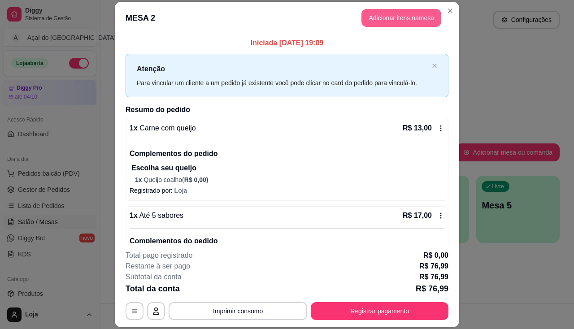
click at [394, 10] on button "Adicionar itens na mesa" at bounding box center [401, 18] width 80 height 18
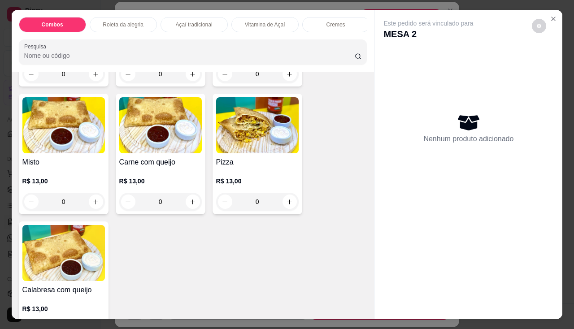
scroll to position [1076, 0]
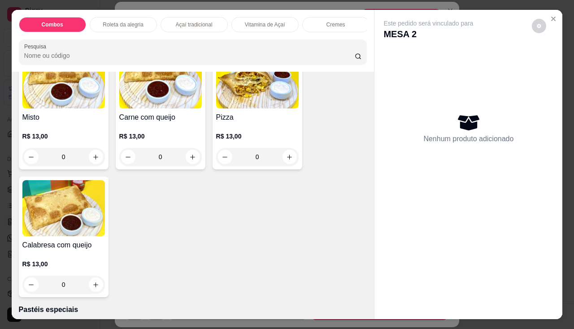
click at [164, 132] on div "R$ 13,00 0" at bounding box center [160, 144] width 82 height 43
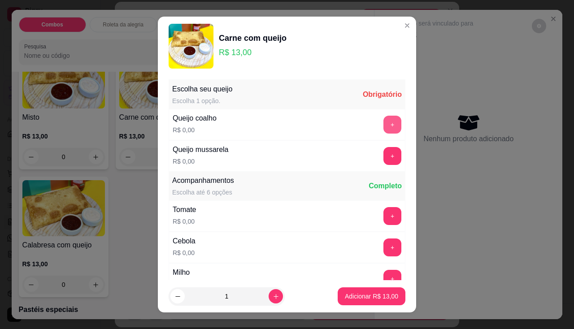
click at [383, 117] on button "+" at bounding box center [392, 125] width 18 height 18
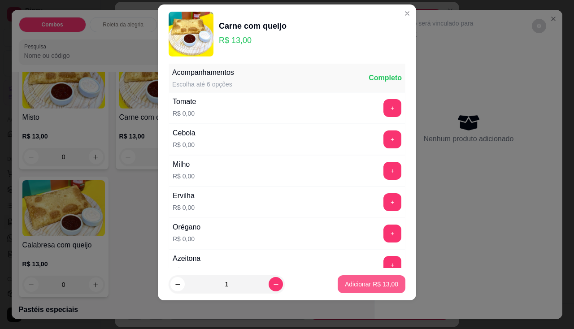
click at [383, 286] on p "Adicionar R$ 13,00" at bounding box center [371, 284] width 53 height 9
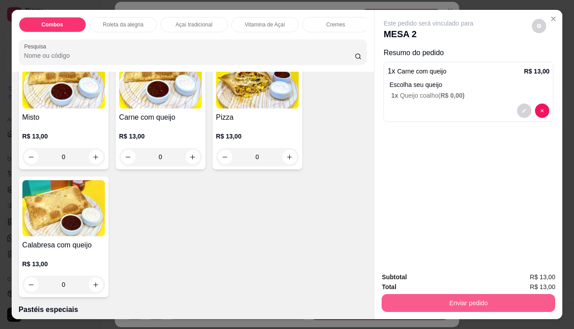
click at [407, 298] on button "Enviar pedido" at bounding box center [467, 303] width 173 height 18
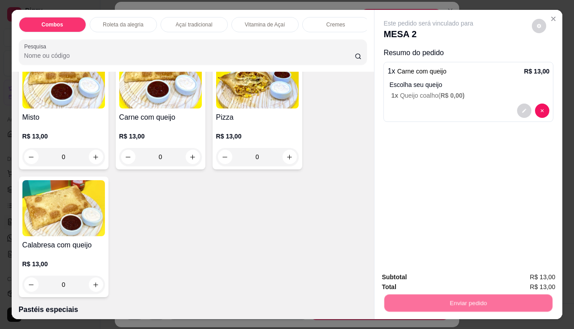
click at [415, 281] on button "Não registrar e enviar pedido" at bounding box center [439, 277] width 91 height 17
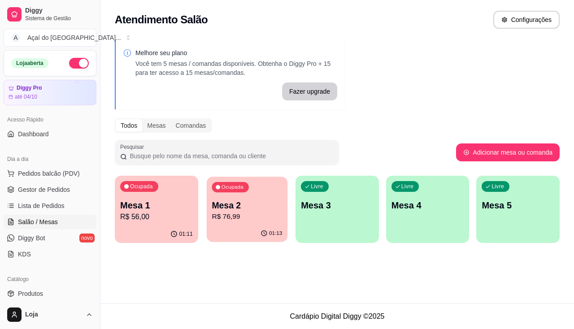
click at [225, 217] on p "R$ 76,99" at bounding box center [247, 217] width 70 height 10
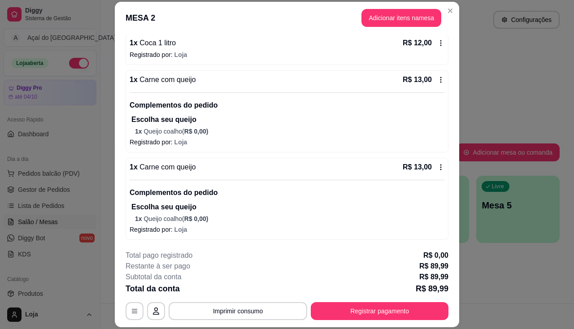
scroll to position [406, 0]
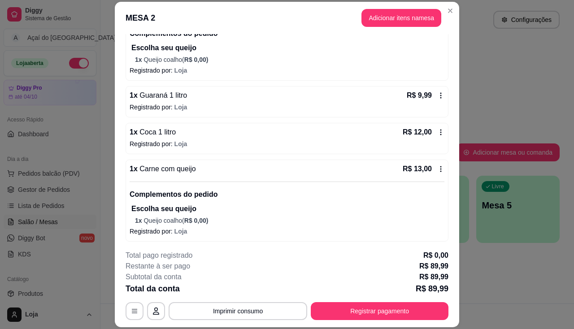
click at [440, 135] on icon at bounding box center [440, 132] width 1 height 6
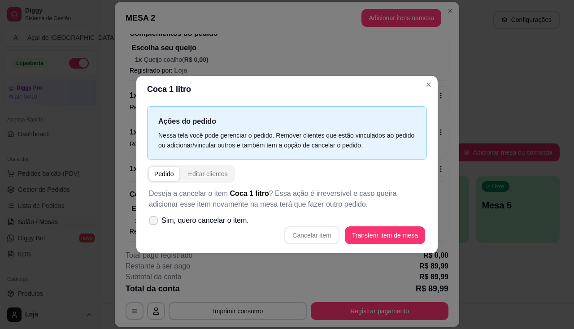
click at [185, 220] on span "Sim, quero cancelar o item." at bounding box center [204, 220] width 87 height 11
click at [154, 222] on input "Sim, quero cancelar o item." at bounding box center [151, 225] width 6 height 6
checkbox input "true"
click at [307, 230] on button "Cancelar item" at bounding box center [311, 235] width 53 height 17
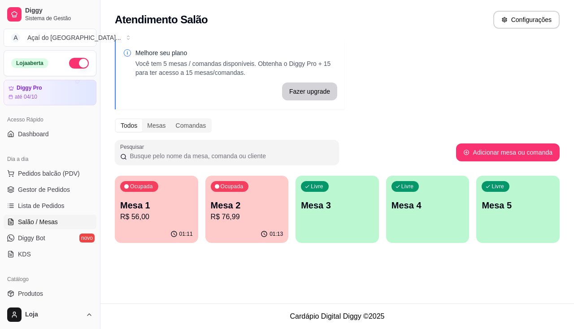
click at [193, 199] on div "Ocupada Mesa 1 R$ 56,00" at bounding box center [156, 201] width 83 height 50
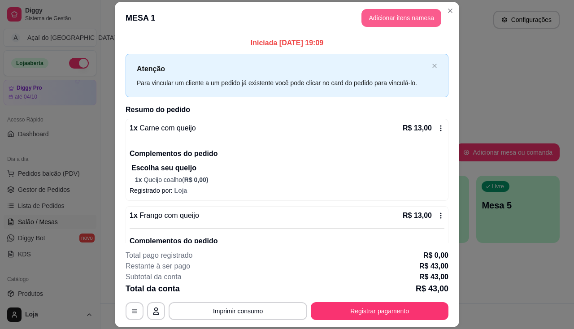
click at [385, 19] on button "Adicionar itens na mesa" at bounding box center [401, 18] width 80 height 18
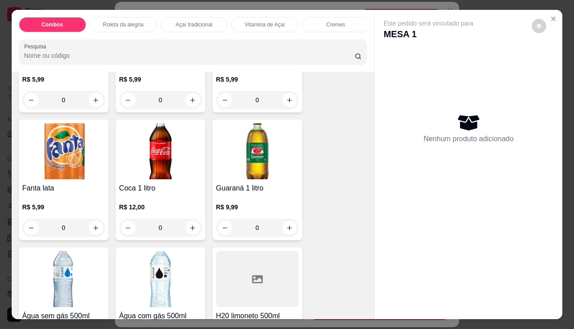
scroll to position [2466, 0]
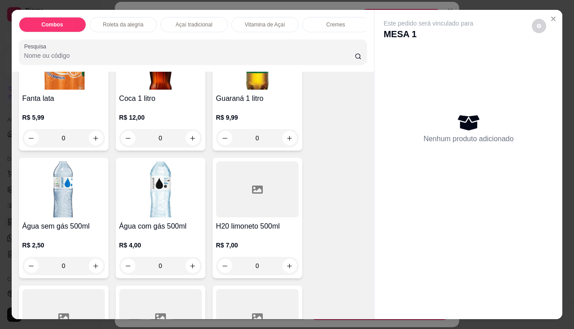
click at [149, 110] on div "R$ 12,00 0" at bounding box center [160, 125] width 82 height 43
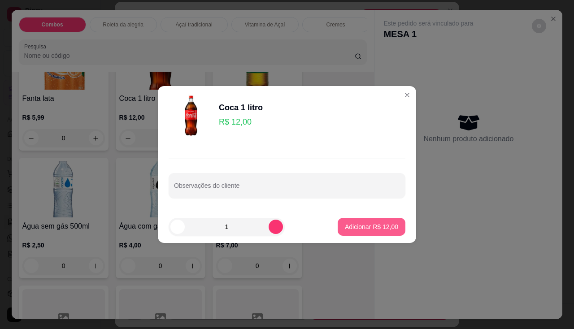
click at [343, 233] on button "Adicionar R$ 12,00" at bounding box center [372, 227] width 68 height 18
type input "1"
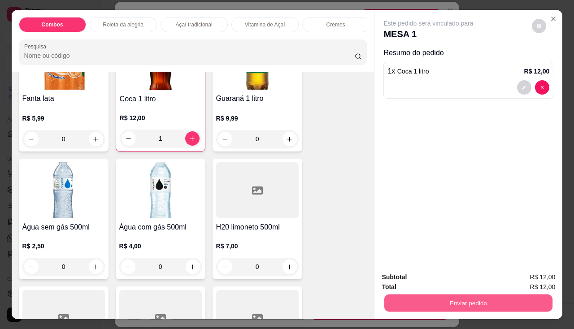
click at [420, 295] on button "Enviar pedido" at bounding box center [468, 303] width 168 height 17
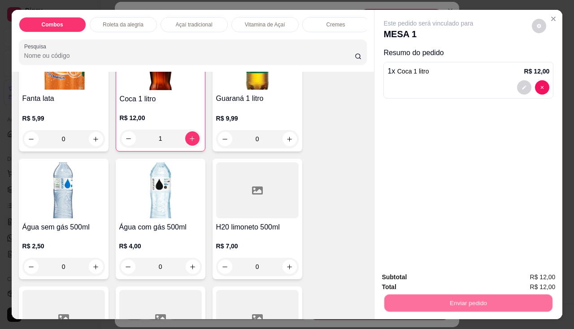
click at [424, 270] on button "Não registrar e enviar pedido" at bounding box center [438, 277] width 93 height 17
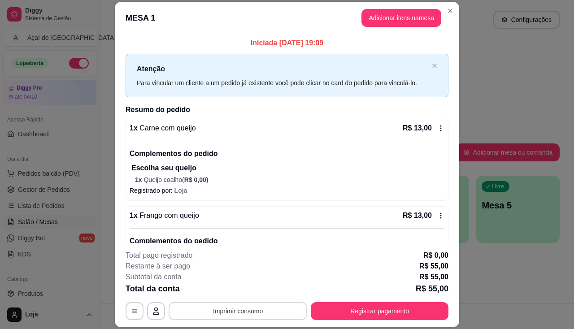
click at [219, 312] on button "Imprimir consumo" at bounding box center [238, 311] width 139 height 18
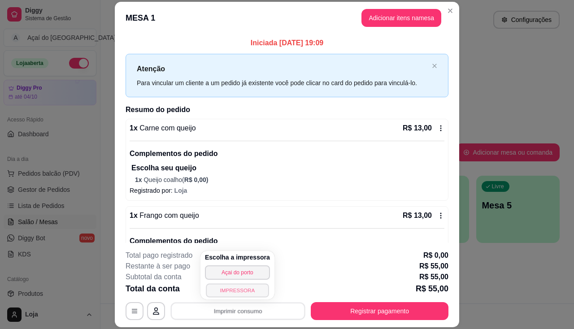
click at [225, 288] on button "IMPRESSORA" at bounding box center [237, 290] width 63 height 14
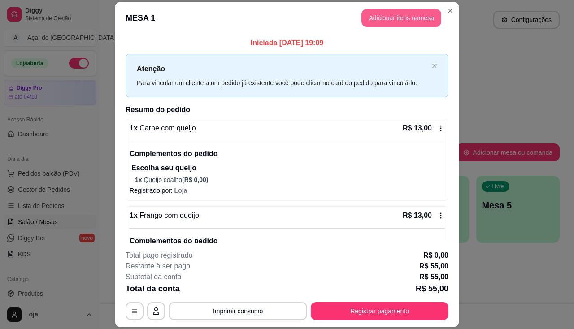
click at [391, 17] on button "Adicionar itens na mesa" at bounding box center [401, 18] width 80 height 18
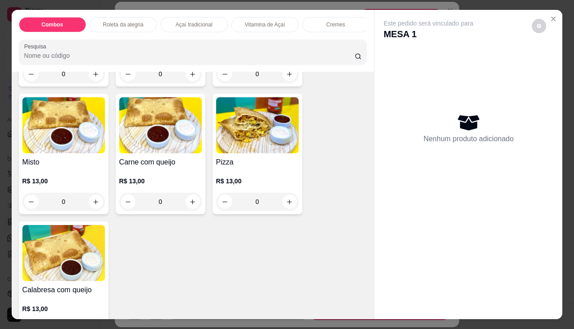
scroll to position [1076, 0]
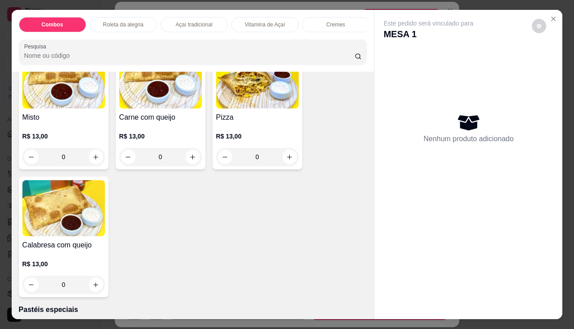
click at [139, 129] on div "R$ 13,00 0" at bounding box center [160, 144] width 82 height 43
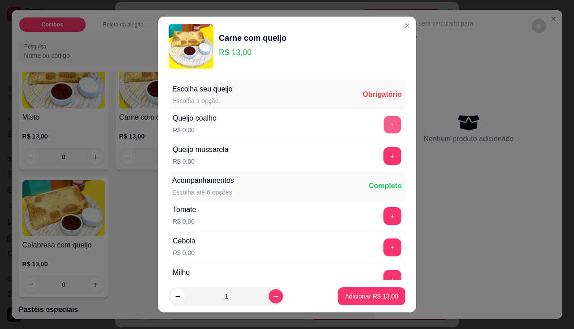
click at [384, 126] on button "+" at bounding box center [392, 124] width 17 height 17
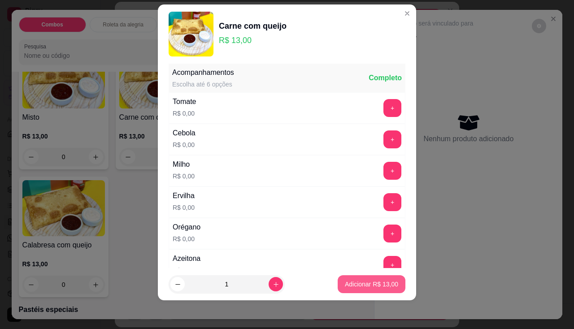
click at [381, 282] on p "Adicionar R$ 13,00" at bounding box center [371, 284] width 53 height 9
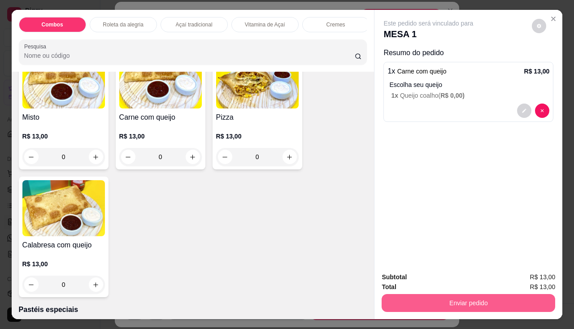
click at [396, 294] on button "Enviar pedido" at bounding box center [467, 303] width 173 height 18
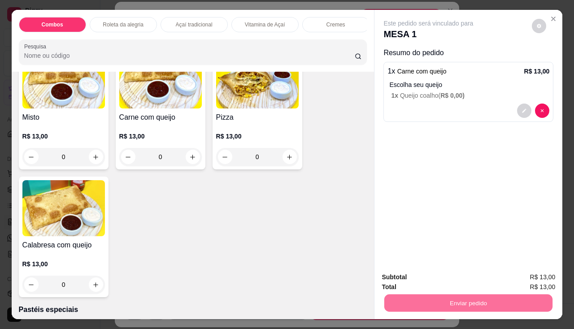
click at [412, 281] on button "Não registrar e enviar pedido" at bounding box center [438, 277] width 93 height 17
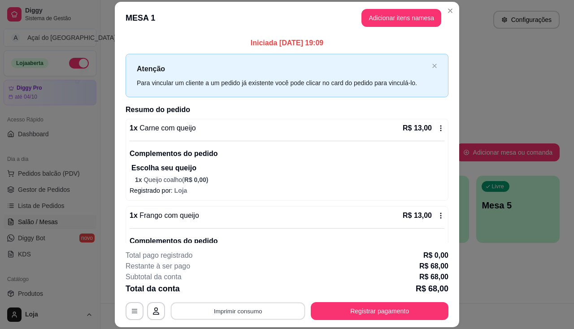
click at [191, 318] on button "Imprimir consumo" at bounding box center [238, 311] width 134 height 17
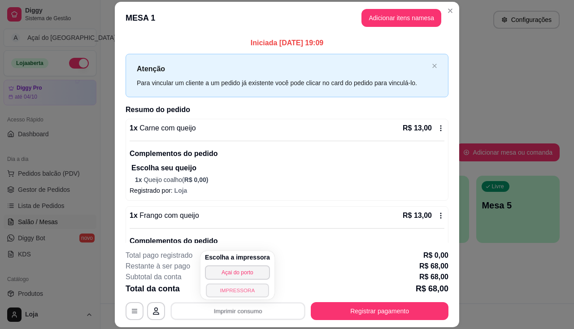
click at [221, 284] on button "IMPRESSORA" at bounding box center [237, 290] width 63 height 14
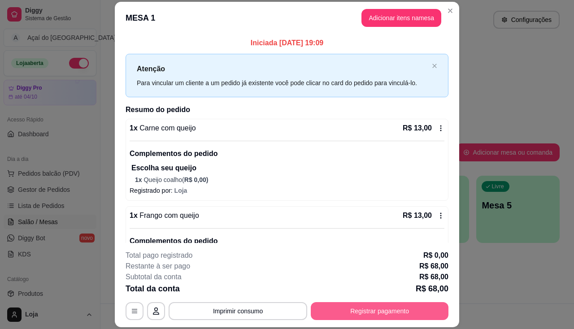
click at [397, 314] on button "Registrar pagamento" at bounding box center [380, 311] width 138 height 18
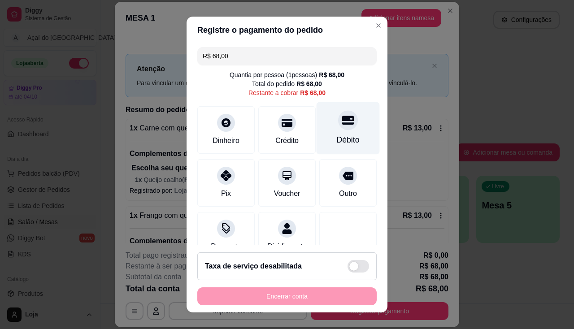
click at [345, 122] on div "Débito" at bounding box center [347, 128] width 63 height 52
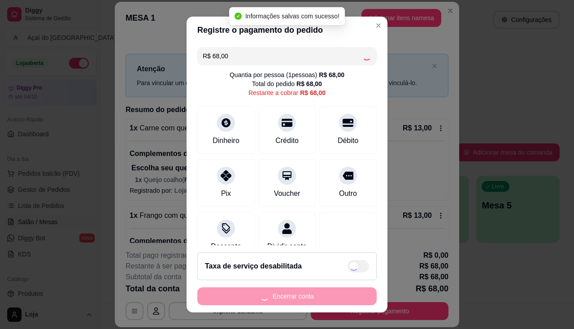
type input "R$ 0,00"
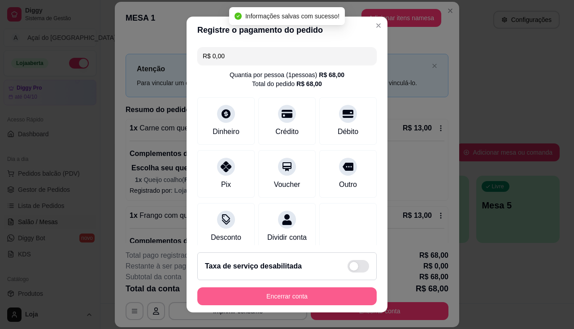
click at [332, 299] on button "Encerrar conta" at bounding box center [286, 296] width 179 height 18
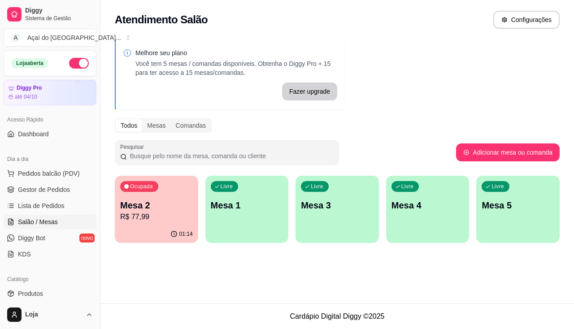
click at [159, 218] on p "R$ 77,99" at bounding box center [156, 217] width 73 height 11
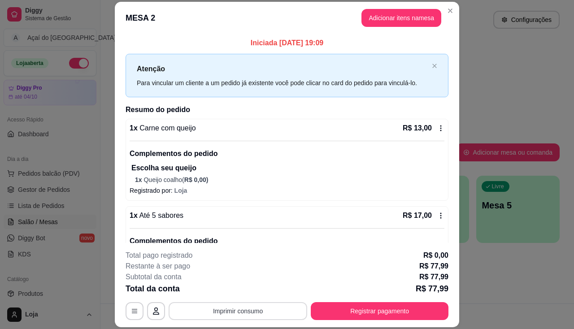
click at [239, 307] on button "Imprimir consumo" at bounding box center [238, 311] width 139 height 18
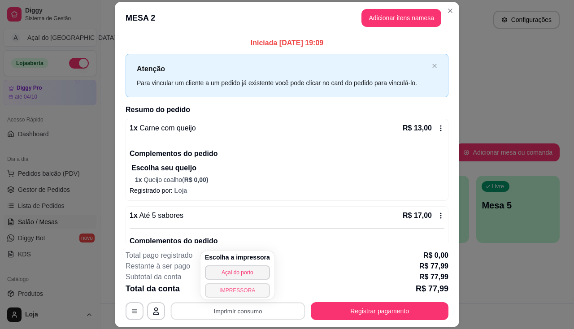
click at [240, 295] on button "IMPRESSORA" at bounding box center [237, 290] width 65 height 14
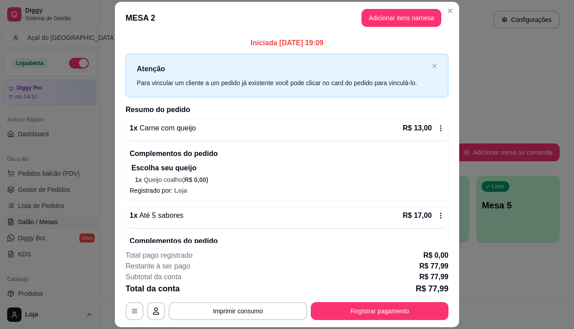
scroll to position [90, 0]
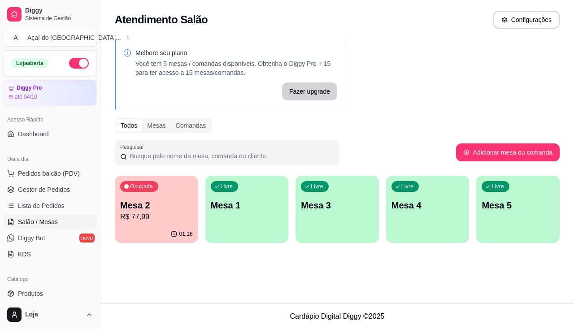
click at [32, 214] on ul "Pedidos balcão (PDV) Gestor de Pedidos Lista de Pedidos Salão / Mesas Diggy Bot…" at bounding box center [50, 213] width 93 height 95
click at [43, 197] on ul "Pedidos balcão (PDV) Gestor de Pedidos Lista de Pedidos Salão / Mesas Diggy Bot…" at bounding box center [50, 213] width 93 height 95
click at [44, 203] on span "Lista de Pedidos" at bounding box center [41, 205] width 47 height 9
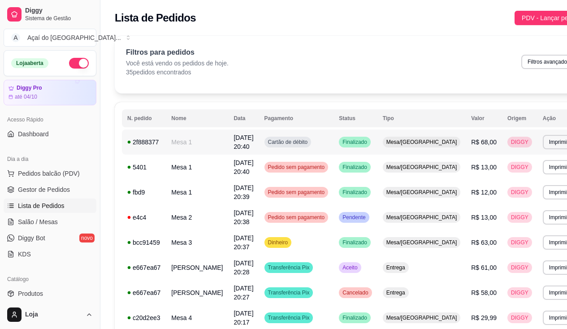
click at [242, 147] on td "[DATE] 20:40" at bounding box center [243, 142] width 30 height 25
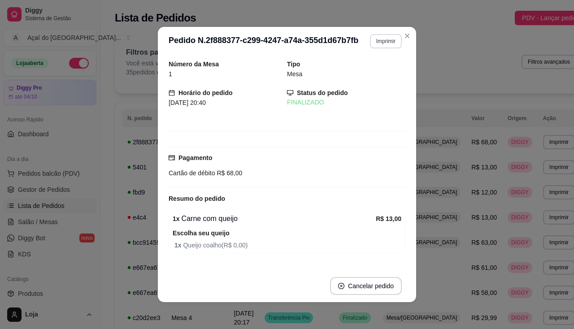
click at [378, 42] on button "Imprimir" at bounding box center [386, 41] width 32 height 14
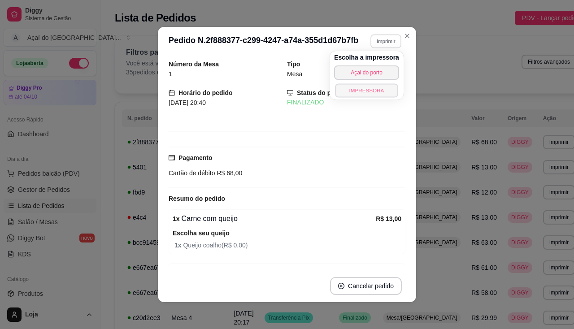
click at [366, 94] on button "IMPRESSORA" at bounding box center [366, 90] width 63 height 14
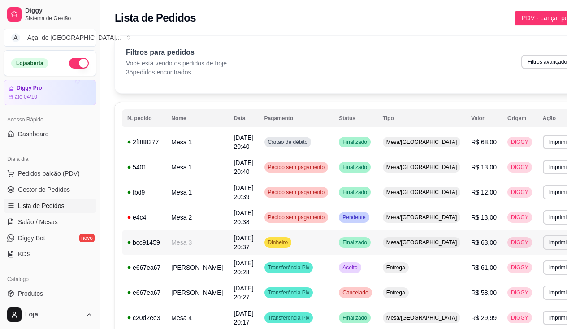
click at [144, 245] on div "bcc91459" at bounding box center [143, 242] width 33 height 9
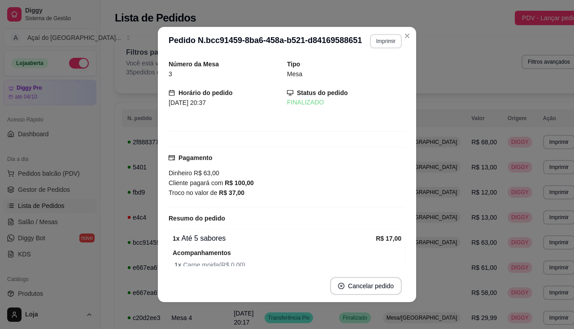
click at [381, 40] on button "Imprimir" at bounding box center [386, 41] width 32 height 14
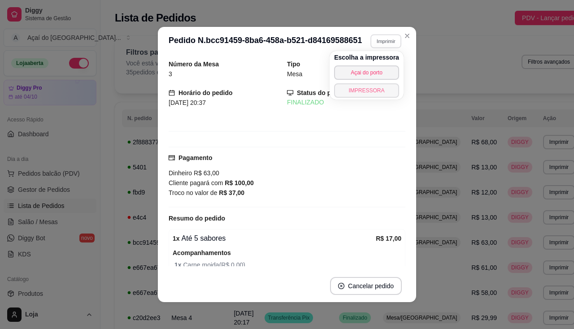
click at [368, 93] on button "IMPRESSORA" at bounding box center [366, 90] width 65 height 14
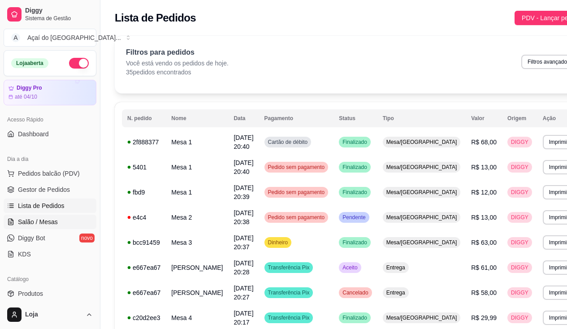
click at [59, 225] on link "Salão / Mesas" at bounding box center [50, 222] width 93 height 14
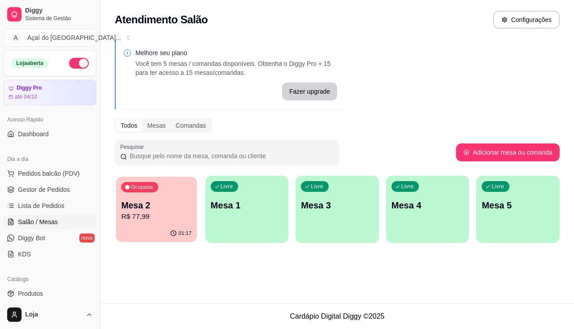
click at [117, 218] on div "Ocupada Mesa 2 R$ 77,99" at bounding box center [156, 201] width 81 height 48
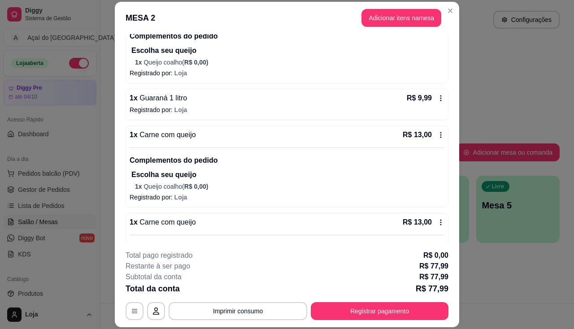
scroll to position [448, 0]
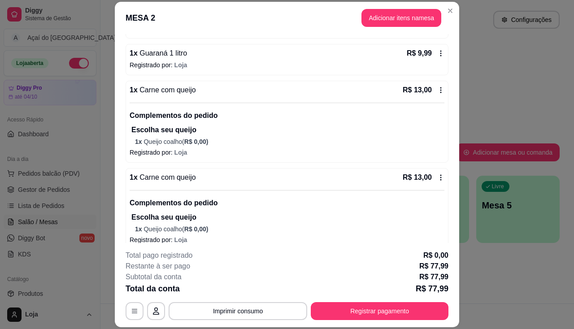
click at [437, 93] on icon at bounding box center [440, 90] width 7 height 7
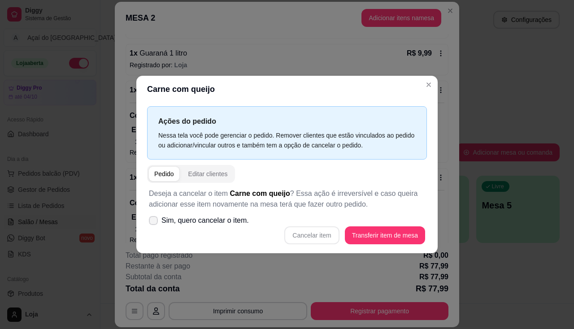
click at [247, 223] on span "Sim, quero cancelar o item." at bounding box center [204, 220] width 87 height 11
click at [154, 223] on input "Sim, quero cancelar o item." at bounding box center [151, 225] width 6 height 6
checkbox input "true"
click at [333, 238] on button "Cancelar item" at bounding box center [311, 235] width 55 height 18
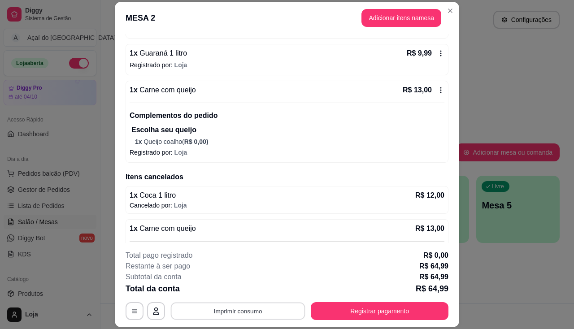
click at [271, 320] on button "Imprimir consumo" at bounding box center [238, 311] width 134 height 17
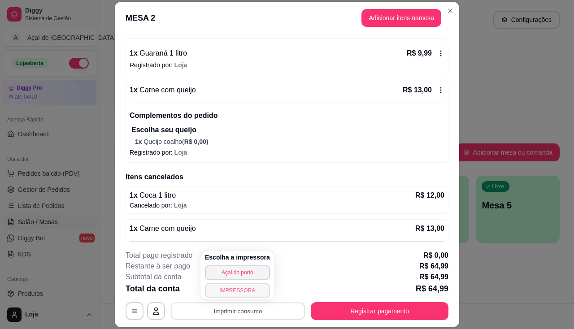
click at [258, 284] on button "IMPRESSORA" at bounding box center [237, 290] width 65 height 14
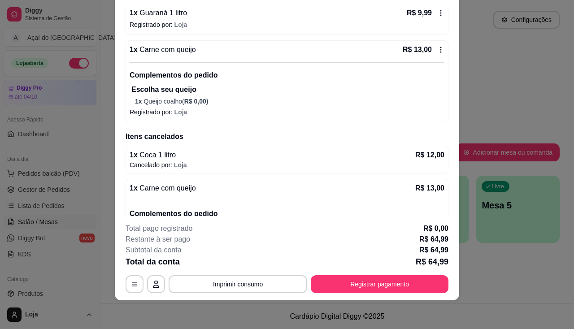
scroll to position [506, 0]
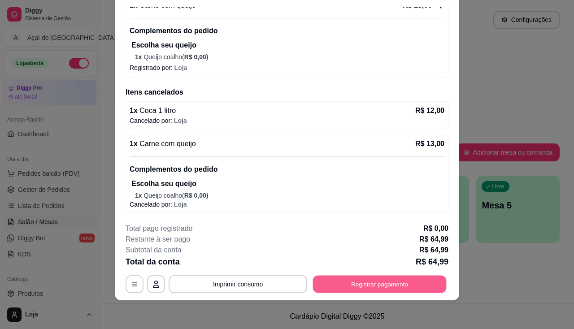
click at [366, 282] on button "Registrar pagamento" at bounding box center [380, 284] width 134 height 17
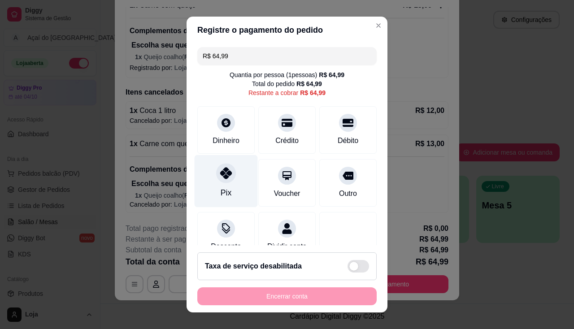
click at [213, 188] on div "Pix" at bounding box center [226, 181] width 63 height 52
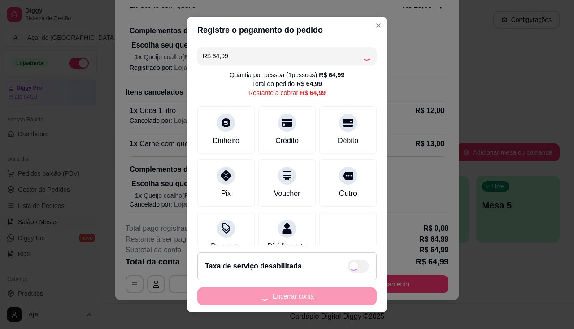
type input "R$ 0,00"
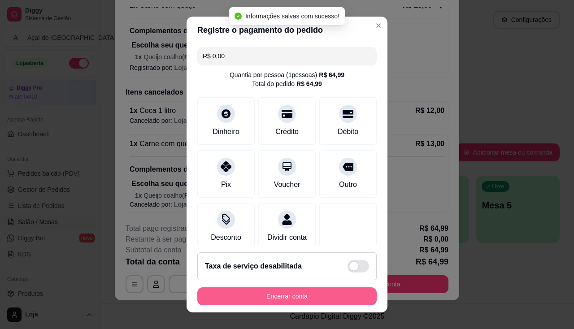
click at [273, 294] on button "Encerrar conta" at bounding box center [286, 296] width 179 height 18
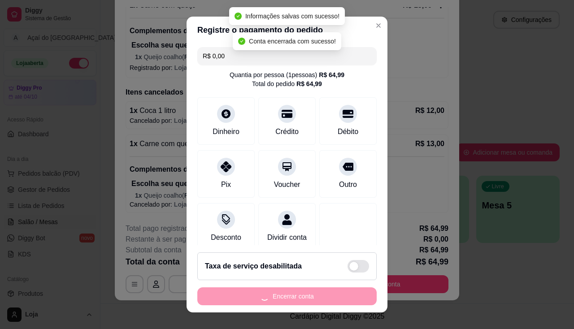
scroll to position [0, 0]
